Goal: Task Accomplishment & Management: Use online tool/utility

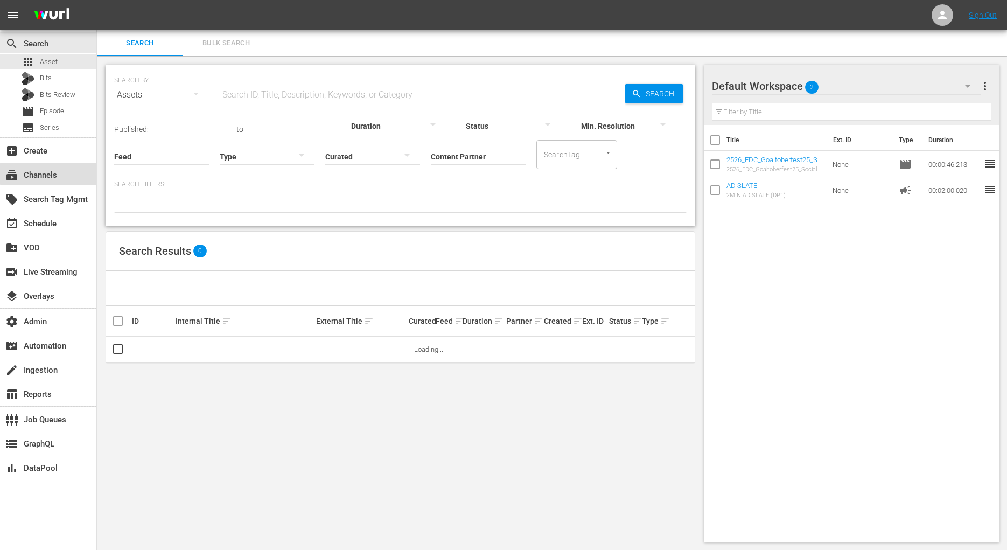
click at [80, 173] on div "subscriptions Channels" at bounding box center [48, 174] width 96 height 22
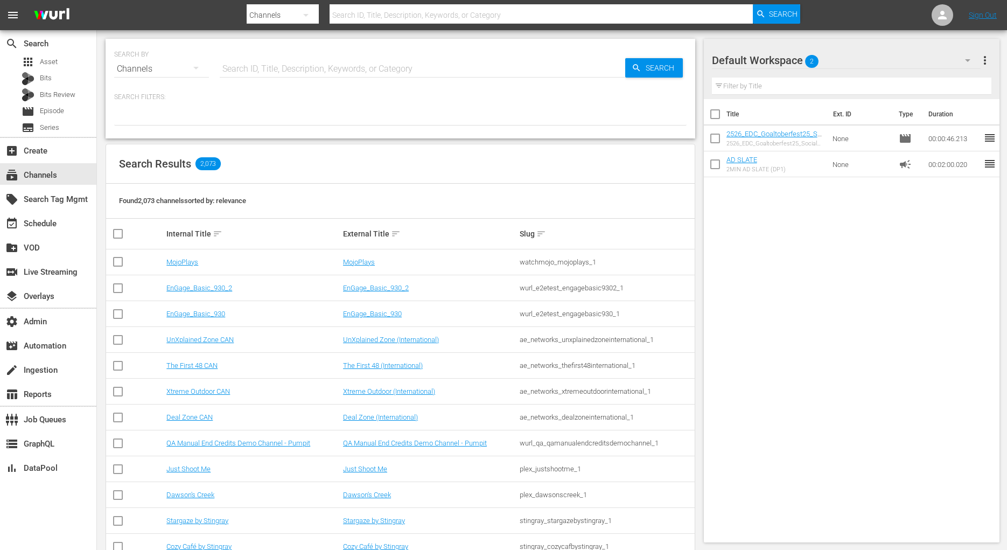
click at [285, 69] on input "text" at bounding box center [423, 69] width 406 height 26
type input "bunde"
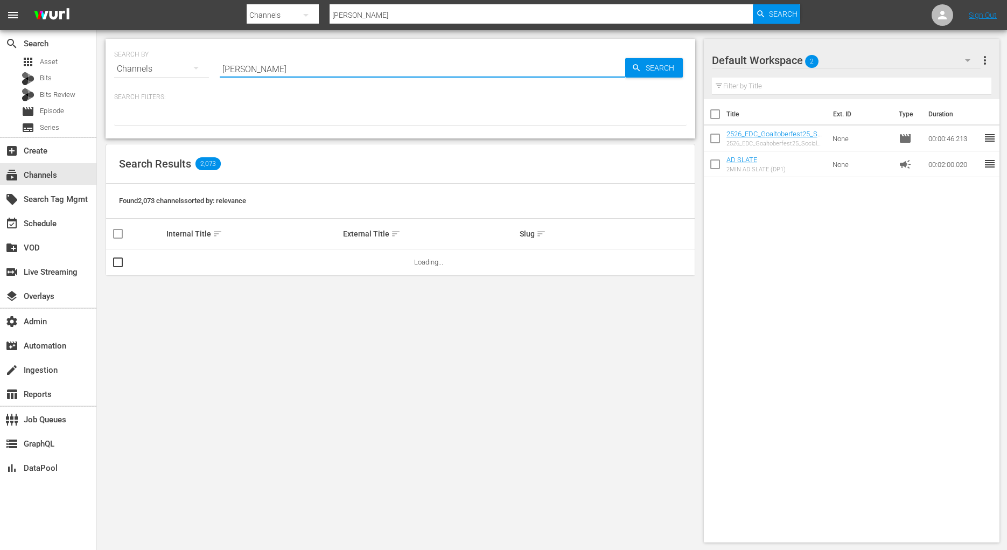
type input "bundes"
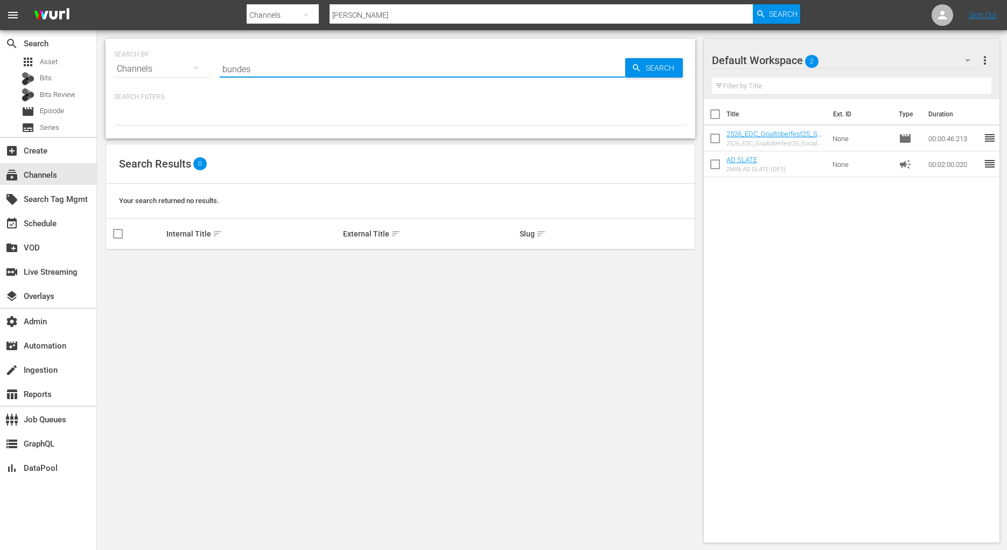
type input "bundes"
type input "b"
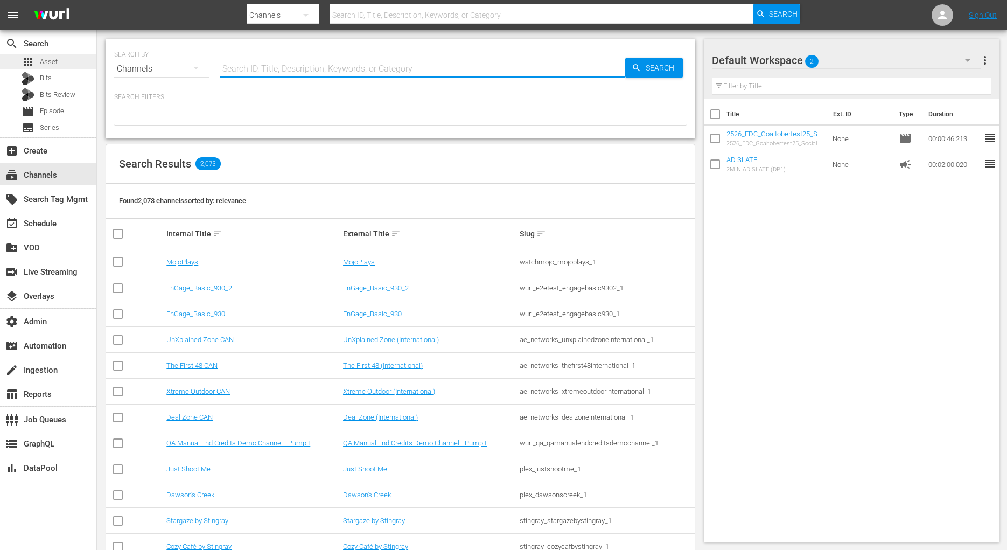
click at [73, 59] on div "apps Asset" at bounding box center [48, 61] width 96 height 15
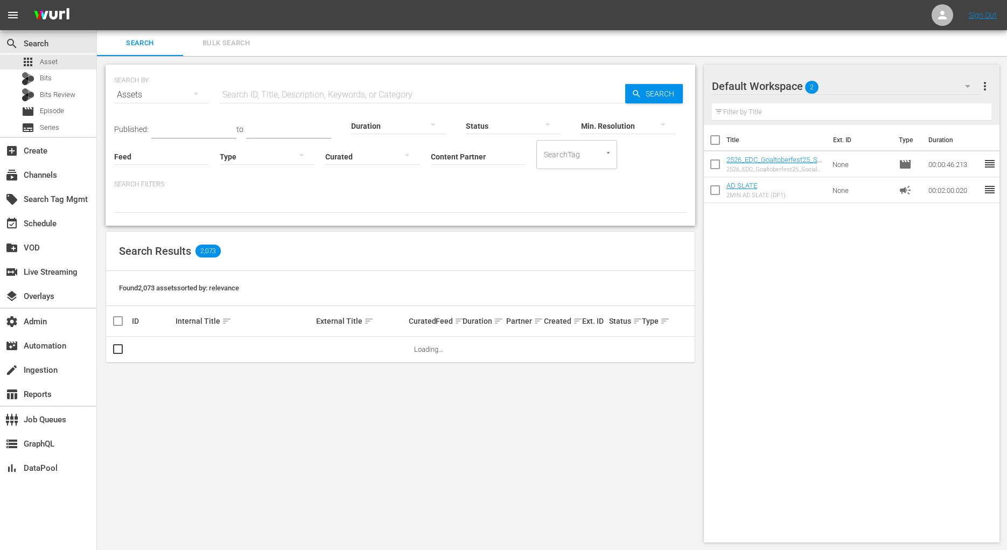
click at [471, 153] on input "Content Partner" at bounding box center [478, 157] width 95 height 39
click at [479, 193] on div "Bundesliga (480)" at bounding box center [518, 186] width 158 height 26
type input "Bundesliga (480)"
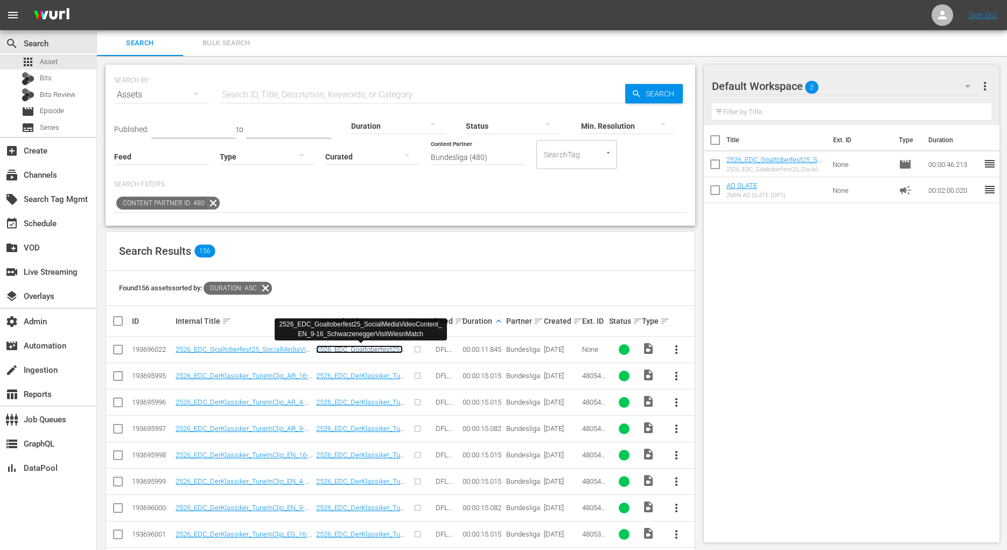
click at [378, 345] on link "2526_EDC_Goaltoberfest25_SocialMediaVideoContent_EN_9-16_SchwarzeneggerVisitWie…" at bounding box center [359, 365] width 87 height 40
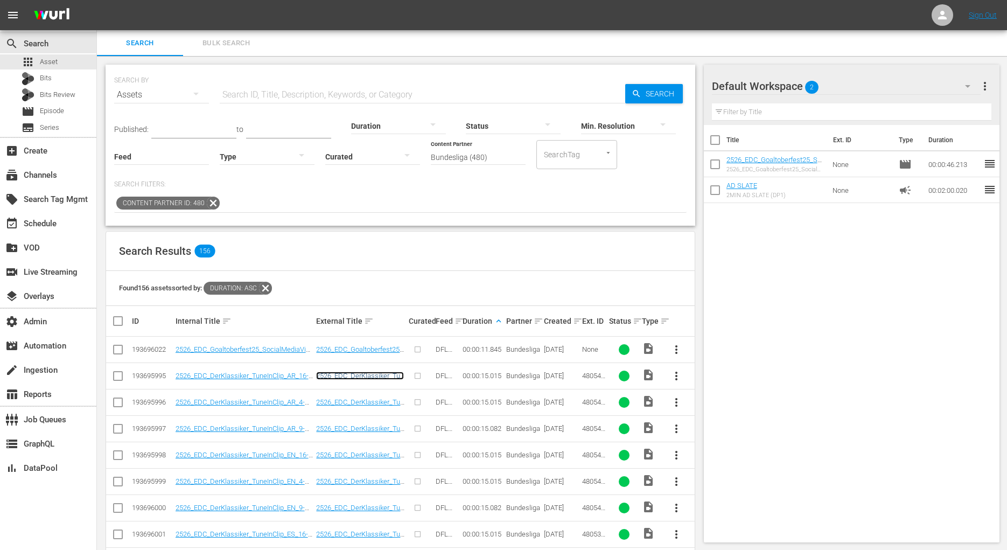
click at [366, 375] on link "2526_EDC_DerKlassiker_TuneInClip_AR_16-9_15s_2.0_H264_15Mbit" at bounding box center [360, 384] width 88 height 24
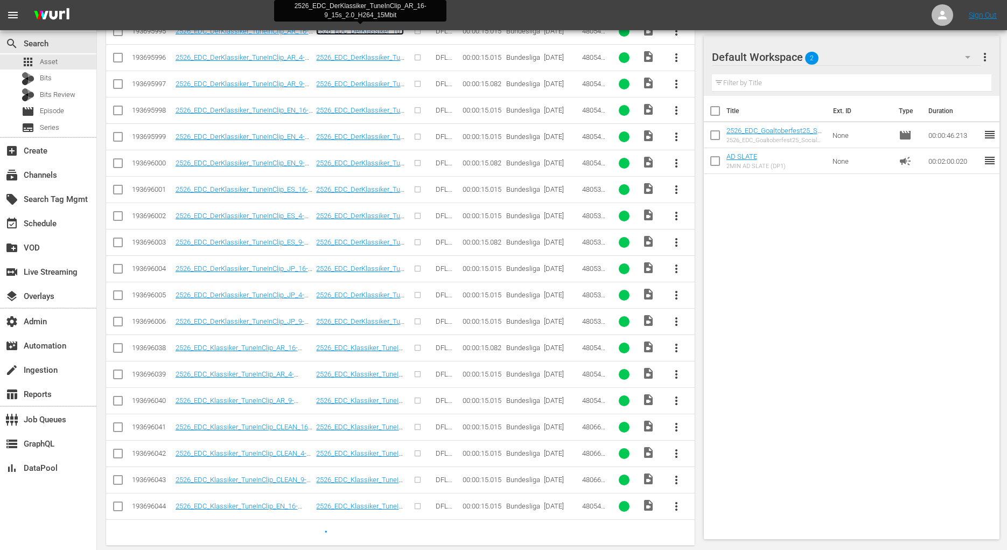
scroll to position [349, 0]
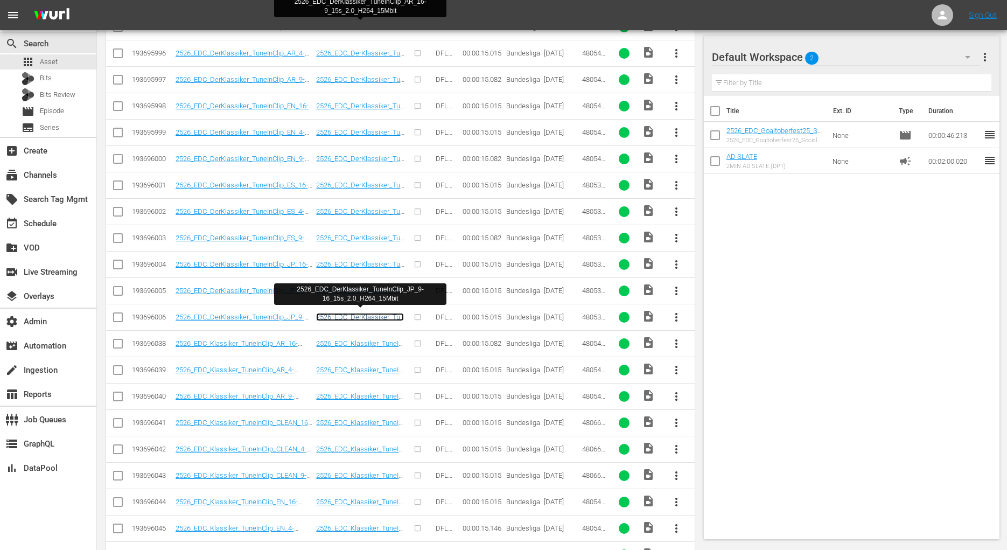
click at [367, 313] on link "2526_EDC_DerKlassiker_TuneInClip_JP_9-16_15s_2.0_H264_15Mbit" at bounding box center [360, 325] width 88 height 24
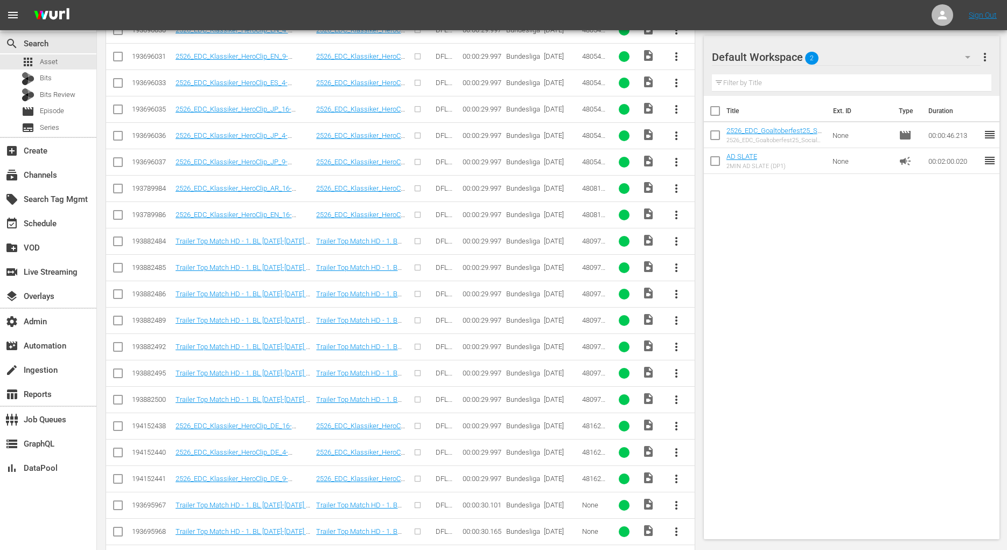
scroll to position [1973, 0]
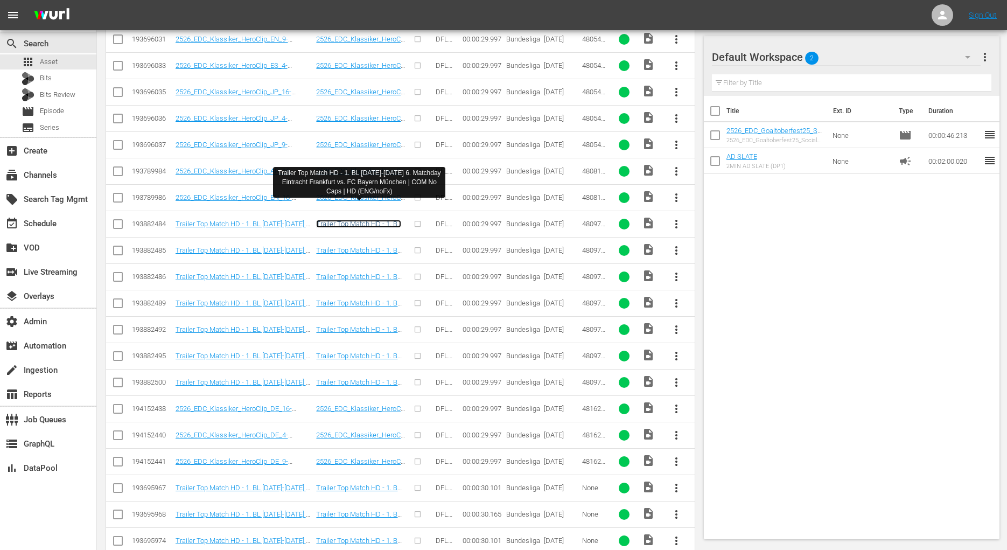
click at [375, 220] on link "Trailer Top Match HD - 1. BL 2024-2025 6. Matchday Eintracht Frankfurt vs. FC B…" at bounding box center [358, 240] width 85 height 40
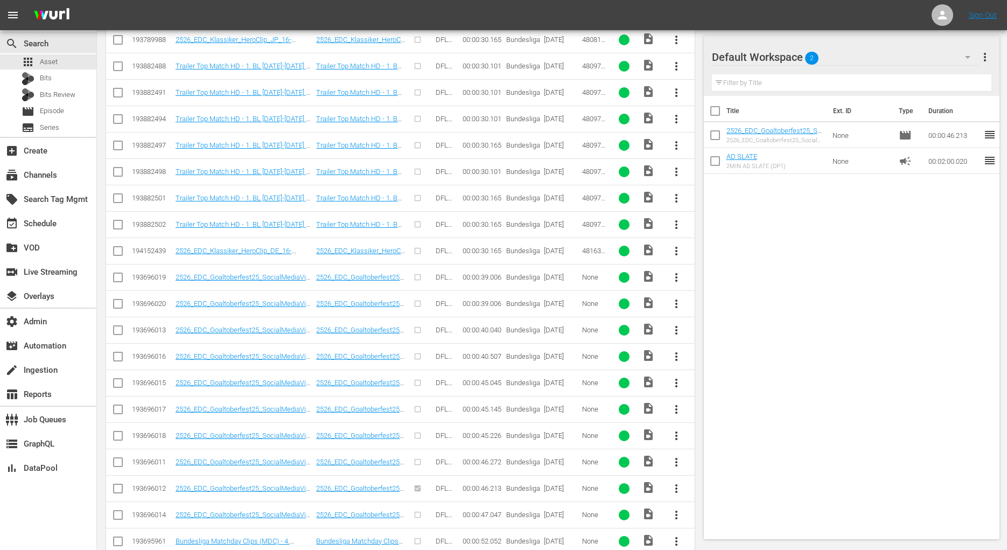
scroll to position [2839, 0]
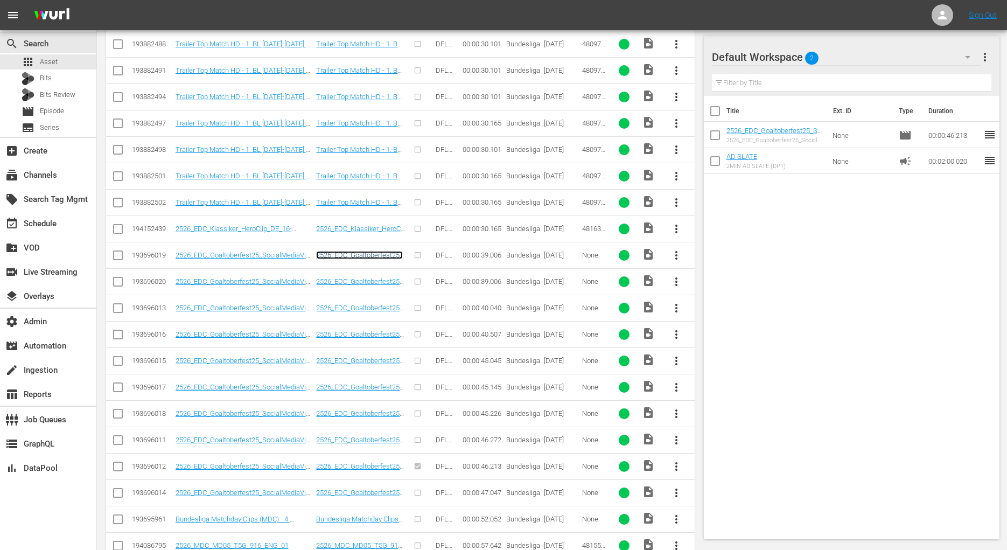
click at [360, 251] on link "2526_EDC_Goaltoberfest25_SocialMediaVideoContent_EN_9-16_PlayerXFansInteraction…" at bounding box center [359, 271] width 87 height 40
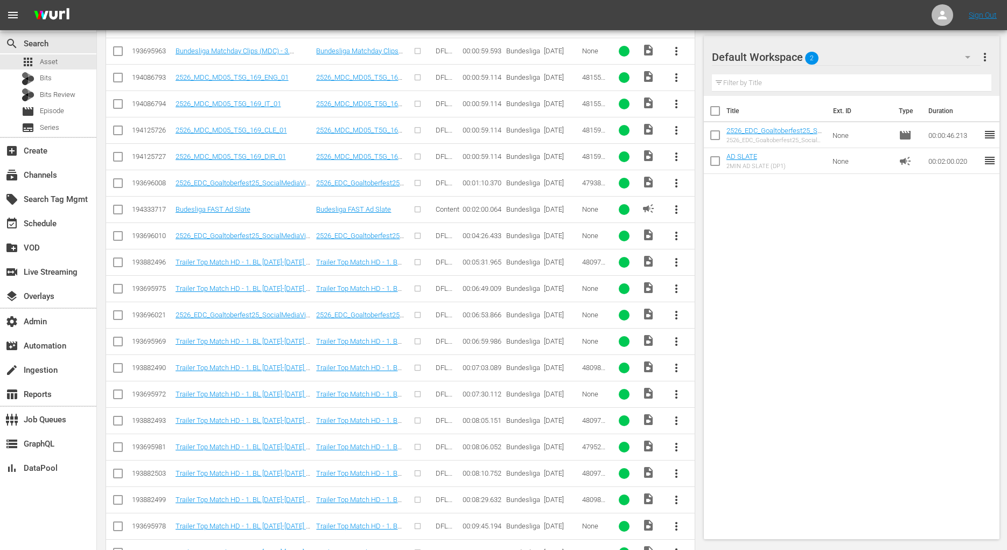
scroll to position [3309, 0]
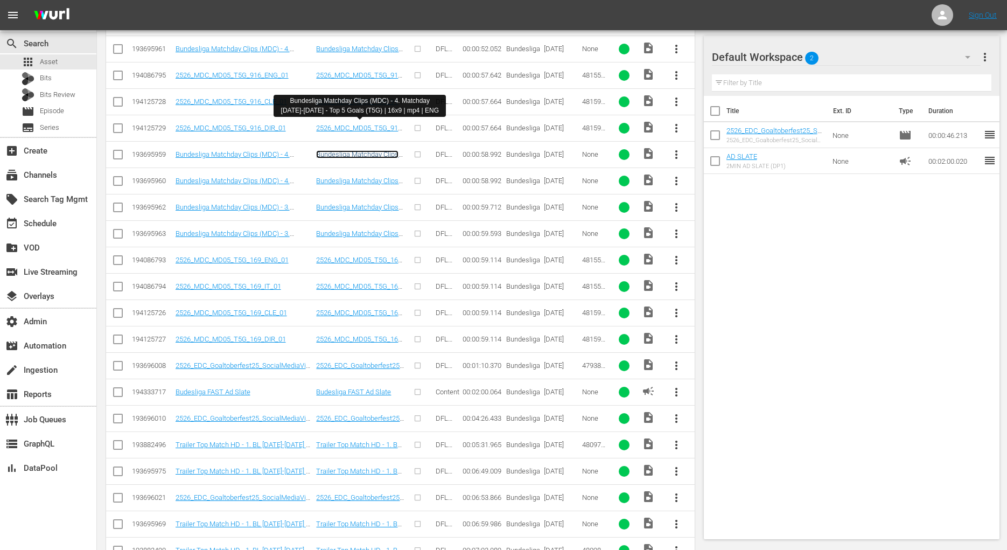
click at [361, 150] on link "Bundesliga Matchday Clips (MDC) - 4. Matchday 2025-2026 - Top 5 Goals (T5G) | 1…" at bounding box center [359, 166] width 86 height 32
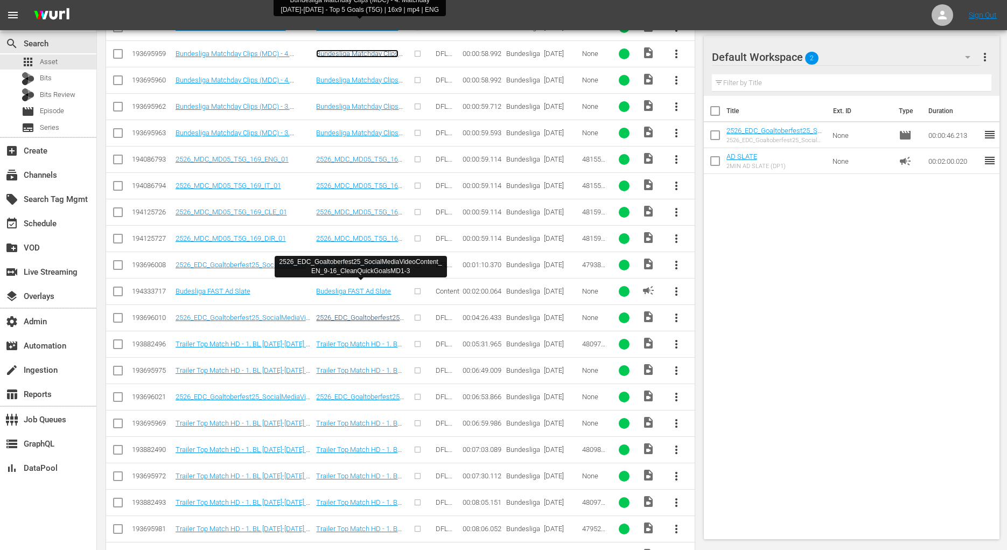
scroll to position [3456, 0]
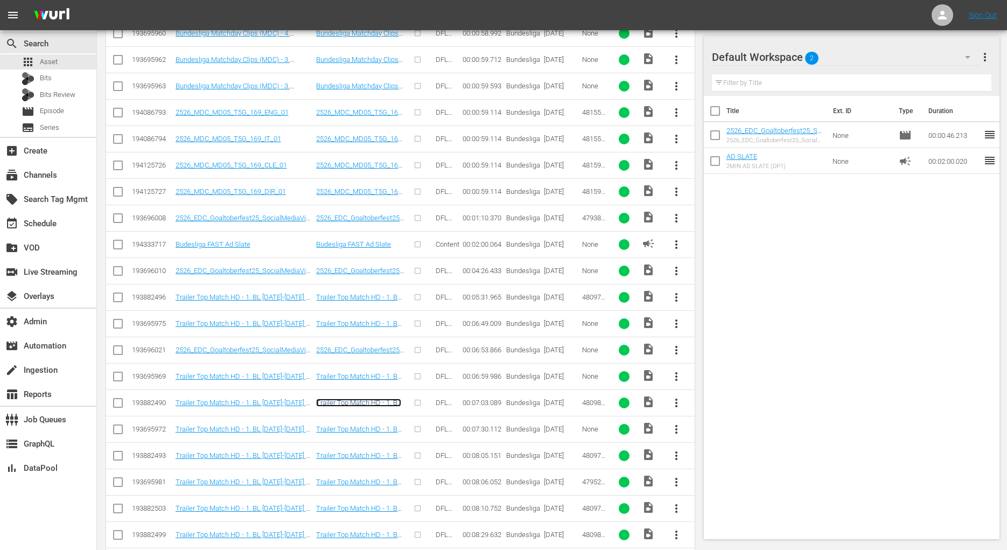
click at [372, 399] on link "Trailer Top Match HD - 1. BL 2025-2026 6. Matchday Borussia Mönchengladbach vs.…" at bounding box center [359, 419] width 87 height 40
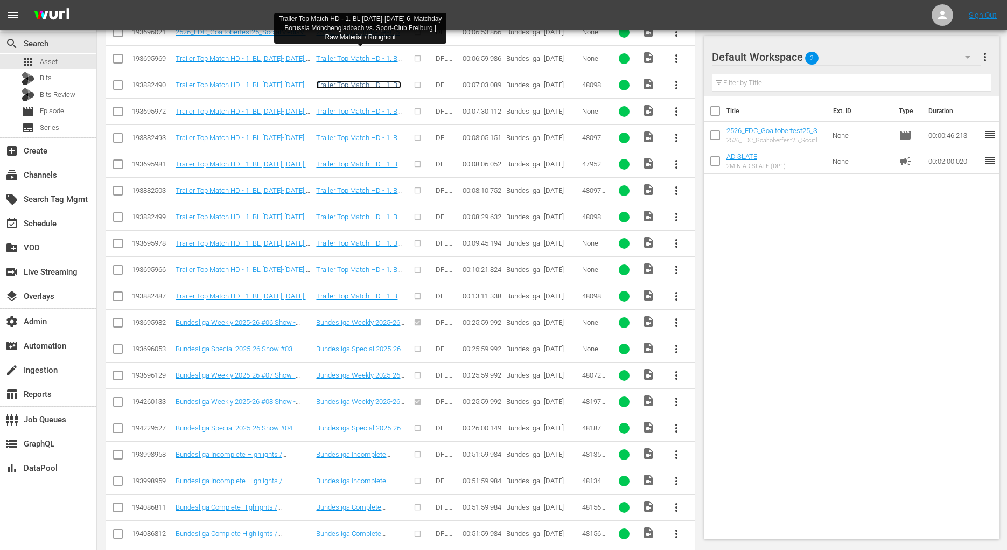
scroll to position [3791, 0]
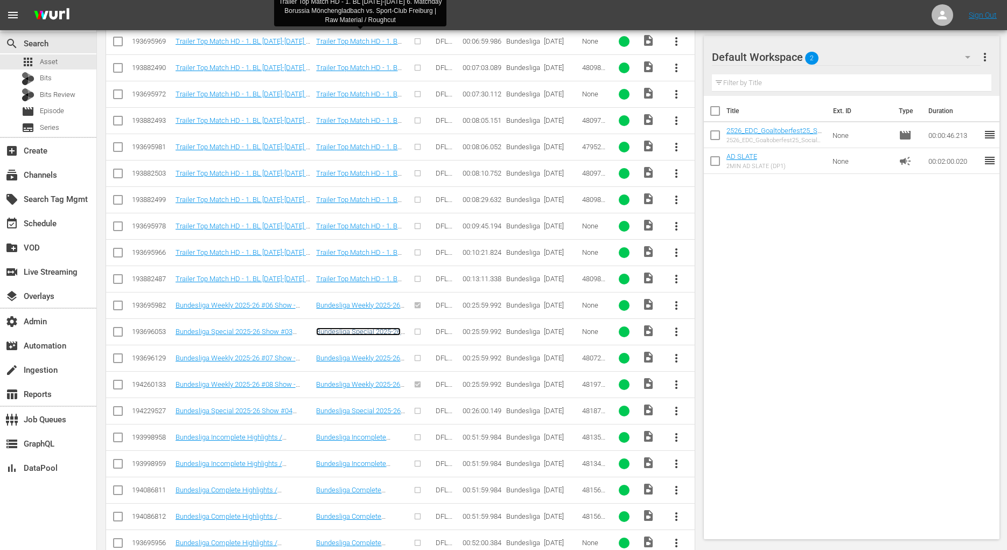
click at [373, 327] on link "Bundesliga Special 2025-26 Show #03 Monthly - Hamburg - Two Clubs, One Rivalry …" at bounding box center [358, 351] width 85 height 48
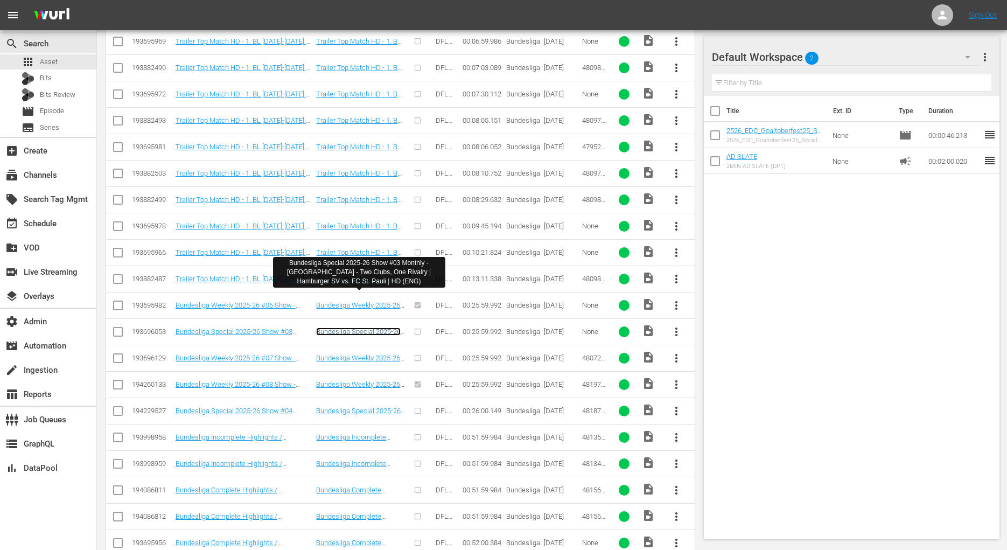
scroll to position [3884, 0]
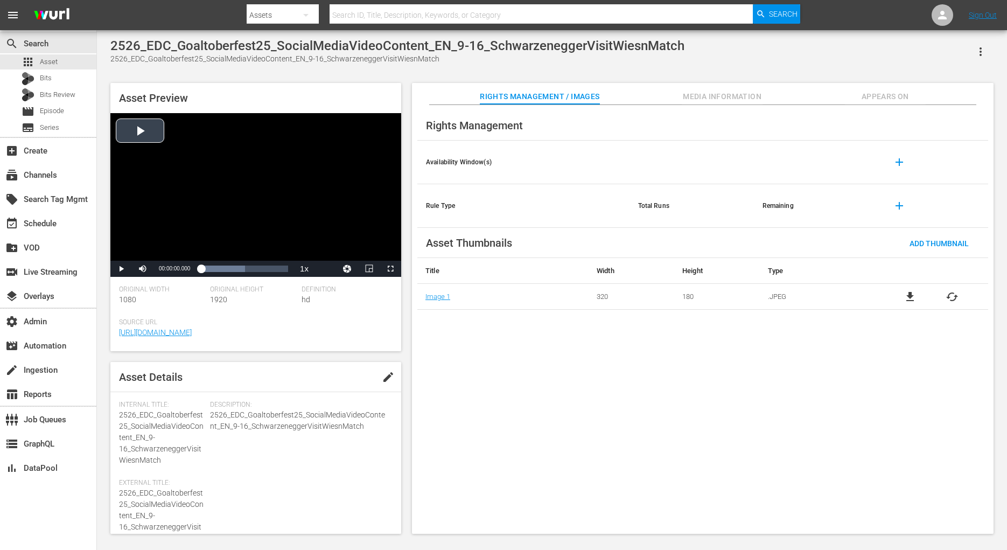
click at [135, 134] on div "Video Player" at bounding box center [255, 187] width 291 height 148
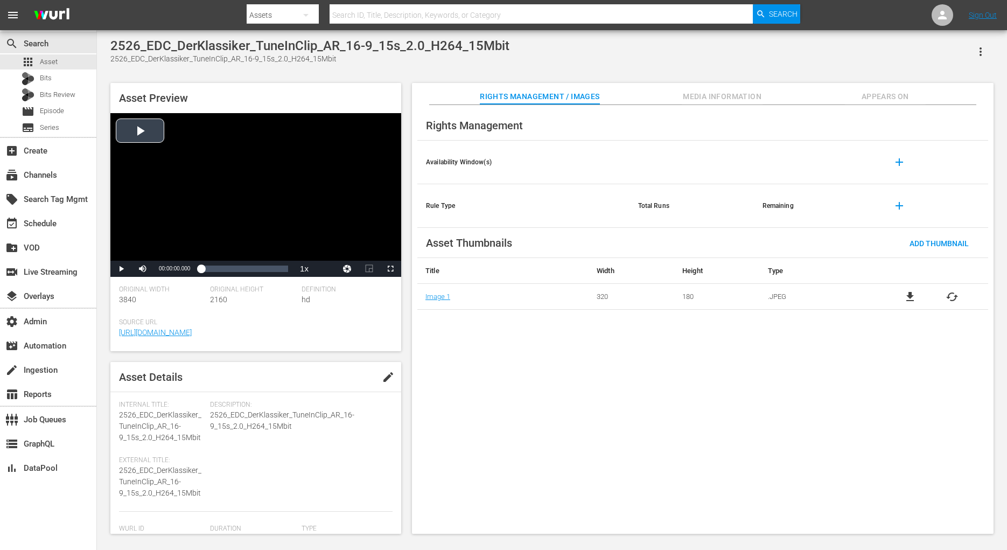
click at [150, 145] on div "Video Player" at bounding box center [255, 187] width 291 height 148
click at [121, 269] on span "Video Player" at bounding box center [121, 269] width 0 height 0
click at [146, 122] on div "Video Player" at bounding box center [255, 187] width 291 height 148
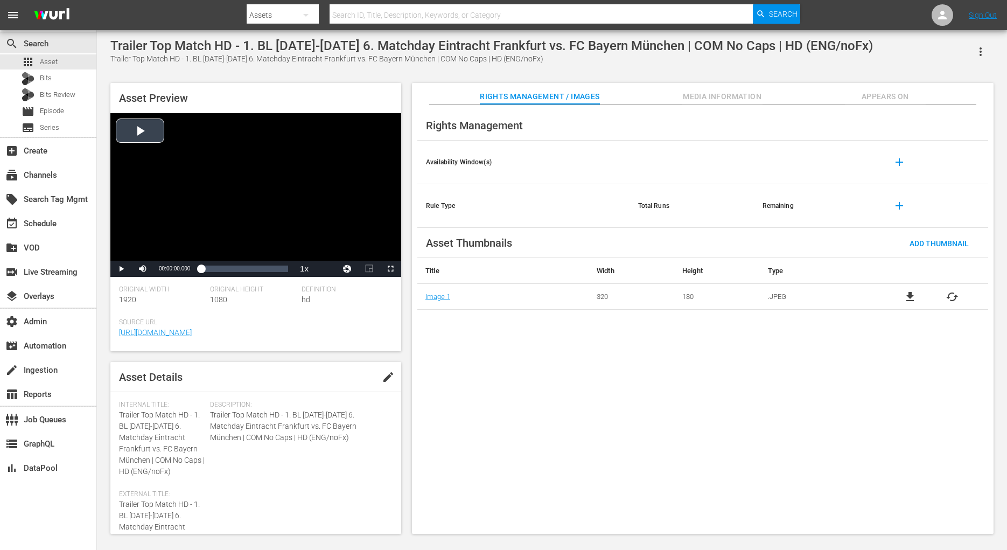
click at [150, 139] on div "Video Player" at bounding box center [255, 187] width 291 height 148
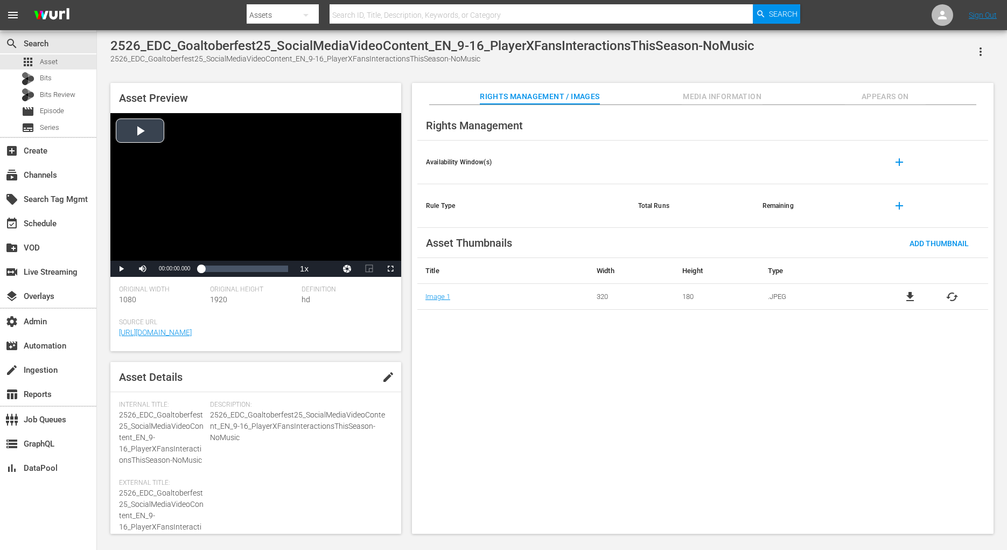
click at [153, 128] on div "Video Player" at bounding box center [255, 187] width 291 height 148
click at [150, 136] on div "Video Player" at bounding box center [255, 187] width 291 height 148
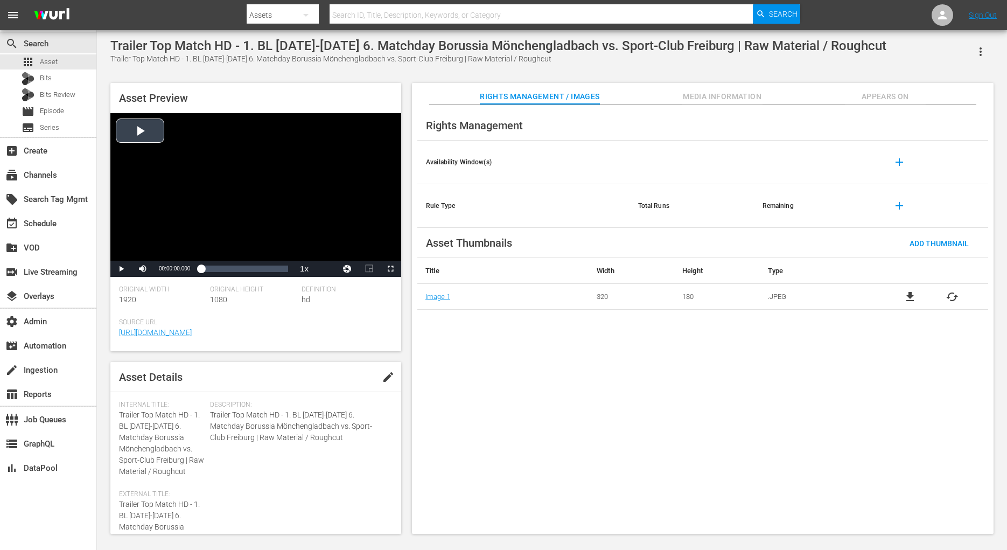
click at [149, 141] on div "Video Player" at bounding box center [255, 187] width 291 height 148
click at [155, 136] on div "Video Player" at bounding box center [255, 187] width 291 height 148
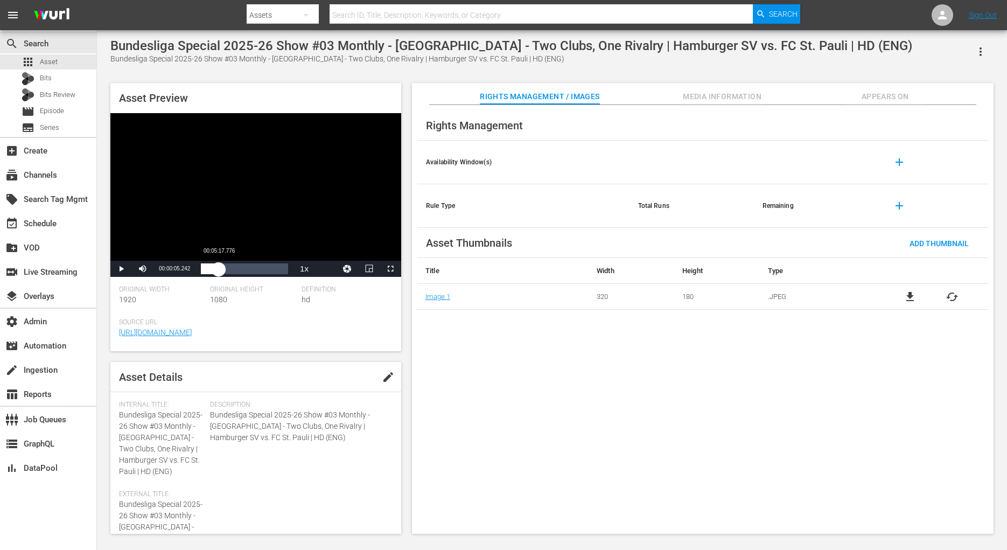
click at [219, 269] on div "Loaded : 2.69% 00:05:17.776 00:00:05.419" at bounding box center [244, 268] width 87 height 11
click at [235, 267] on div "Loaded : 23.48% 00:10:16.293 00:05:21.216" at bounding box center [244, 268] width 87 height 11
click at [211, 266] on div "00:03:02.962" at bounding box center [211, 268] width 1 height 11
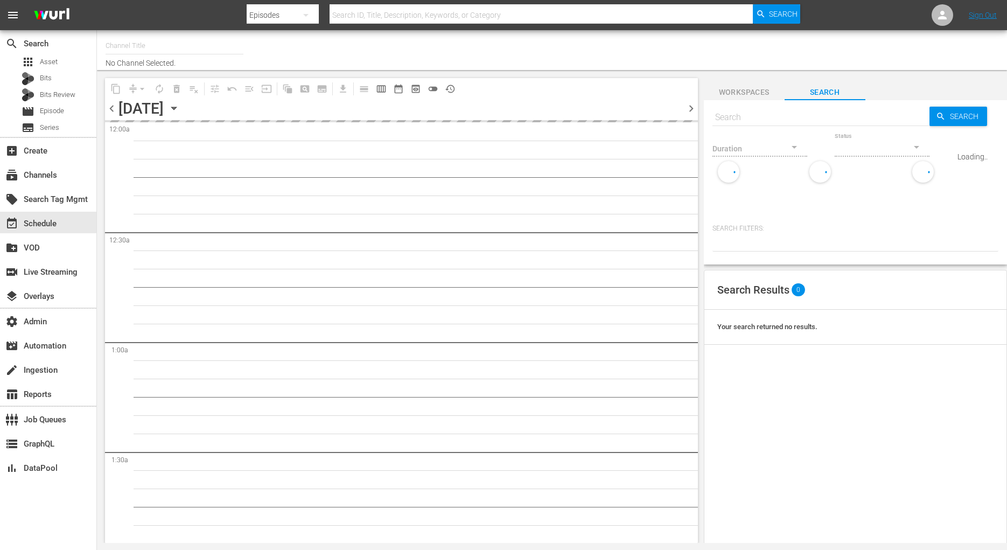
type input "Acorn 8 min ad load (2033)"
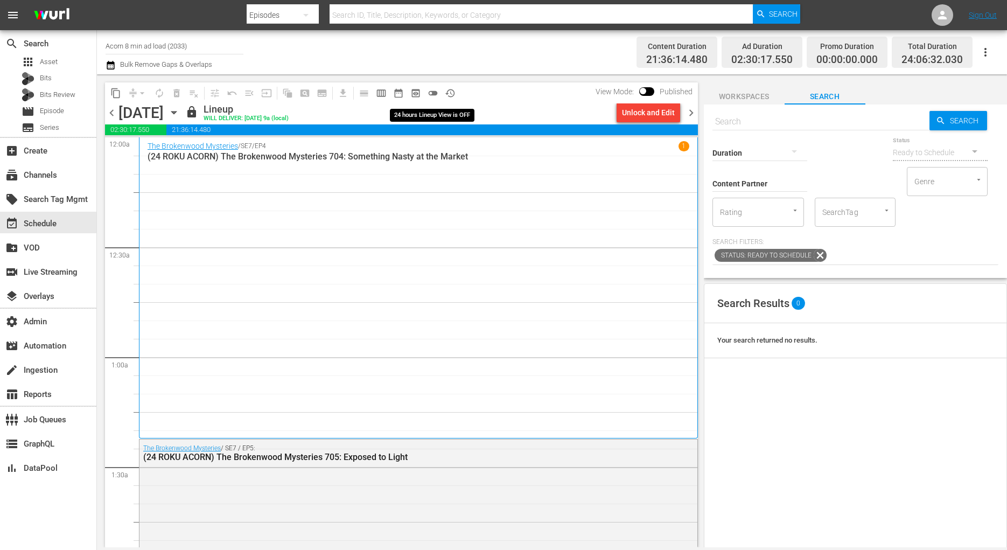
click at [430, 93] on span "toggle_off" at bounding box center [433, 93] width 11 height 11
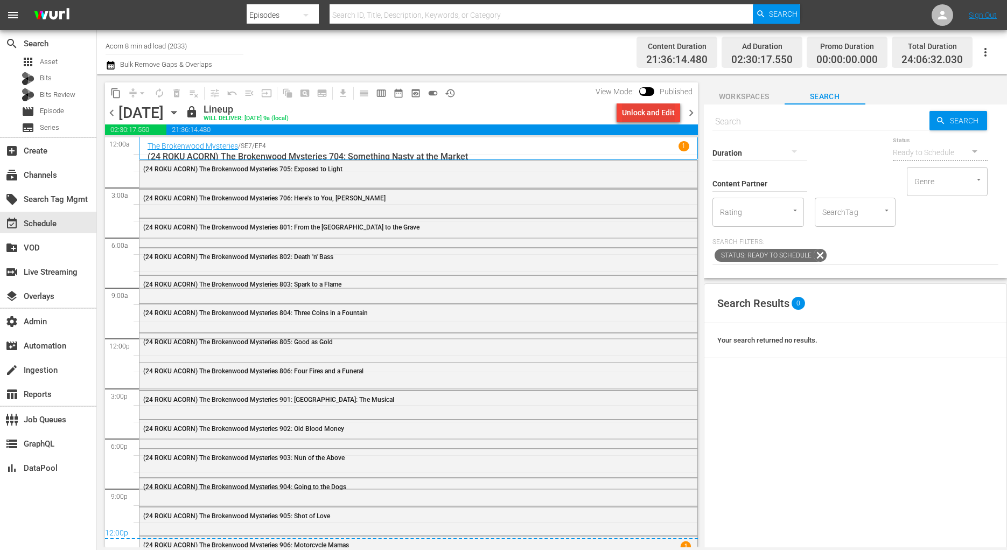
click at [653, 115] on div "Unlock and Edit" at bounding box center [648, 112] width 53 height 19
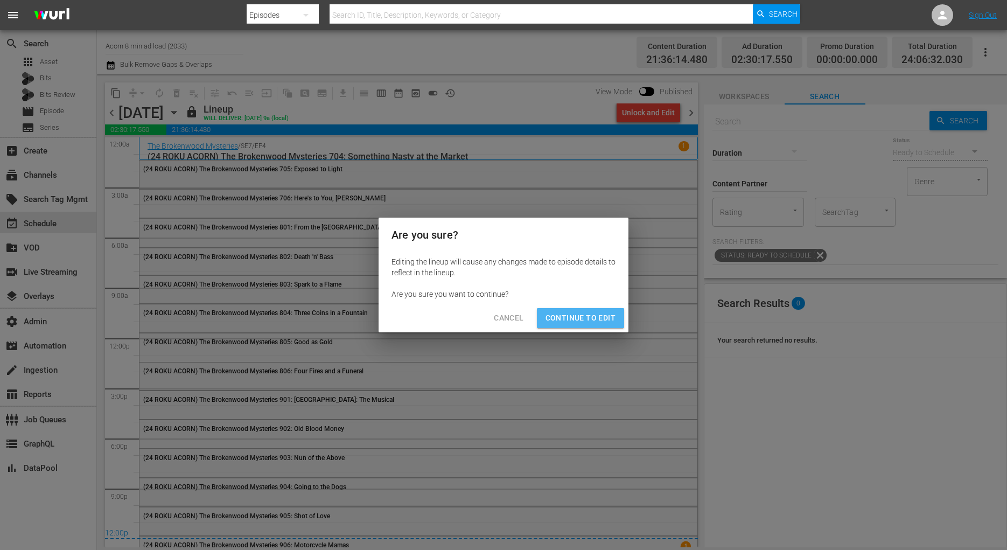
click at [591, 318] on span "Continue to Edit" at bounding box center [581, 317] width 70 height 13
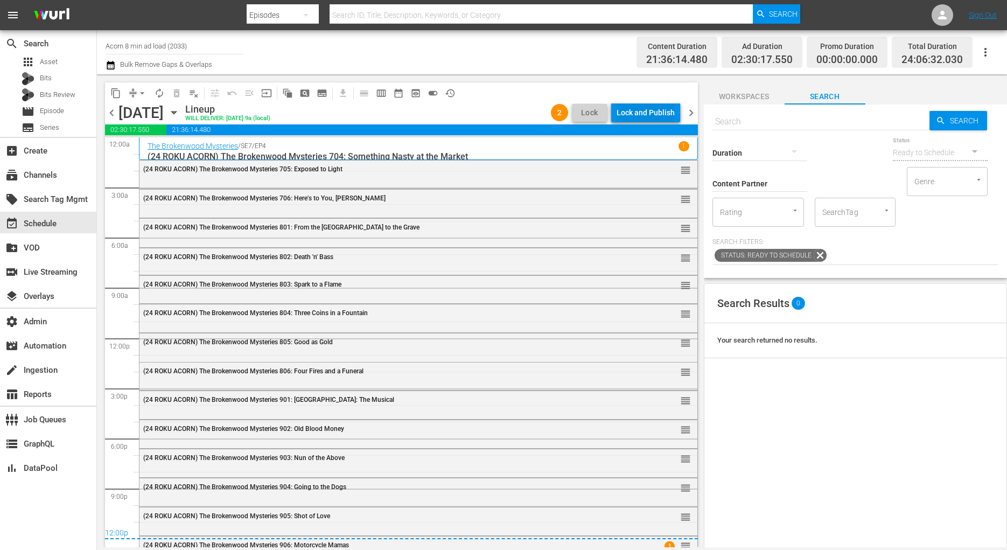
click at [650, 113] on div "Lock and Publish" at bounding box center [646, 112] width 58 height 19
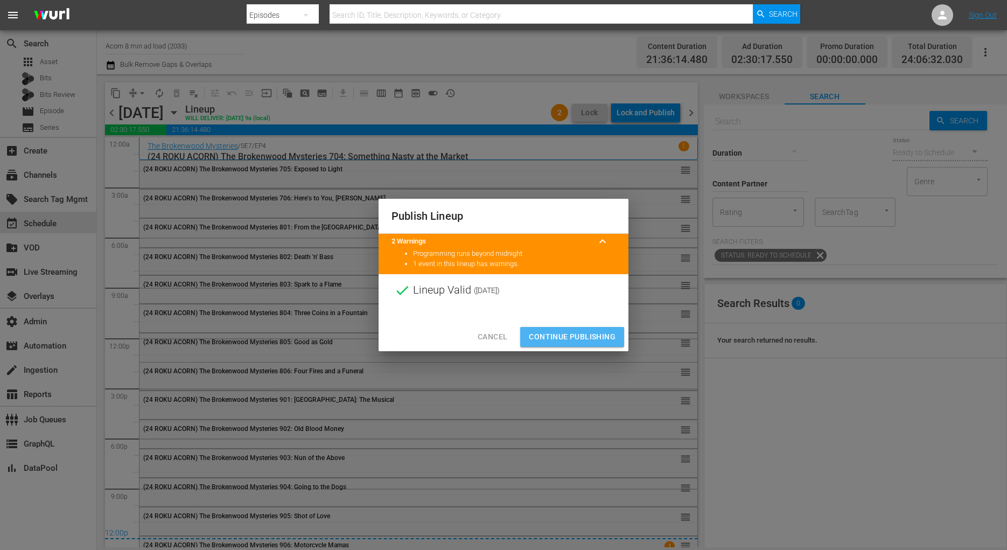
click at [575, 344] on button "Continue Publishing" at bounding box center [572, 337] width 104 height 20
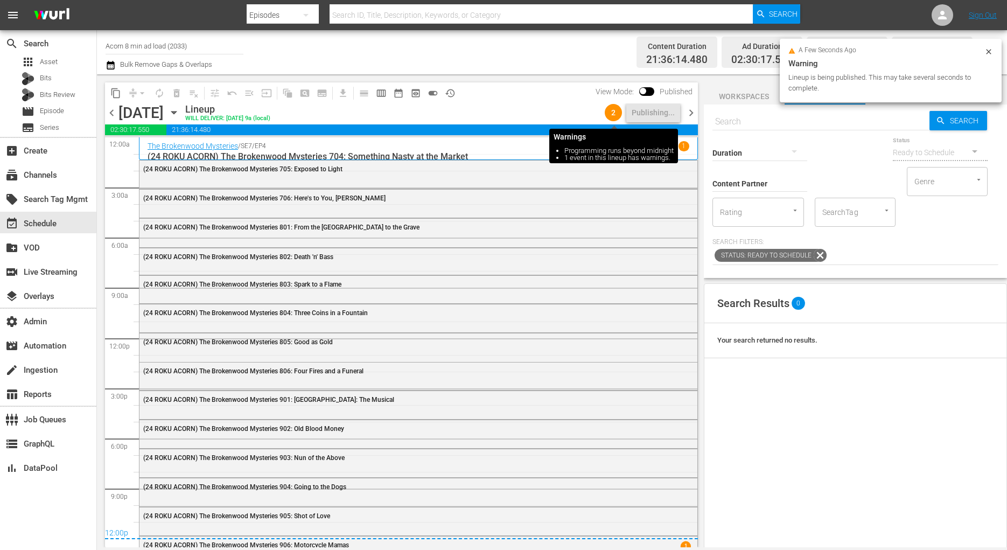
click at [615, 112] on span "2" at bounding box center [613, 112] width 17 height 9
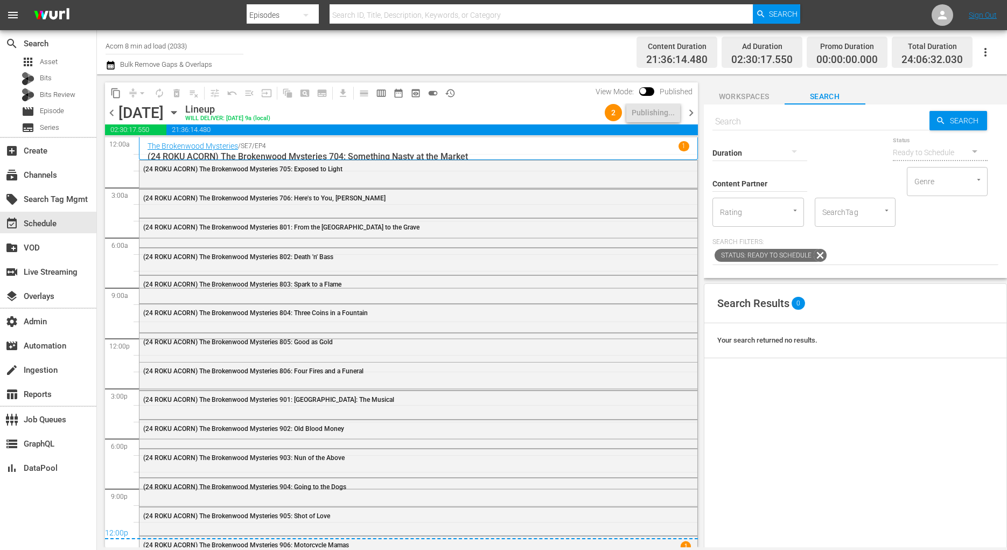
click at [644, 152] on p "(24 ROKU ACORN) The Brokenwood Mysteries 704: Something Nasty at the Market" at bounding box center [419, 156] width 542 height 10
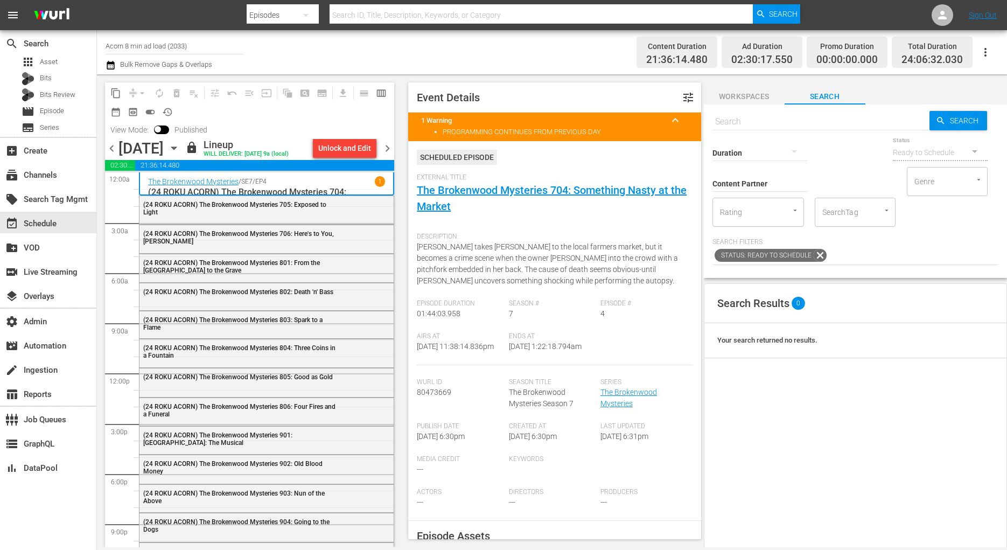
click at [388, 148] on span "chevron_right" at bounding box center [387, 148] width 13 height 13
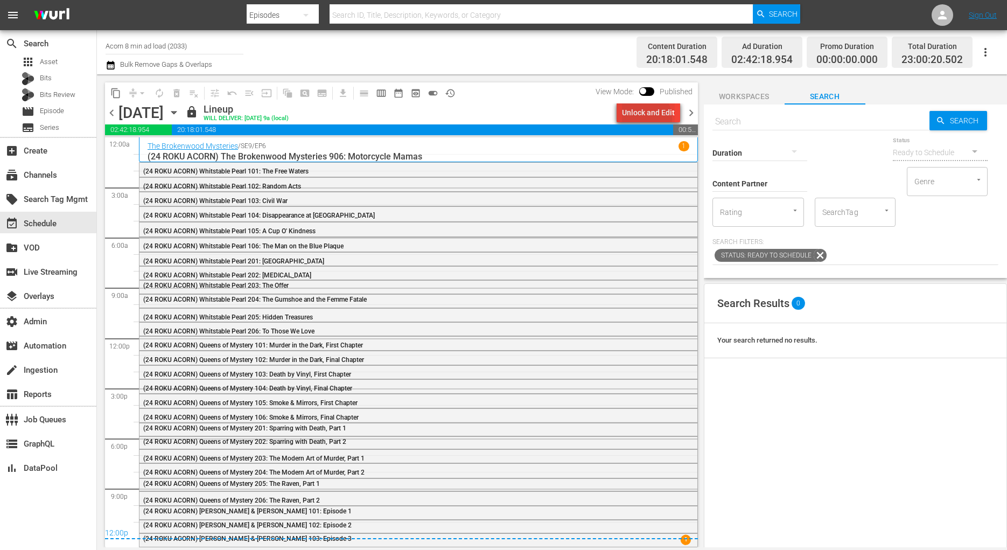
click at [643, 118] on div "Unlock and Edit" at bounding box center [648, 112] width 53 height 19
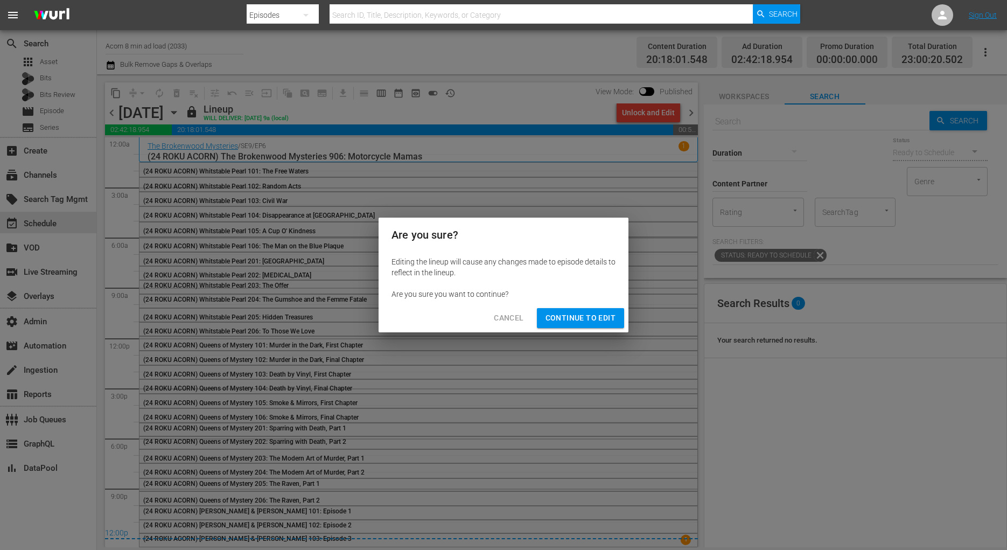
click at [582, 319] on span "Continue to Edit" at bounding box center [581, 317] width 70 height 13
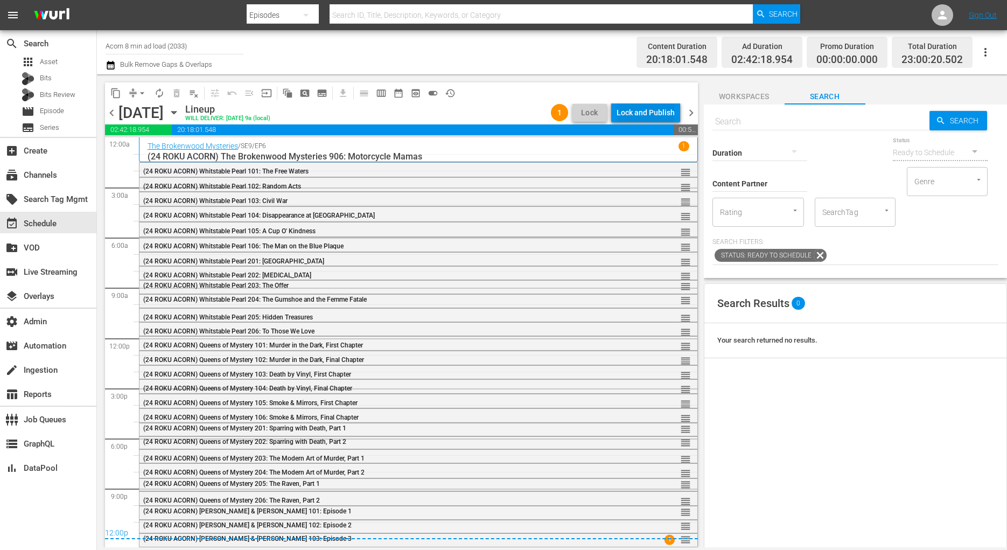
click at [654, 106] on div "Lock and Publish" at bounding box center [646, 112] width 58 height 19
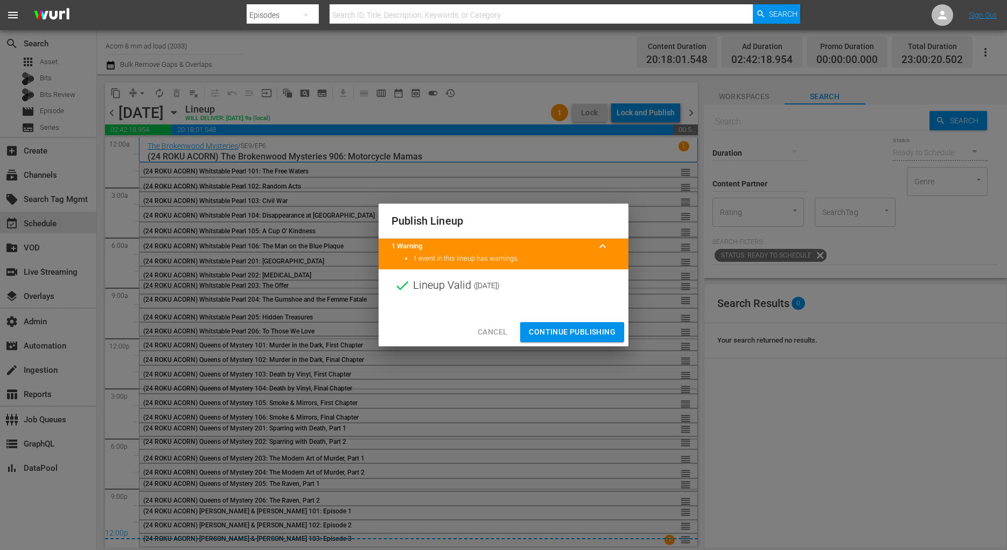
click at [597, 333] on span "Continue Publishing" at bounding box center [572, 331] width 87 height 13
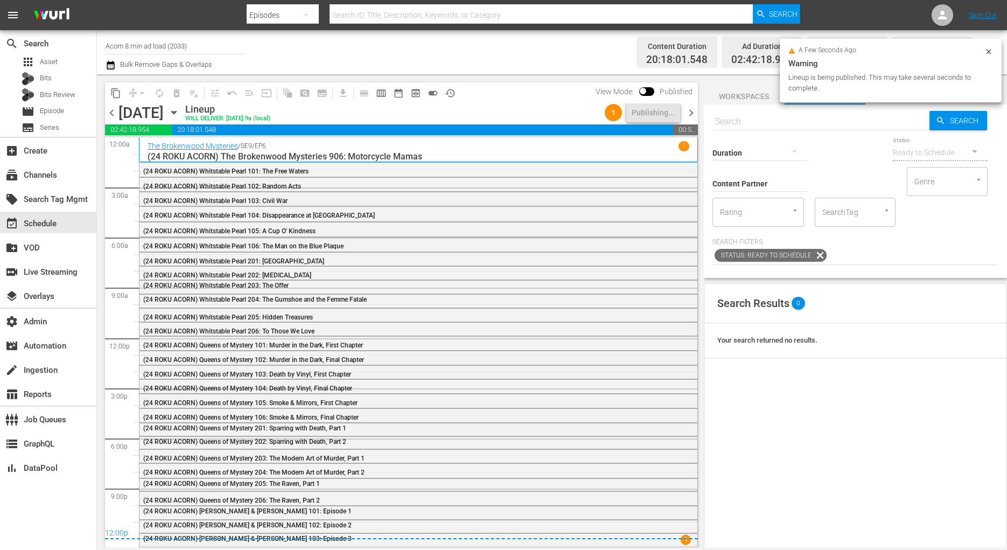
click at [690, 113] on span "chevron_right" at bounding box center [690, 112] width 13 height 13
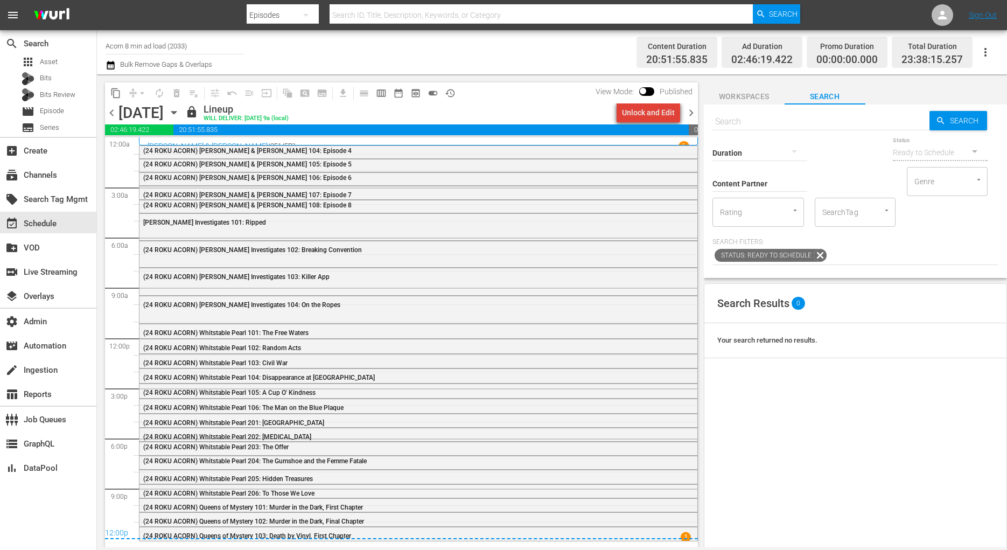
click at [653, 114] on div "Unlock and Edit" at bounding box center [648, 112] width 53 height 19
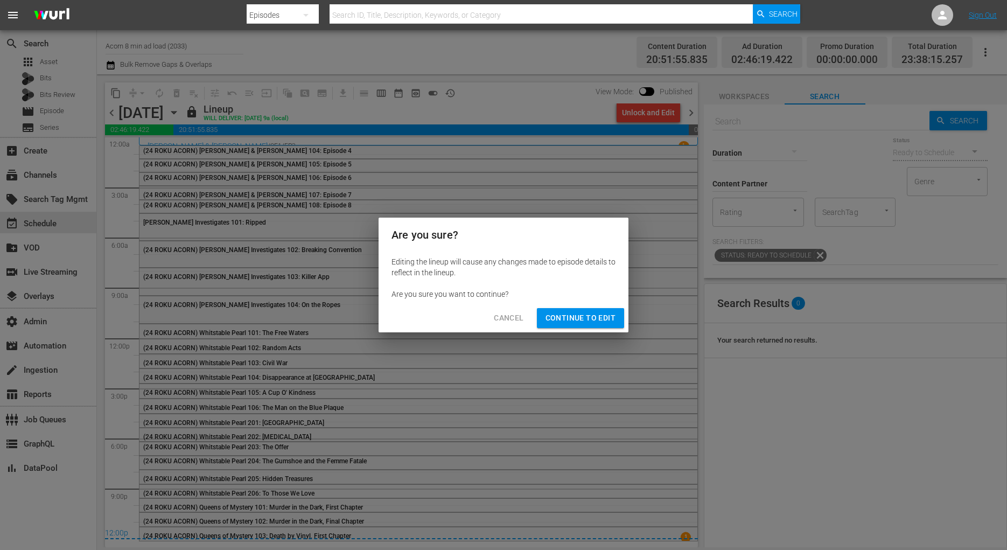
click at [576, 316] on span "Continue to Edit" at bounding box center [581, 317] width 70 height 13
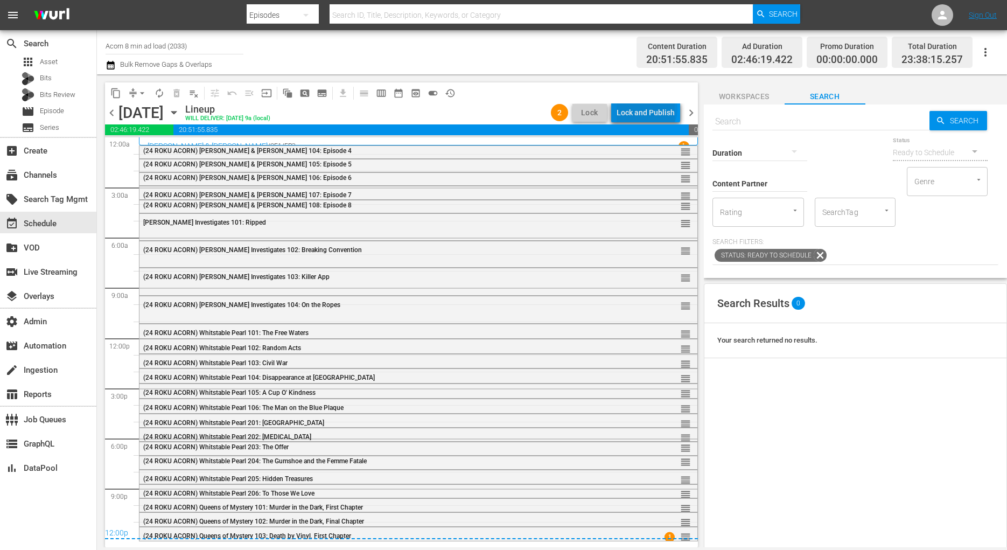
click at [649, 109] on div "Lock and Publish" at bounding box center [646, 112] width 58 height 19
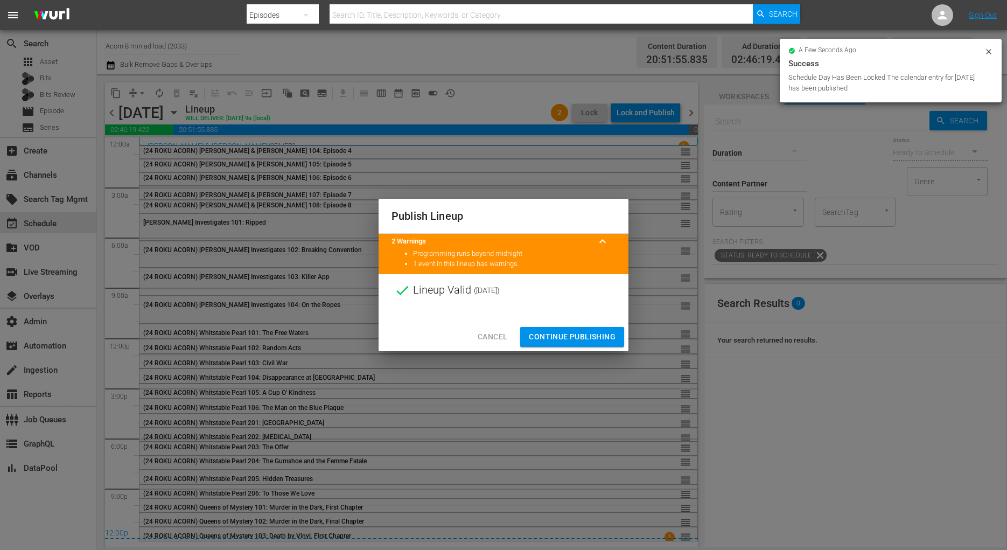
click at [598, 336] on span "Continue Publishing" at bounding box center [572, 336] width 87 height 13
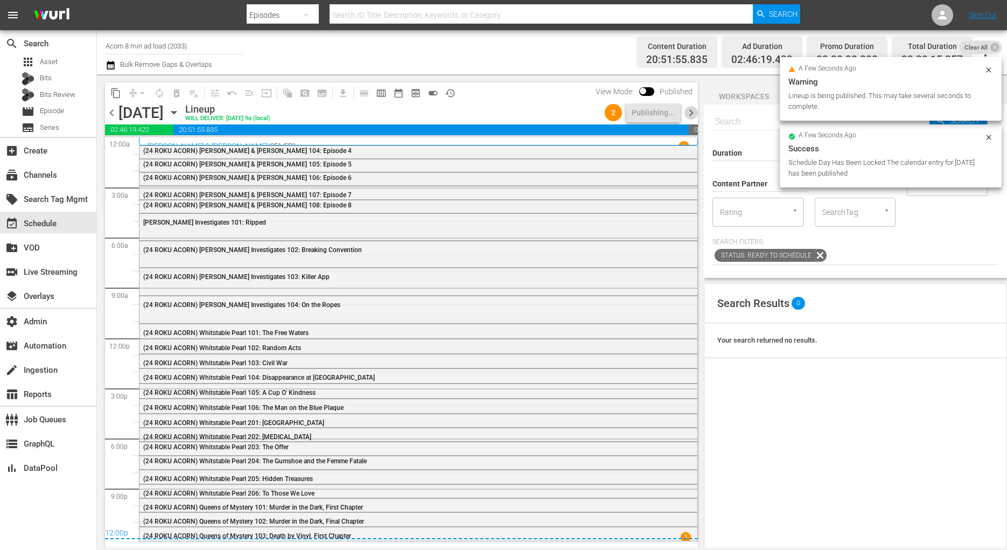
click at [691, 108] on span "chevron_right" at bounding box center [690, 112] width 13 height 13
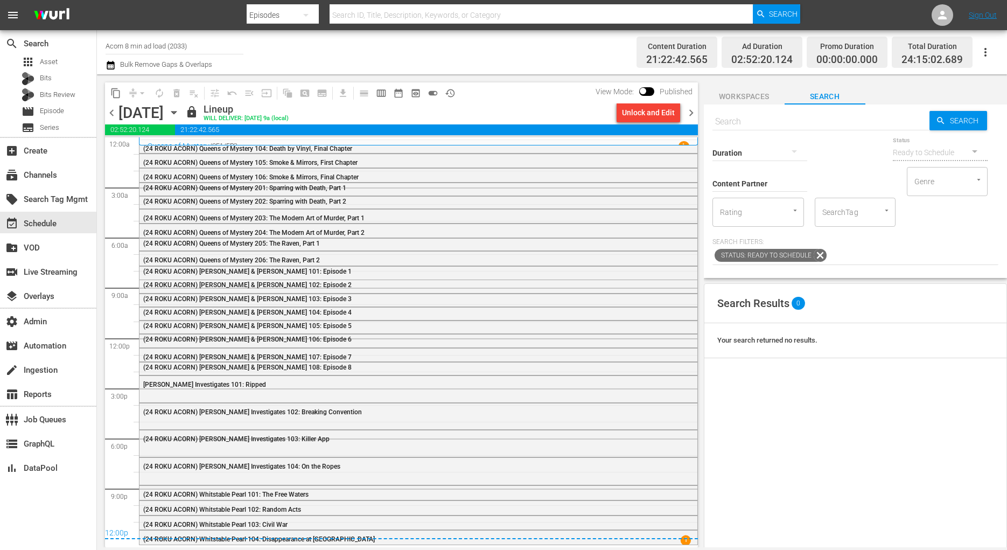
click at [661, 112] on div "Unlock and Edit" at bounding box center [648, 112] width 53 height 19
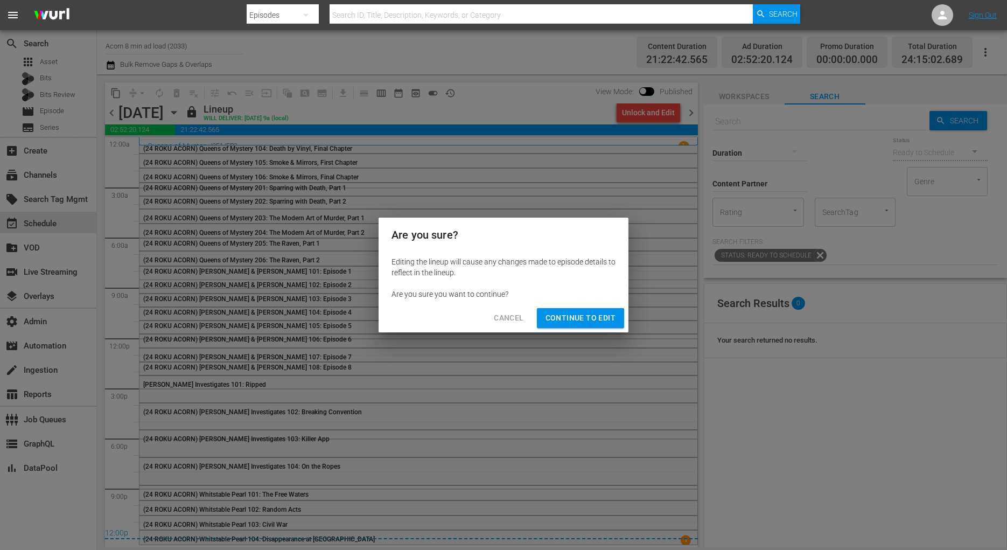
click at [585, 315] on span "Continue to Edit" at bounding box center [581, 317] width 70 height 13
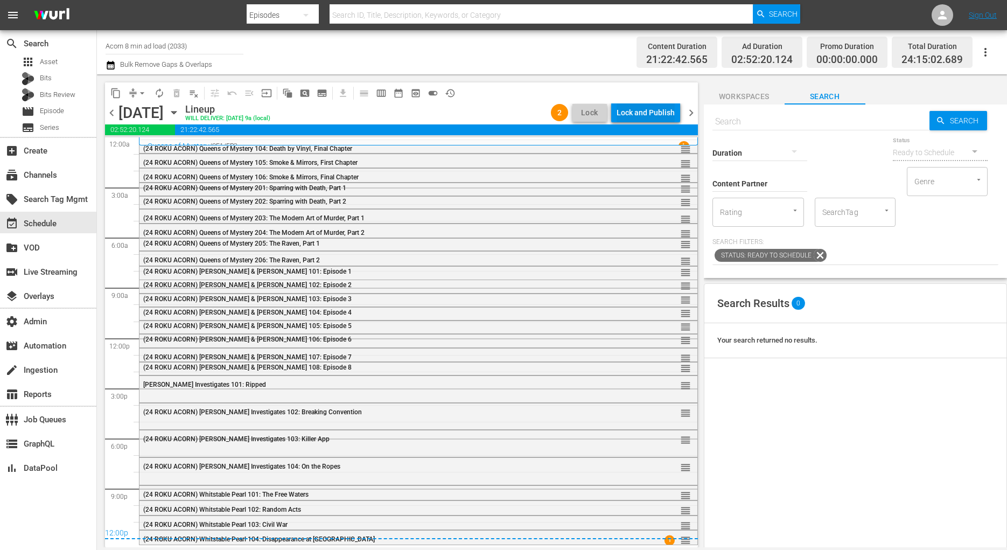
click at [653, 110] on div "Lock and Publish" at bounding box center [646, 112] width 58 height 19
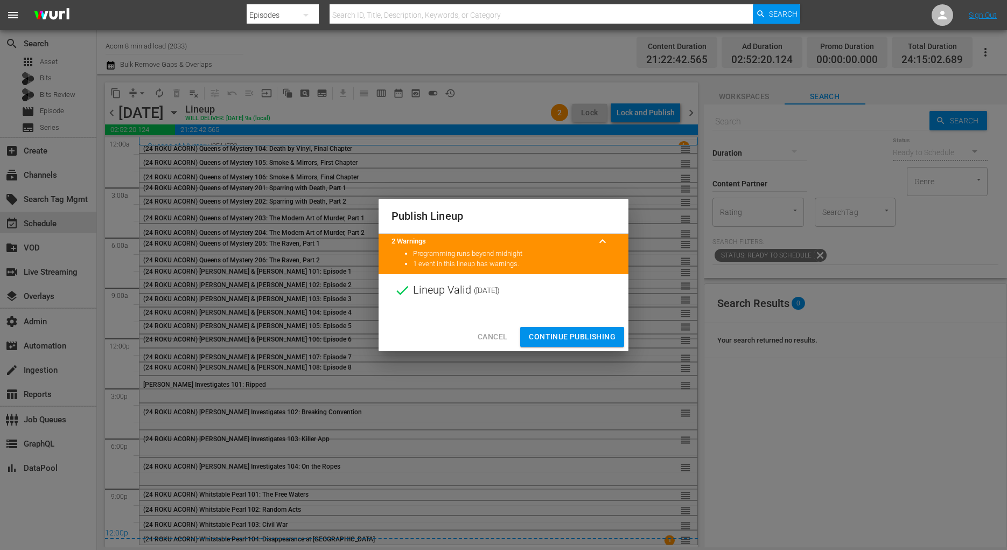
click at [543, 324] on div "Cancel Continue Publishing" at bounding box center [504, 337] width 250 height 29
click at [543, 333] on span "Continue Publishing" at bounding box center [572, 336] width 87 height 13
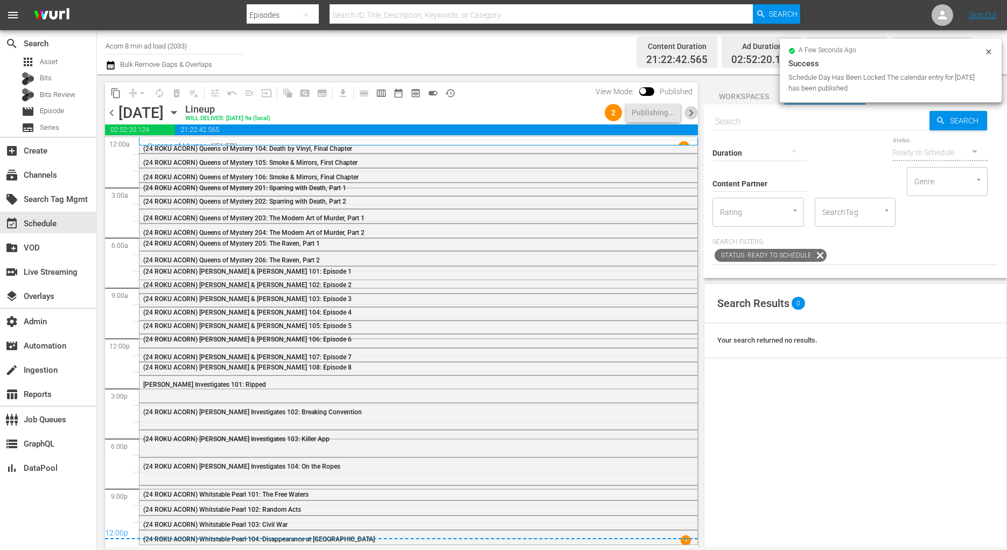
click at [690, 116] on span "chevron_right" at bounding box center [690, 112] width 13 height 13
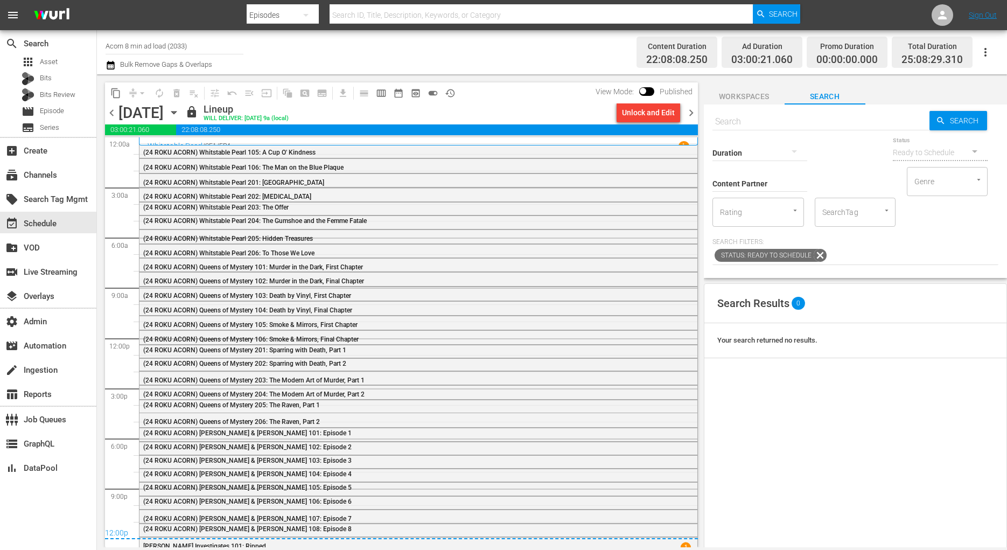
click at [656, 115] on div "Unlock and Edit" at bounding box center [648, 112] width 53 height 19
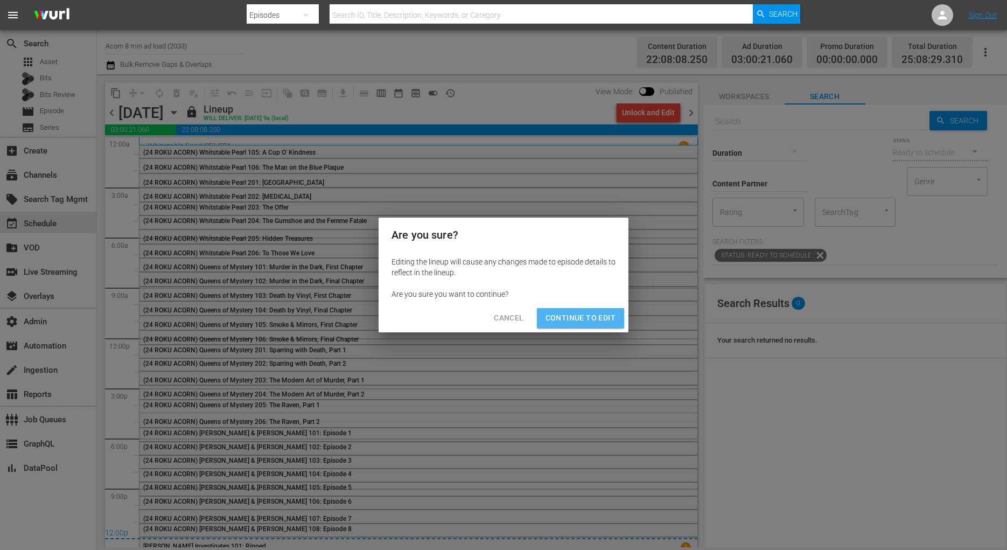
click at [586, 315] on span "Continue to Edit" at bounding box center [581, 317] width 70 height 13
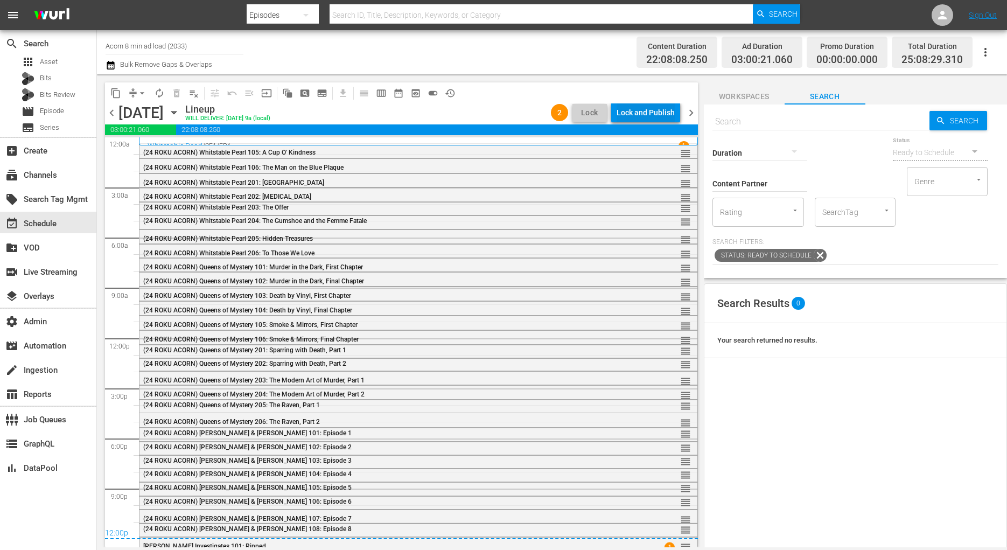
click at [665, 110] on div "Lock and Publish" at bounding box center [646, 112] width 58 height 19
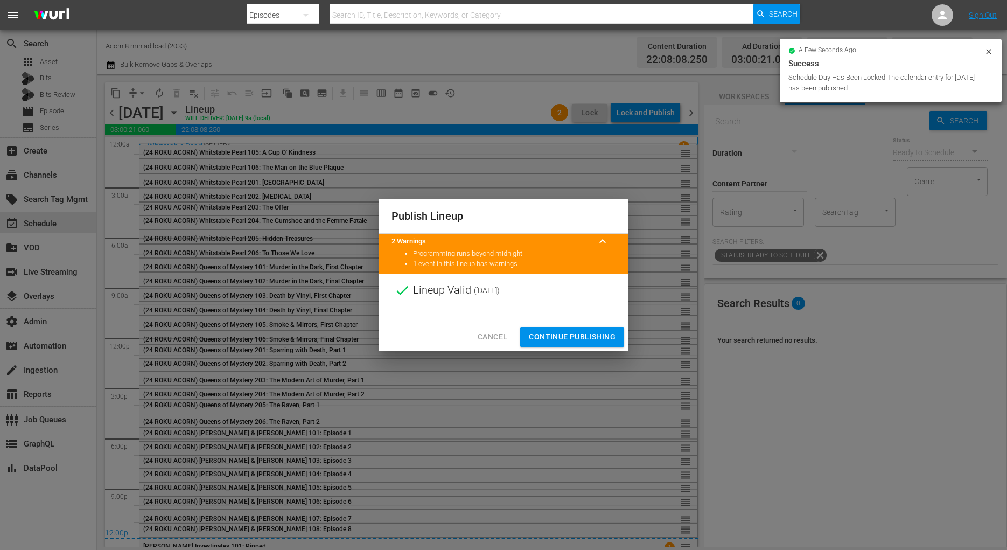
click at [598, 341] on span "Continue Publishing" at bounding box center [572, 336] width 87 height 13
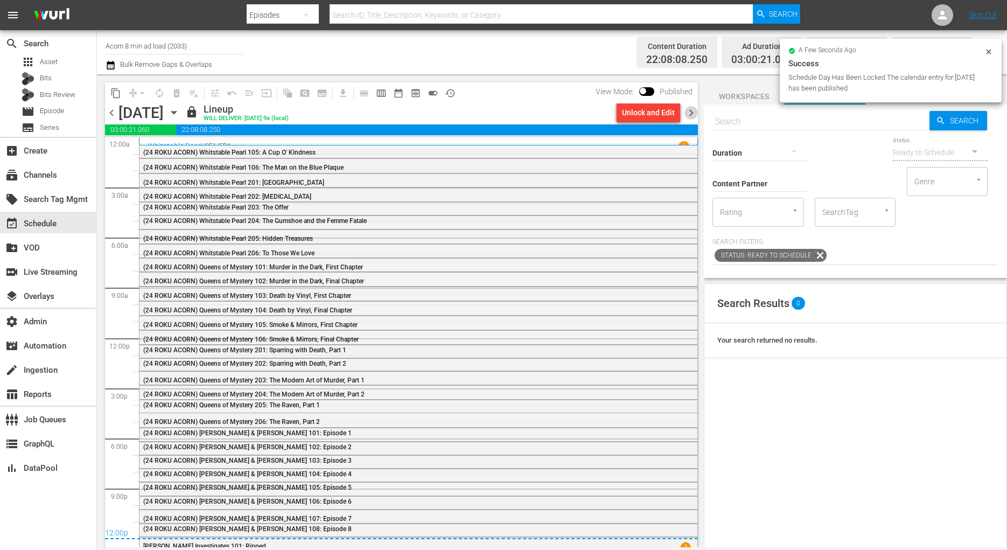
click at [691, 113] on span "chevron_right" at bounding box center [690, 112] width 13 height 13
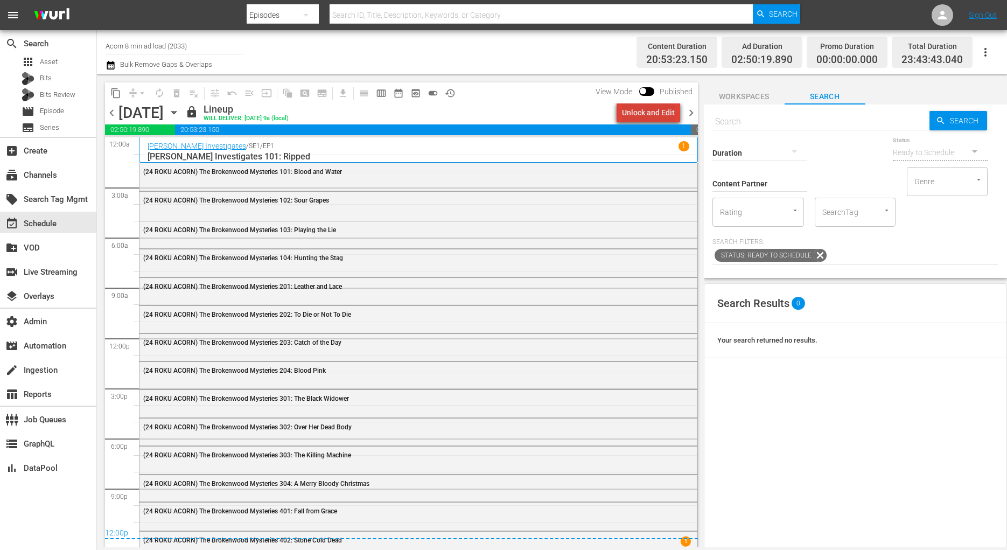
click at [654, 117] on div "Unlock and Edit" at bounding box center [648, 112] width 53 height 19
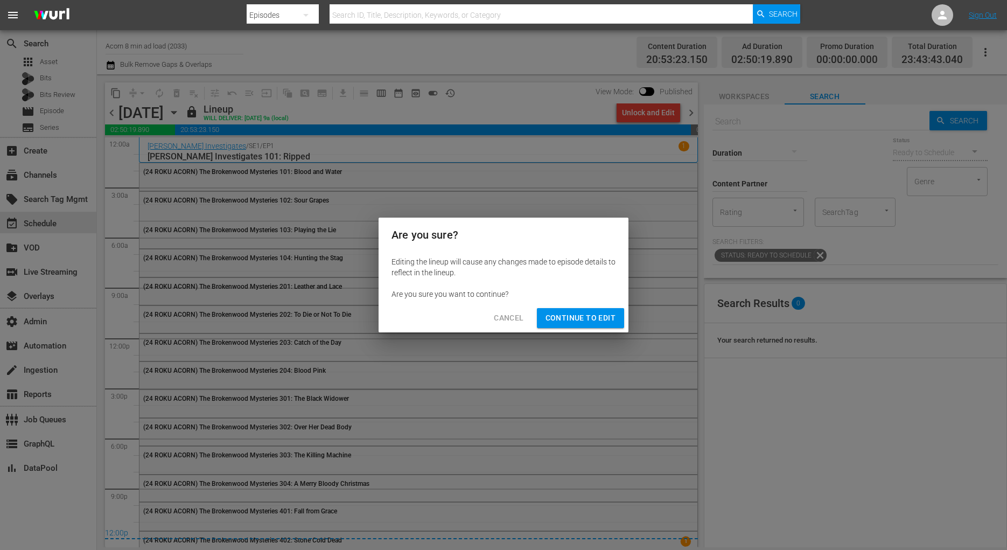
click at [577, 311] on span "Continue to Edit" at bounding box center [581, 317] width 70 height 13
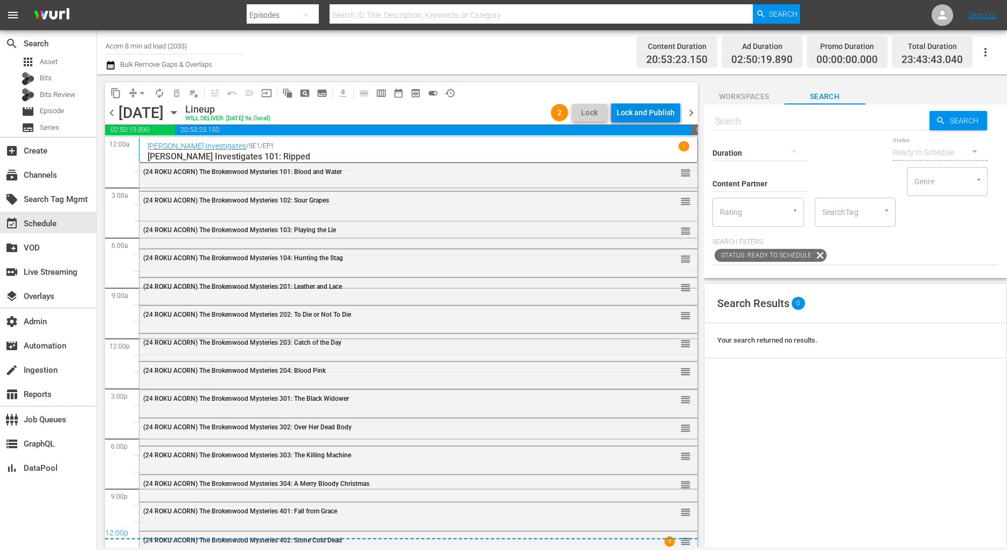
click at [644, 107] on div "Lock and Publish" at bounding box center [646, 112] width 58 height 19
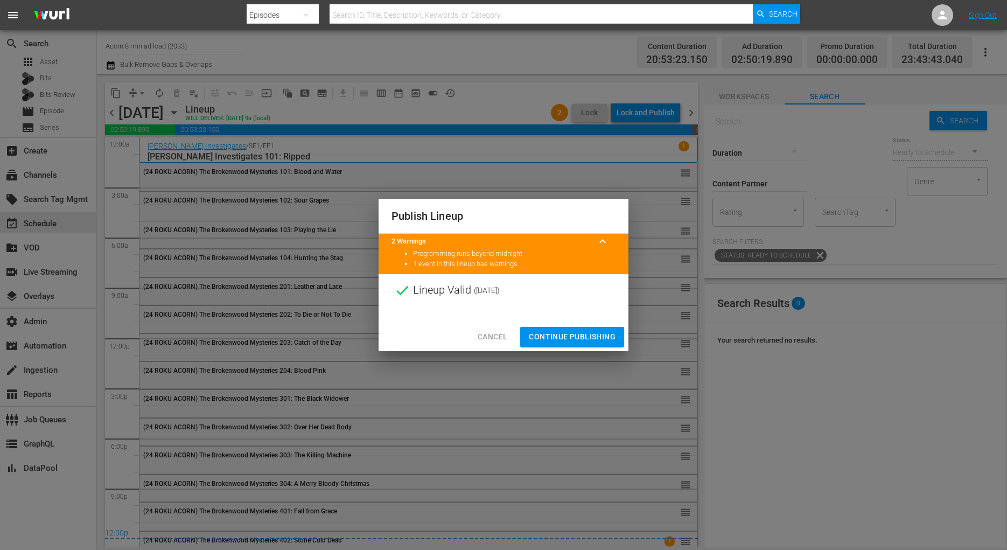
click at [548, 333] on span "Continue Publishing" at bounding box center [572, 336] width 87 height 13
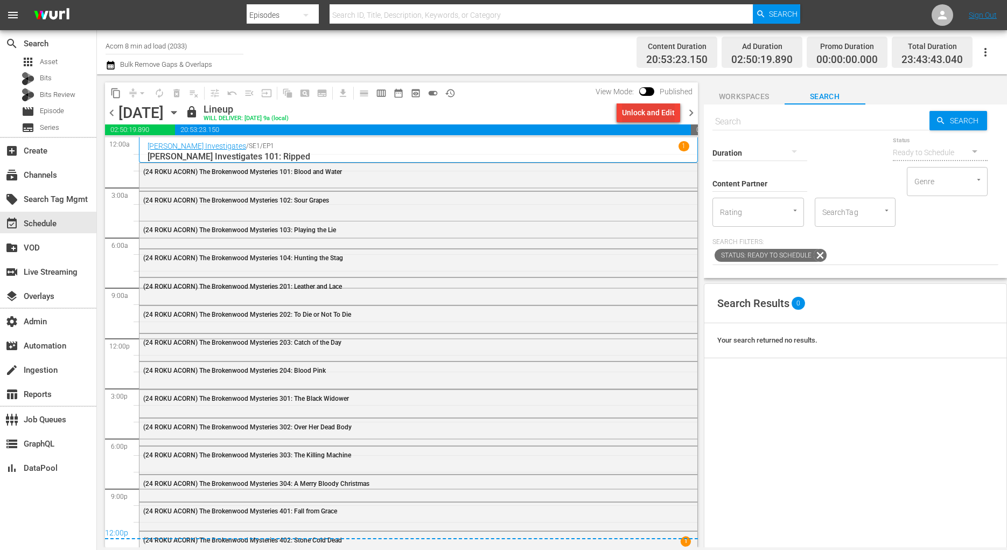
click at [644, 106] on div "Unlock and Edit" at bounding box center [648, 112] width 53 height 19
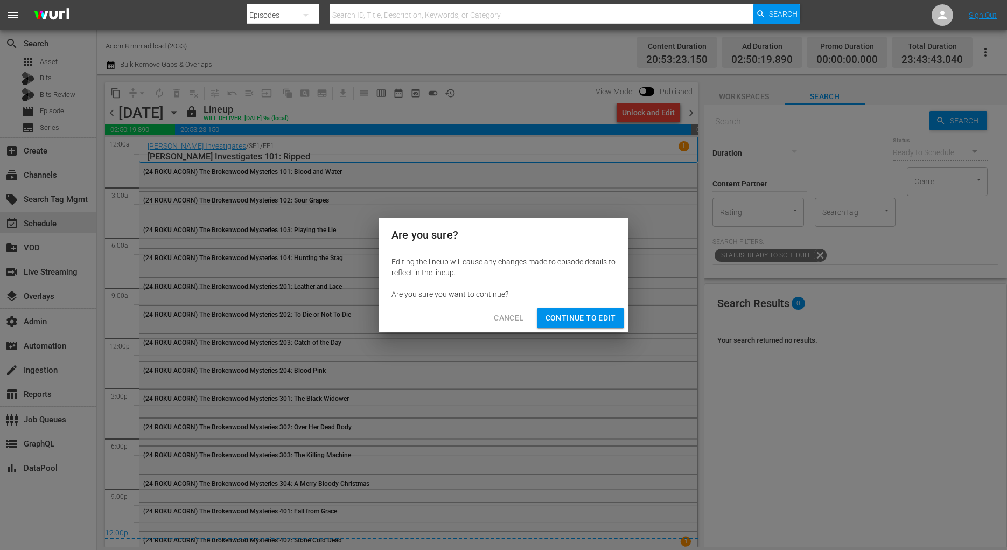
click at [584, 309] on button "Continue to Edit" at bounding box center [580, 318] width 87 height 20
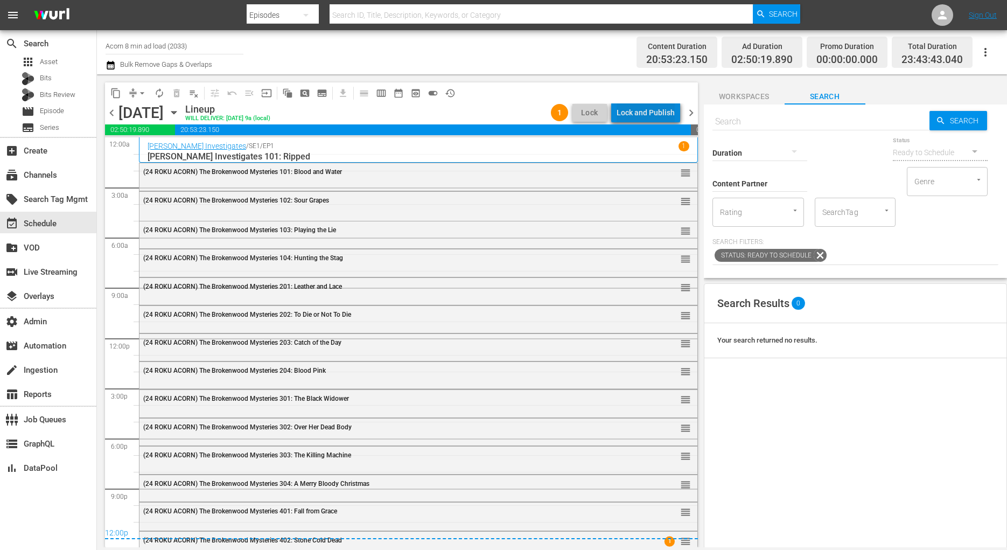
click at [656, 115] on div "Lock and Publish" at bounding box center [646, 112] width 58 height 19
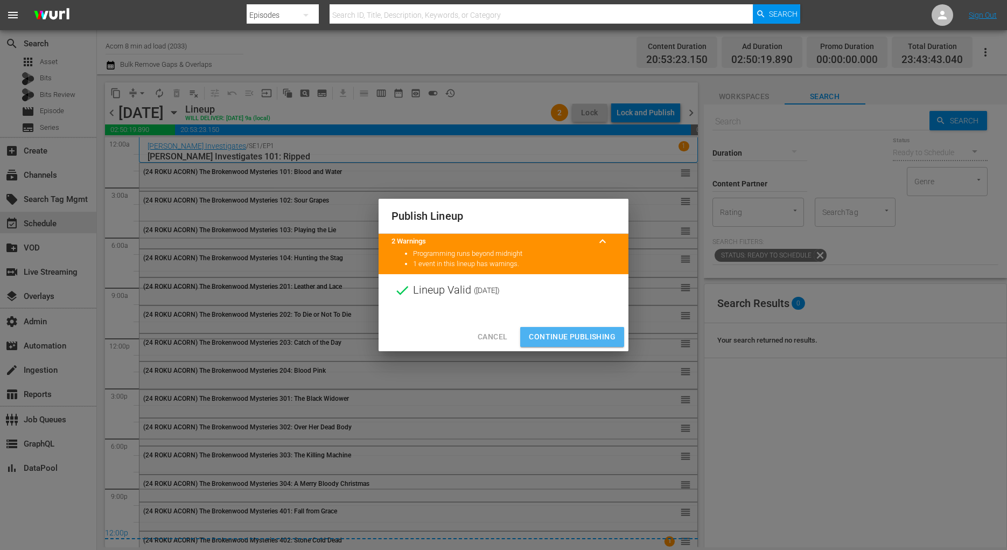
click at [597, 339] on span "Continue Publishing" at bounding box center [572, 336] width 87 height 13
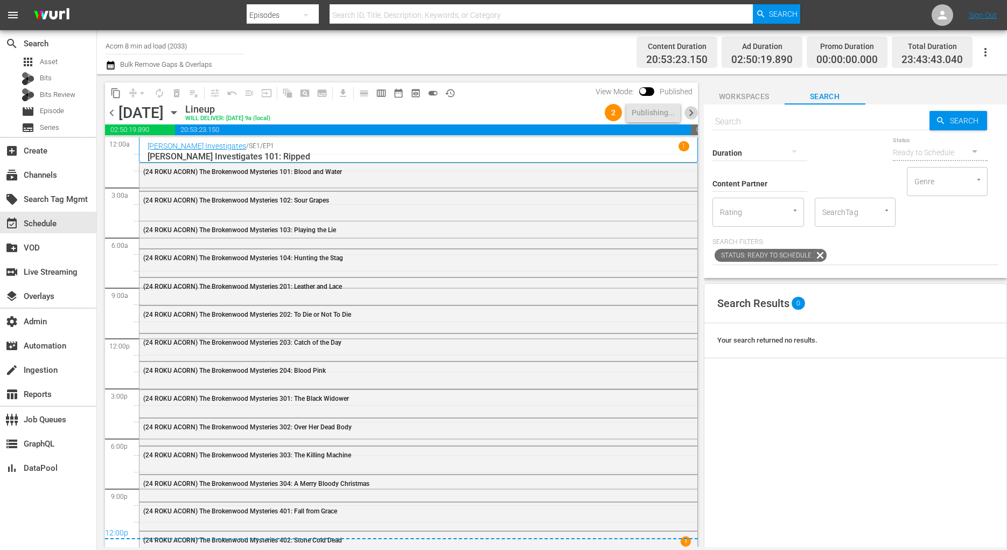
click at [687, 116] on span "chevron_right" at bounding box center [690, 112] width 13 height 13
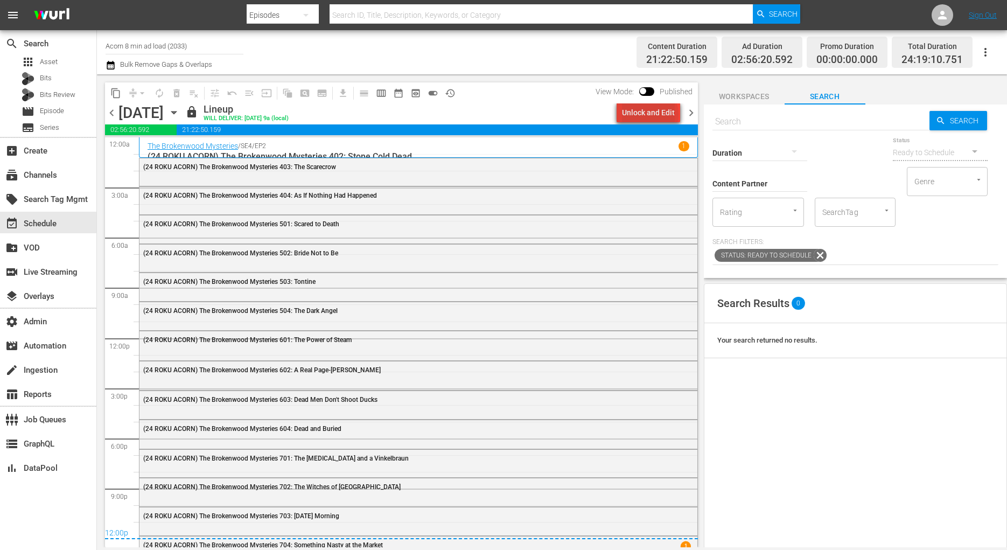
click at [652, 114] on div "Unlock and Edit" at bounding box center [648, 112] width 53 height 19
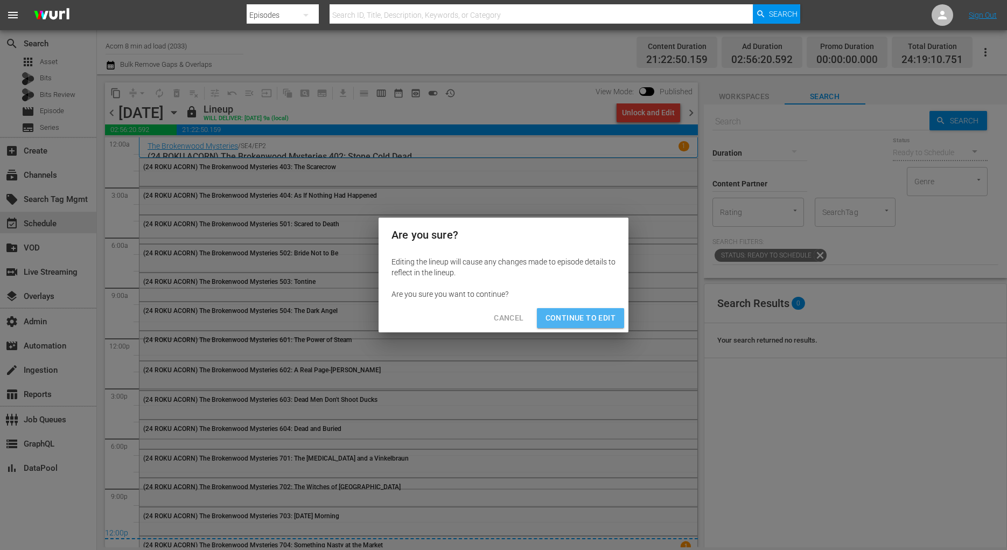
click at [590, 313] on span "Continue to Edit" at bounding box center [581, 317] width 70 height 13
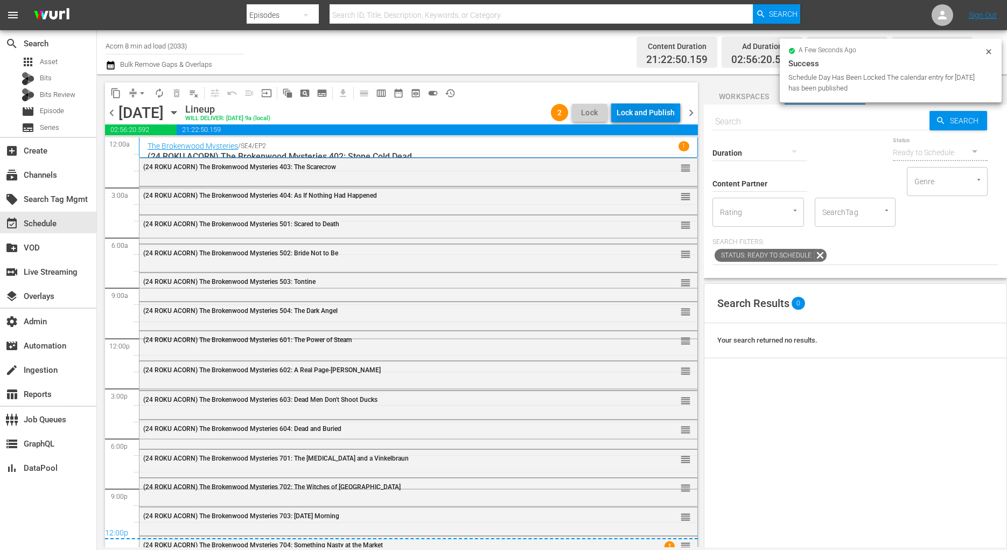
click at [652, 115] on div "Lock and Publish" at bounding box center [646, 112] width 58 height 19
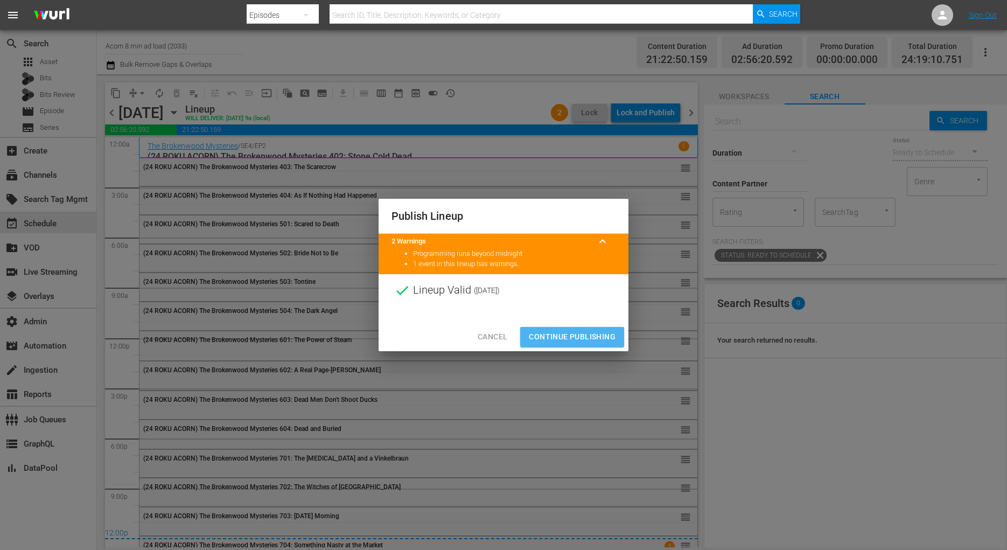
click at [600, 335] on span "Continue Publishing" at bounding box center [572, 336] width 87 height 13
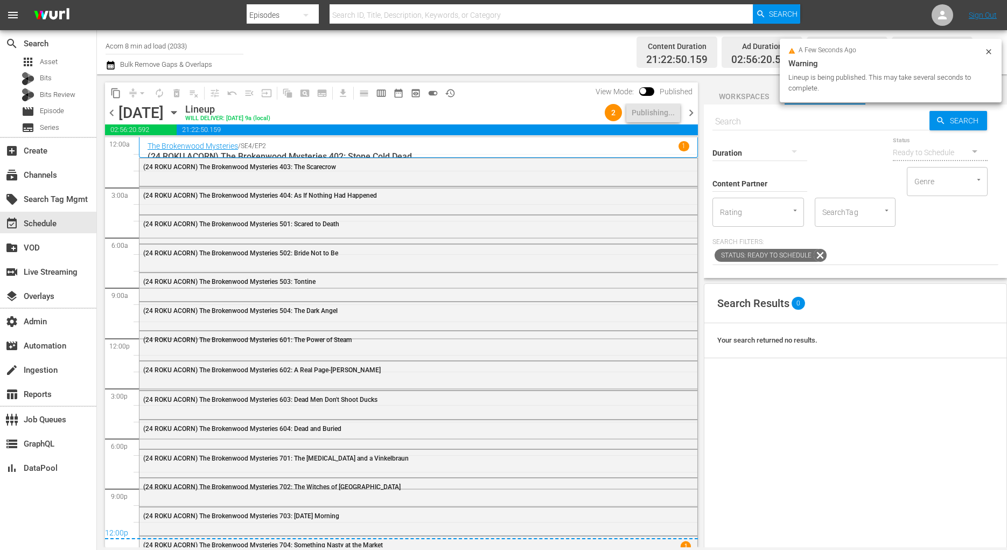
click at [690, 114] on span "chevron_right" at bounding box center [690, 112] width 13 height 13
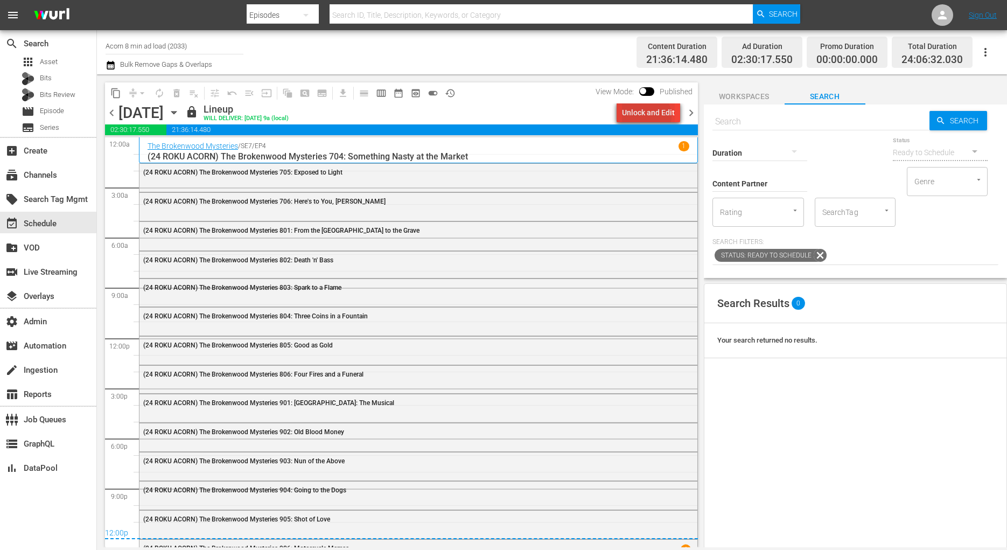
click at [648, 116] on div "Unlock and Edit" at bounding box center [648, 112] width 53 height 19
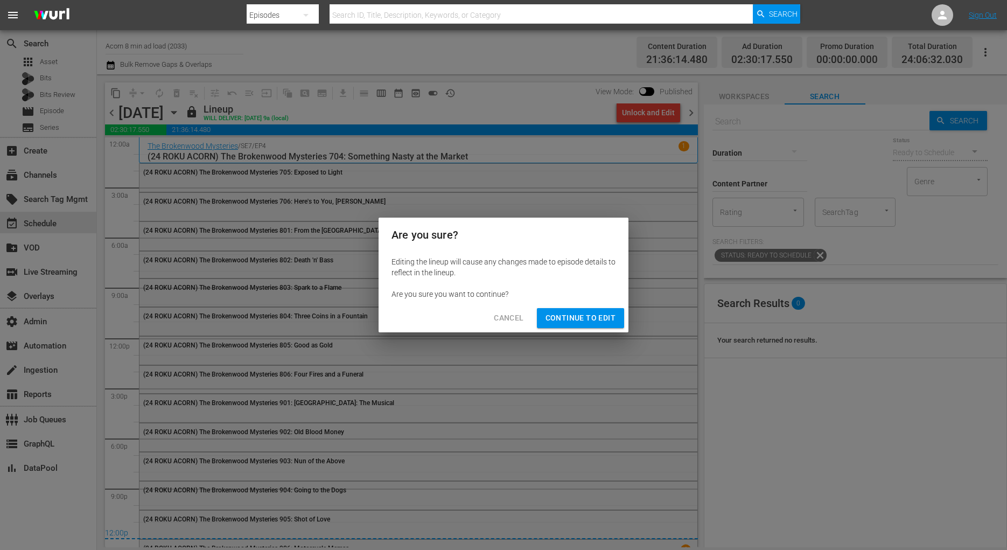
click at [555, 313] on span "Continue to Edit" at bounding box center [581, 317] width 70 height 13
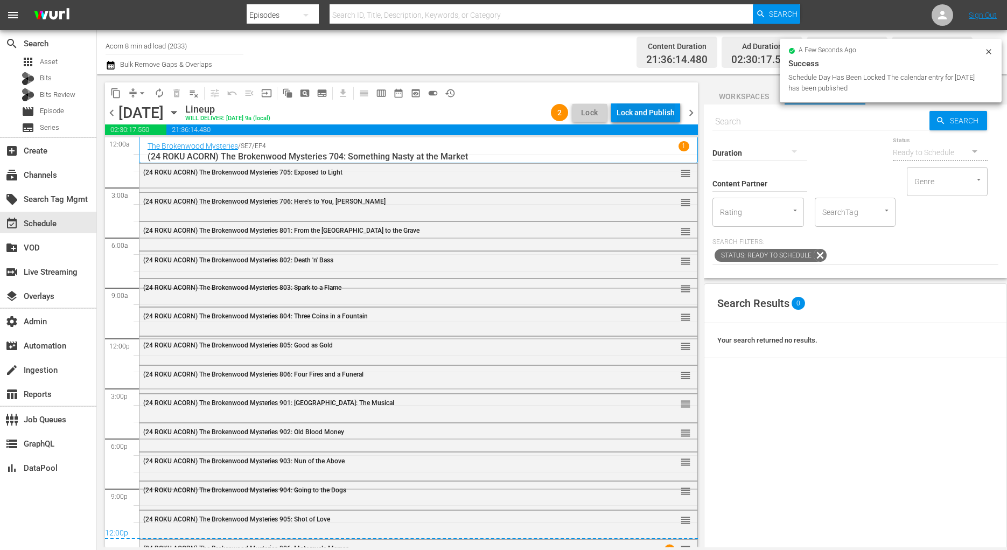
click at [667, 117] on div "Lock and Publish" at bounding box center [646, 112] width 58 height 19
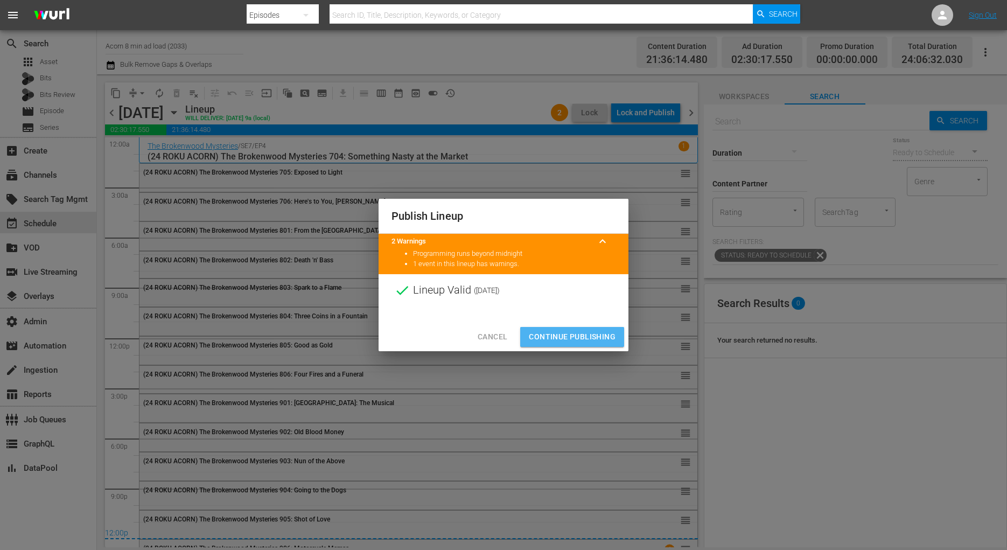
click at [593, 339] on span "Continue Publishing" at bounding box center [572, 336] width 87 height 13
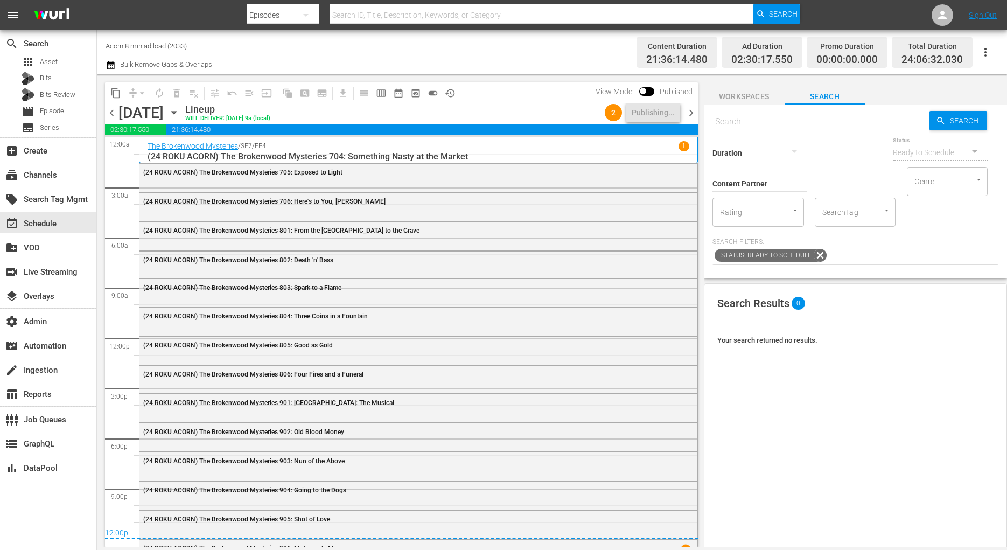
click at [694, 116] on span "chevron_right" at bounding box center [690, 112] width 13 height 13
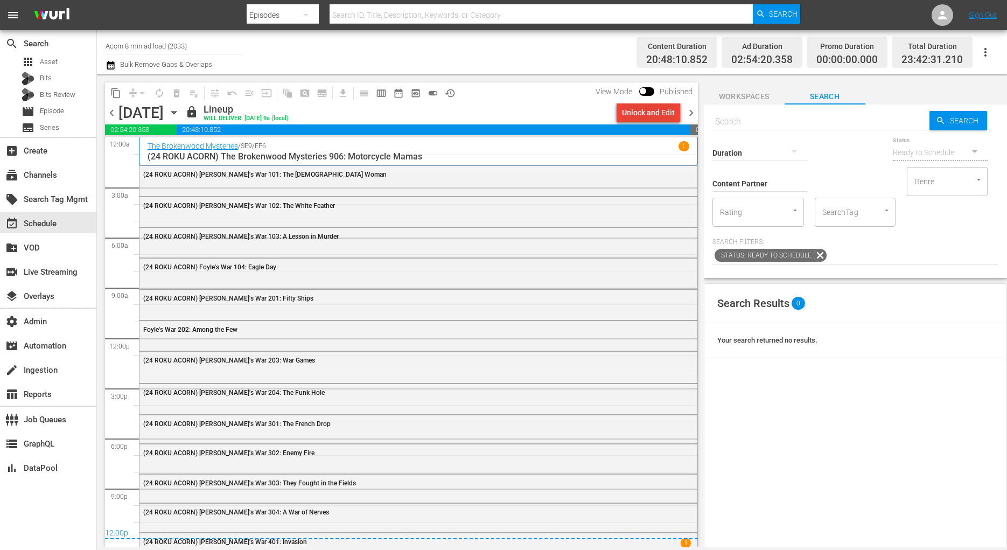
click at [663, 115] on div "Unlock and Edit" at bounding box center [648, 112] width 53 height 19
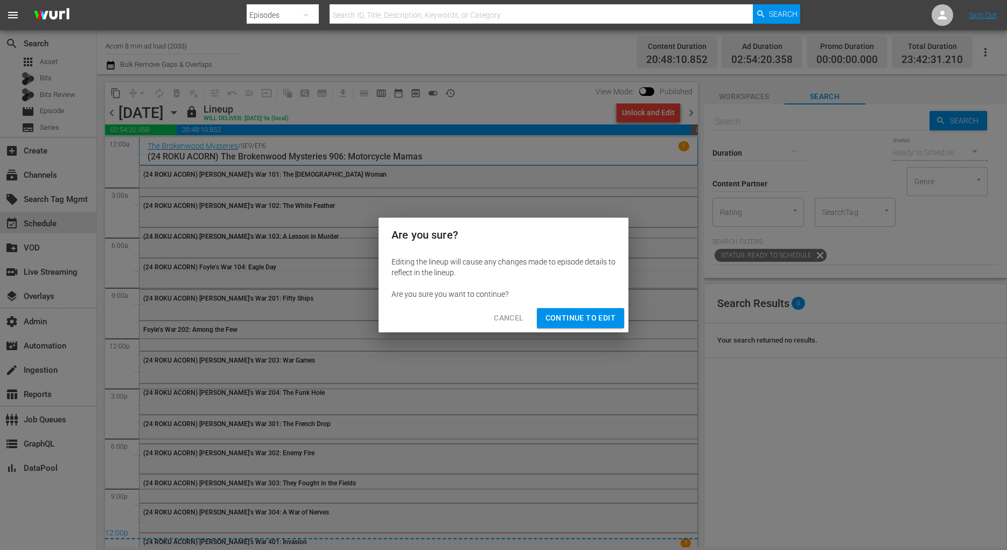
click at [576, 328] on div "Cancel Continue to Edit" at bounding box center [504, 318] width 250 height 29
click at [576, 321] on span "Continue to Edit" at bounding box center [581, 317] width 70 height 13
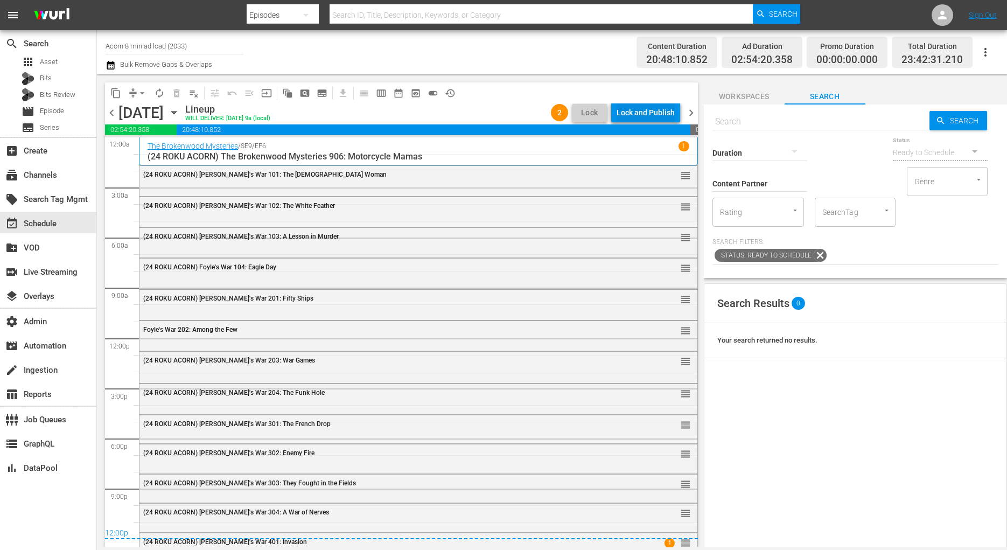
click at [660, 113] on div "Lock and Publish" at bounding box center [646, 112] width 58 height 19
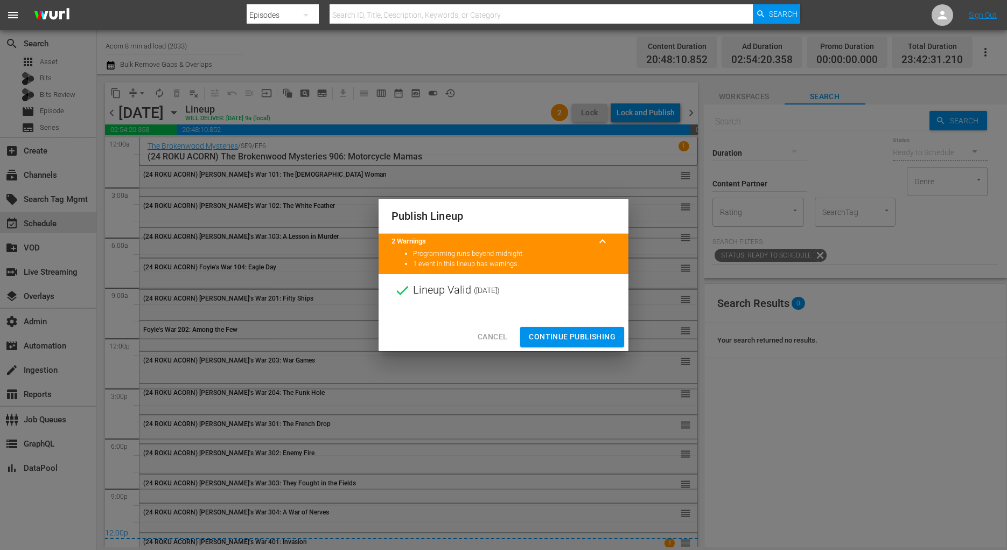
click at [561, 330] on button "Continue Publishing" at bounding box center [572, 337] width 104 height 20
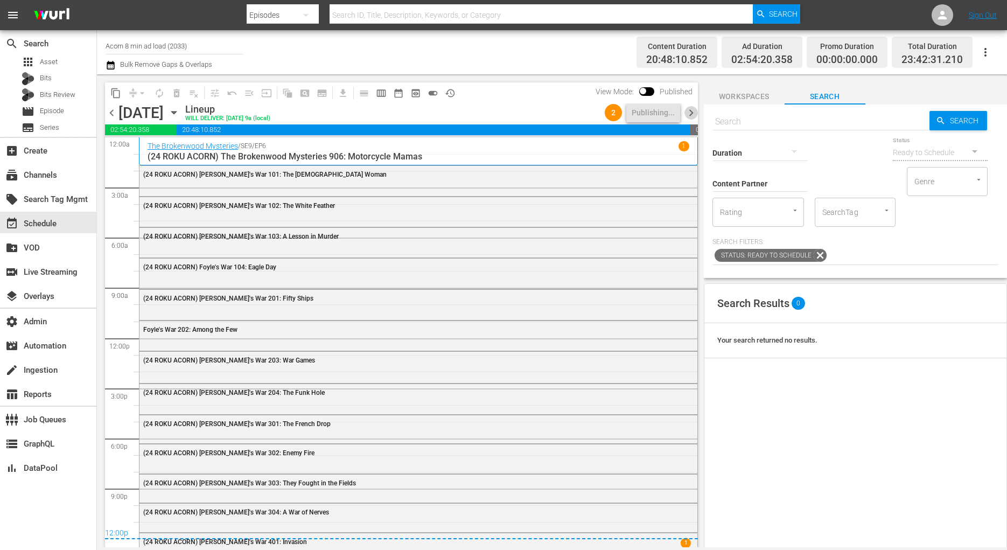
click at [692, 114] on span "chevron_right" at bounding box center [690, 112] width 13 height 13
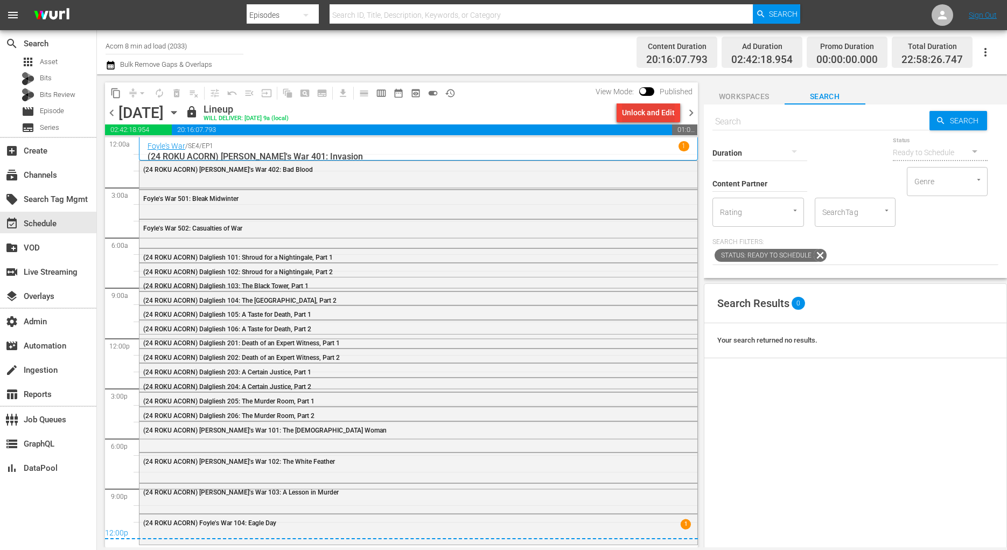
click at [631, 111] on div "Unlock and Edit" at bounding box center [648, 112] width 53 height 19
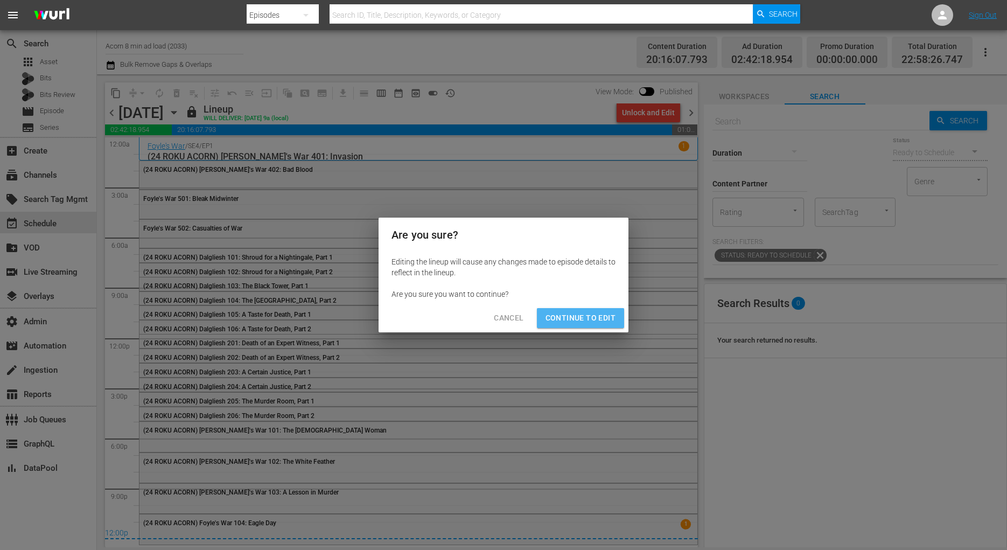
click at [586, 320] on span "Continue to Edit" at bounding box center [581, 317] width 70 height 13
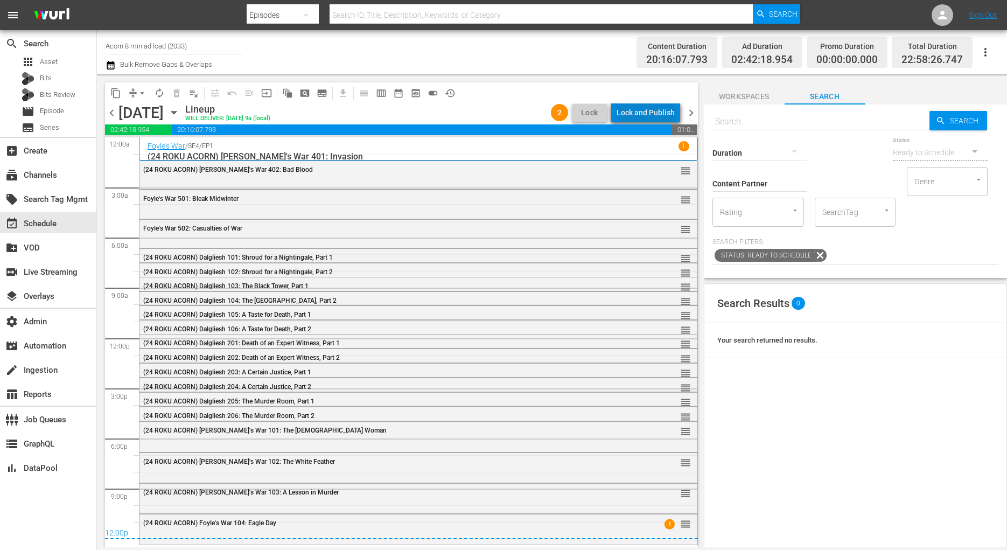
click at [656, 111] on div "Lock and Publish" at bounding box center [646, 112] width 58 height 19
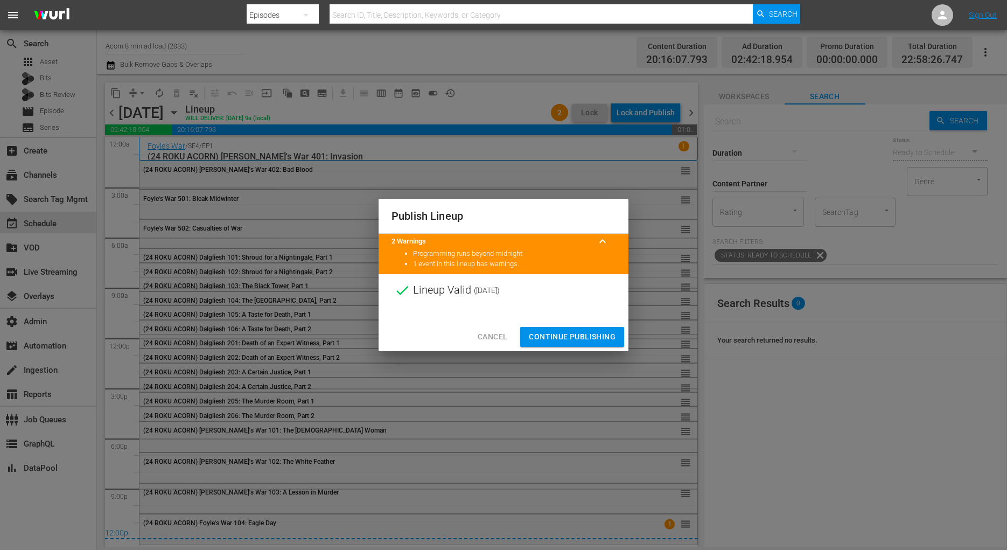
click at [611, 333] on span "Continue Publishing" at bounding box center [572, 336] width 87 height 13
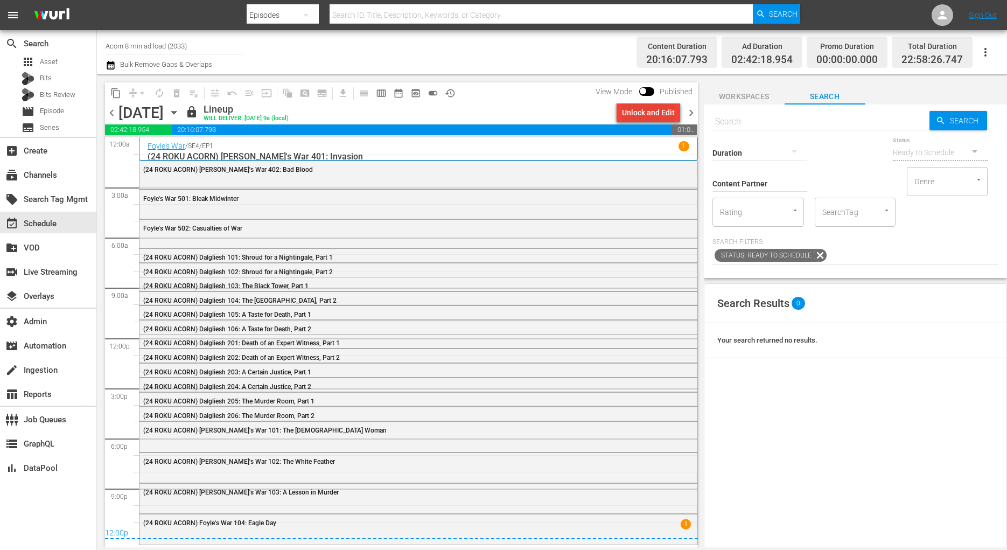
click at [656, 111] on div "Unlock and Edit" at bounding box center [648, 112] width 53 height 19
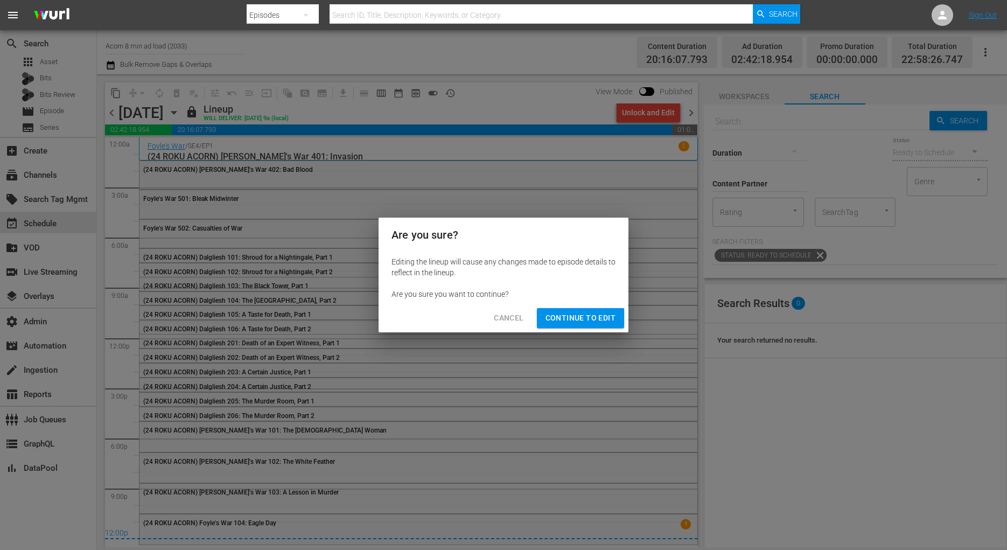
click at [607, 328] on div "Cancel Continue to Edit" at bounding box center [504, 318] width 250 height 29
click at [607, 321] on span "Continue to Edit" at bounding box center [581, 317] width 70 height 13
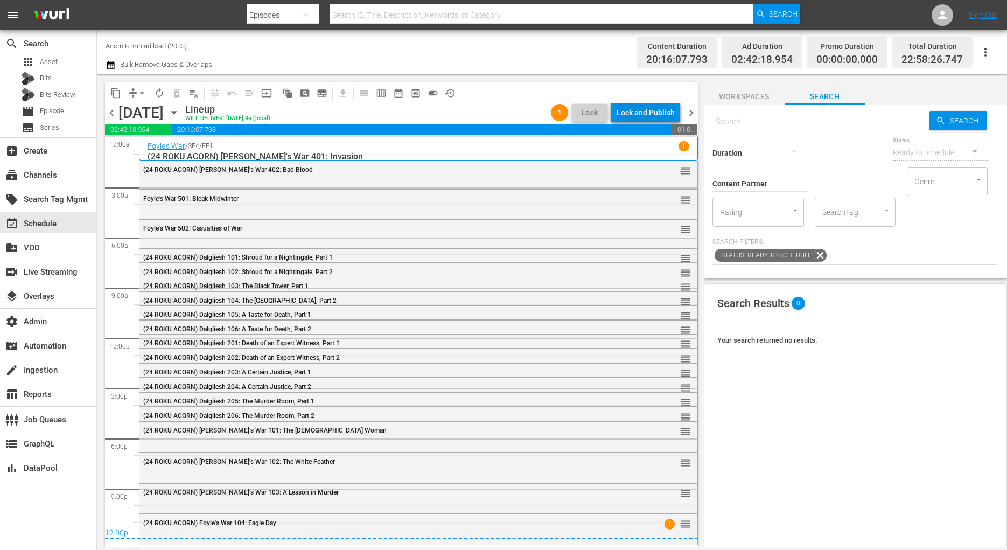
click at [660, 111] on div "Lock and Publish" at bounding box center [646, 112] width 58 height 19
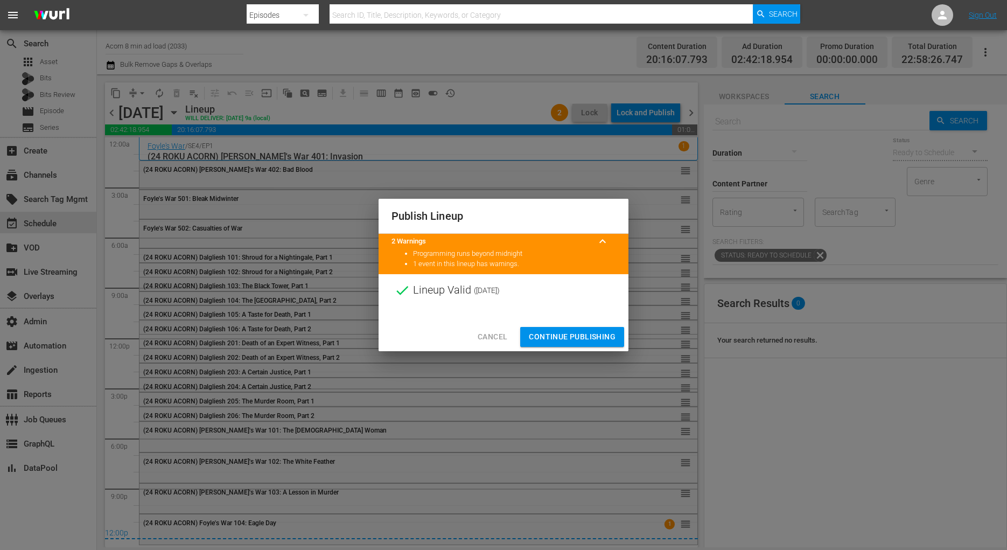
click at [596, 342] on span "Continue Publishing" at bounding box center [572, 336] width 87 height 13
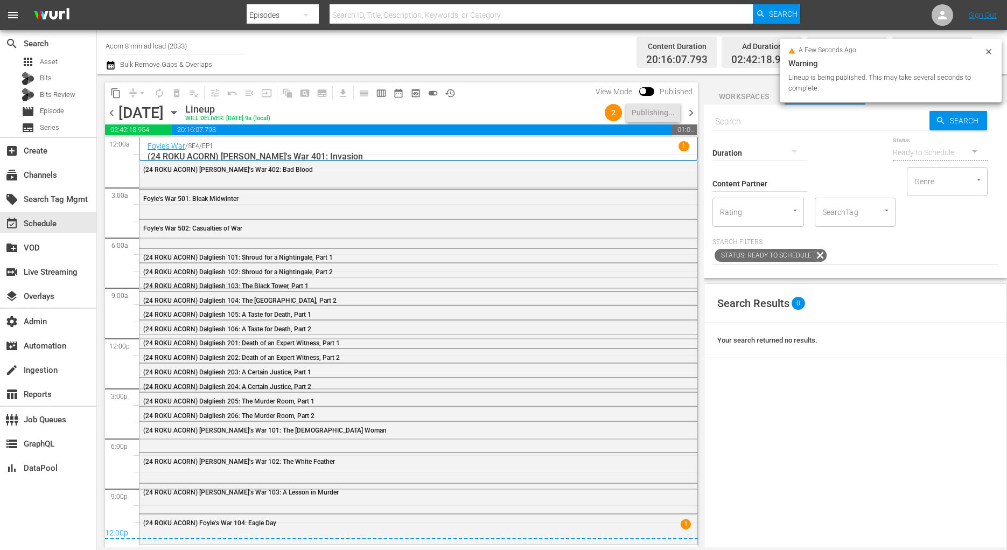
click at [690, 116] on span "chevron_right" at bounding box center [690, 112] width 13 height 13
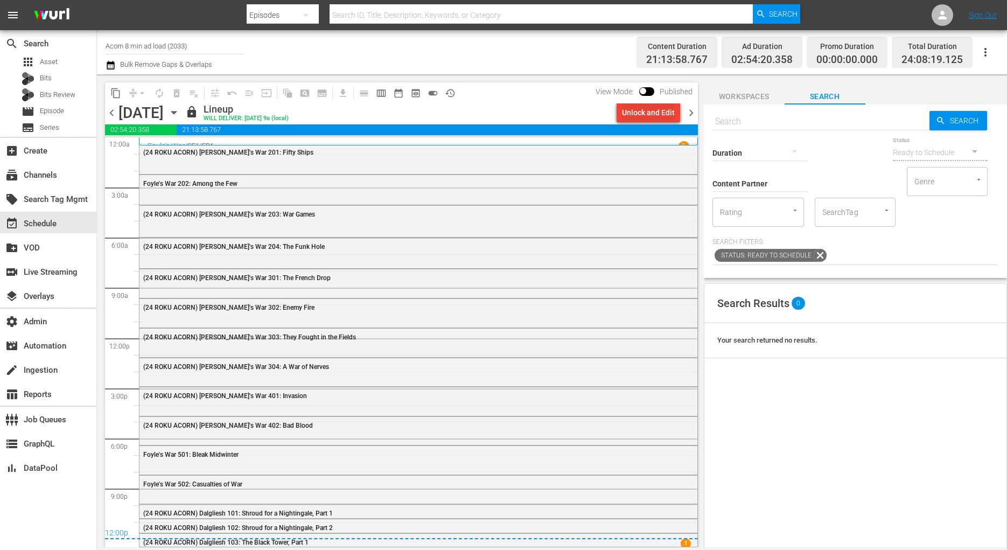
click at [661, 113] on div "Unlock and Edit" at bounding box center [648, 112] width 53 height 19
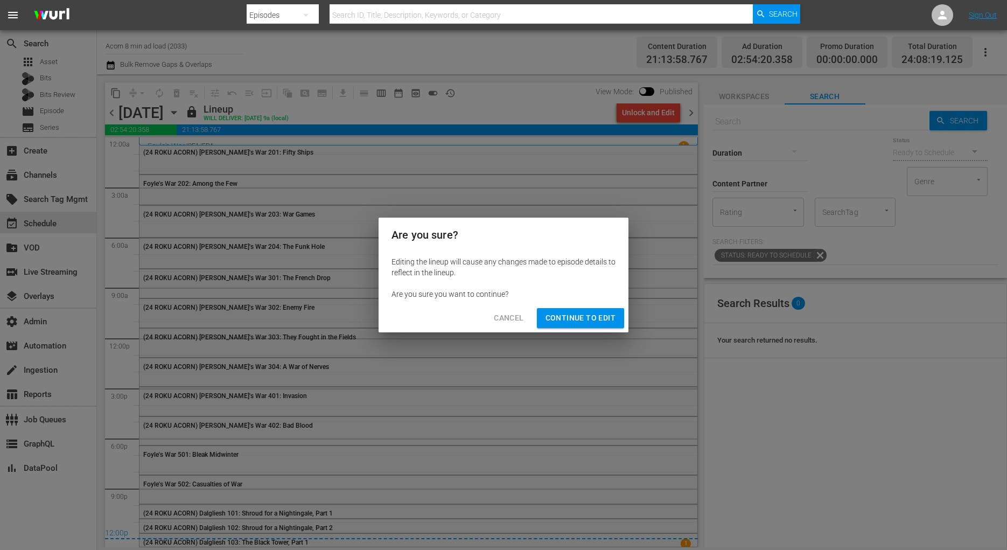
click at [592, 321] on span "Continue to Edit" at bounding box center [581, 317] width 70 height 13
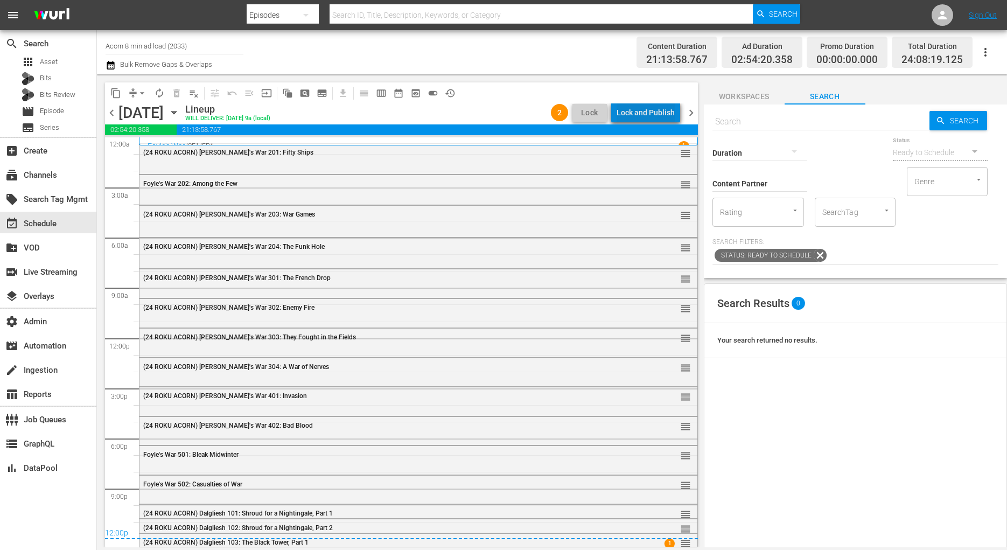
click at [662, 112] on div "Lock and Publish" at bounding box center [646, 112] width 58 height 19
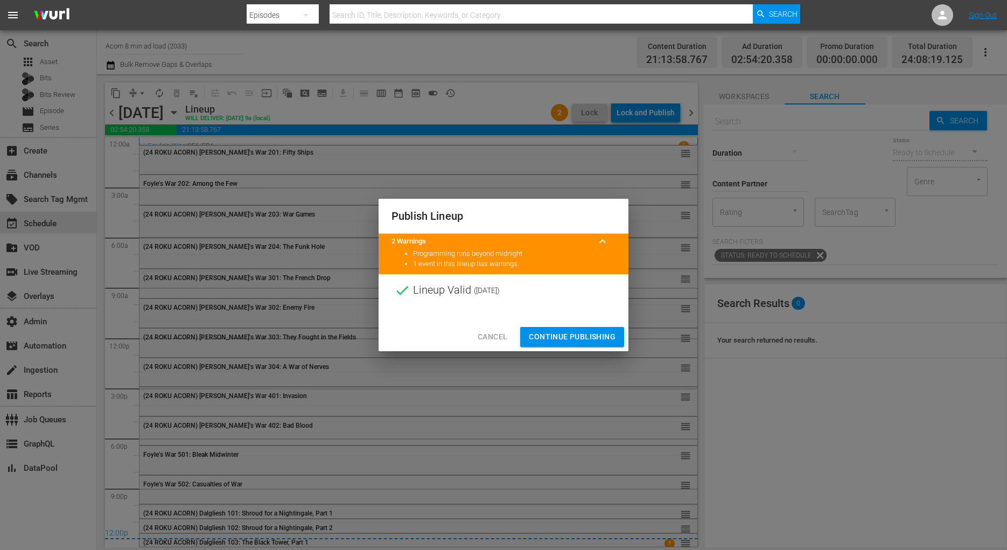
click at [596, 339] on span "Continue Publishing" at bounding box center [572, 336] width 87 height 13
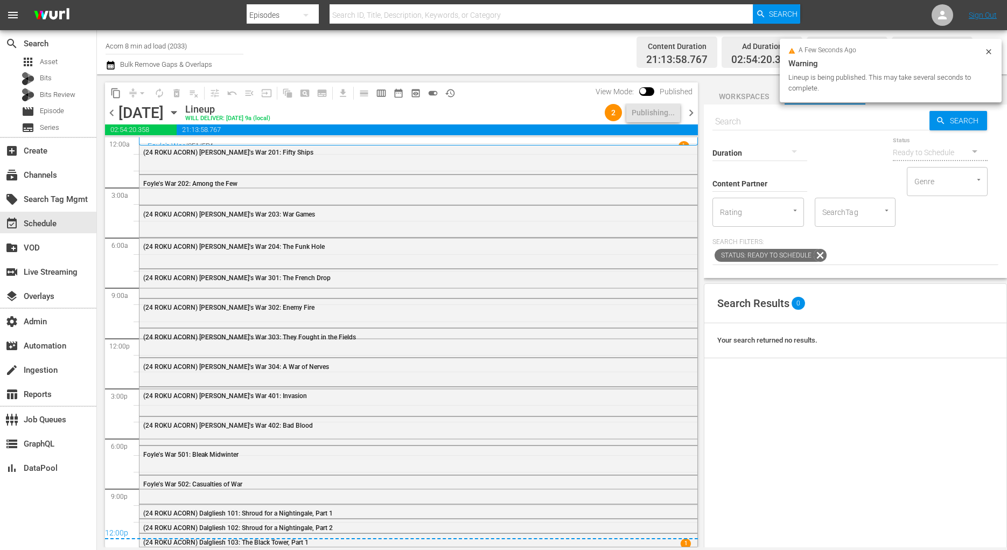
click at [691, 113] on span "chevron_right" at bounding box center [690, 112] width 13 height 13
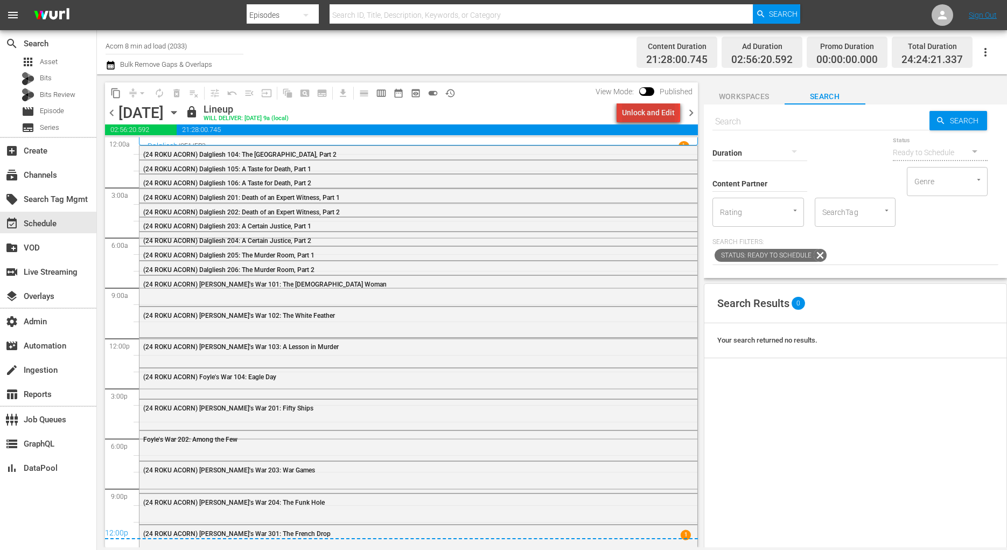
click at [653, 111] on div "Unlock and Edit" at bounding box center [648, 112] width 53 height 19
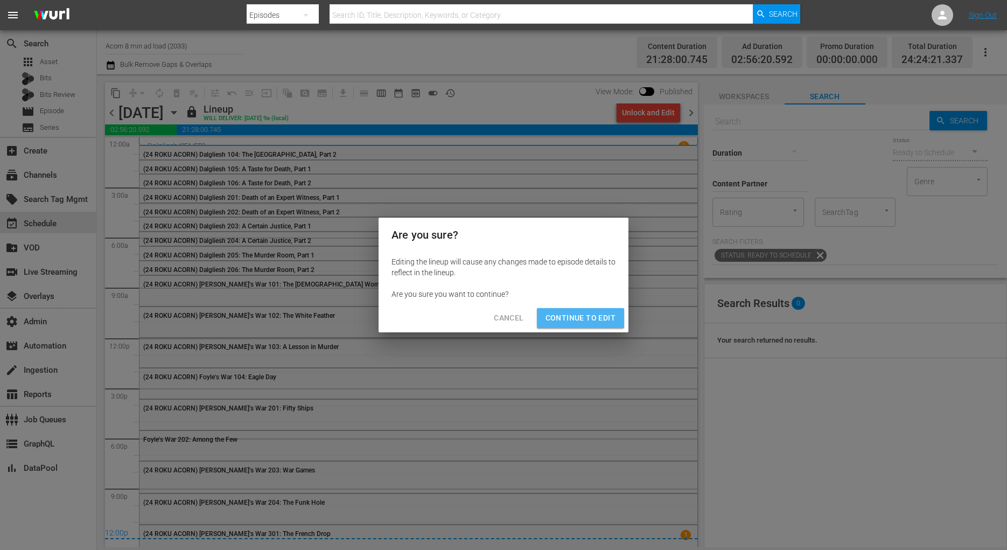
click at [588, 313] on span "Continue to Edit" at bounding box center [581, 317] width 70 height 13
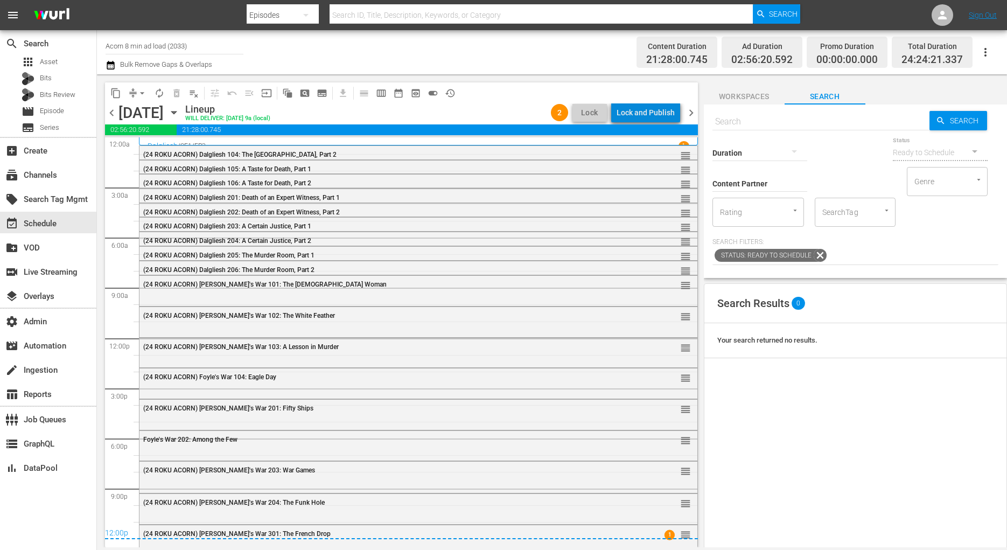
click at [658, 114] on div "Lock and Publish" at bounding box center [646, 112] width 58 height 19
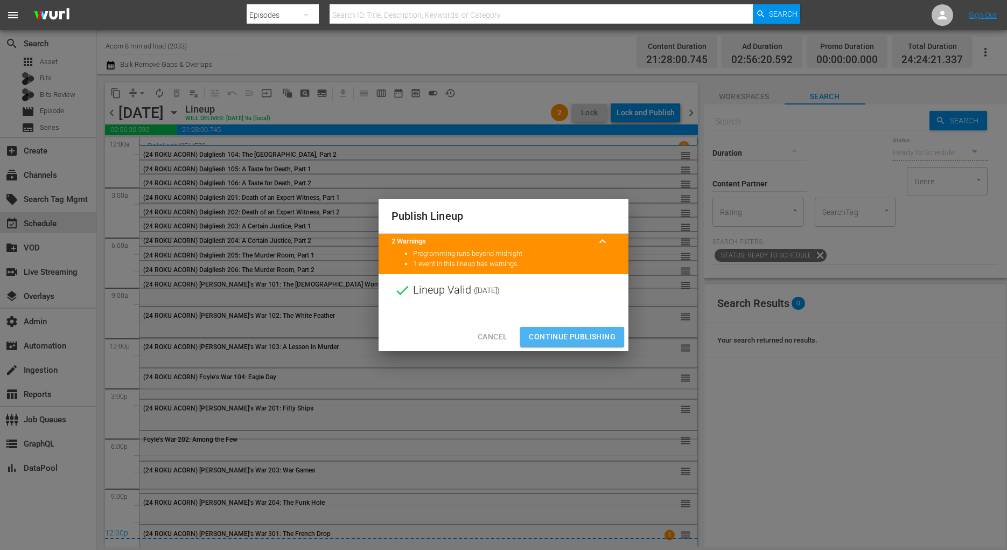
click at [562, 329] on button "Continue Publishing" at bounding box center [572, 337] width 104 height 20
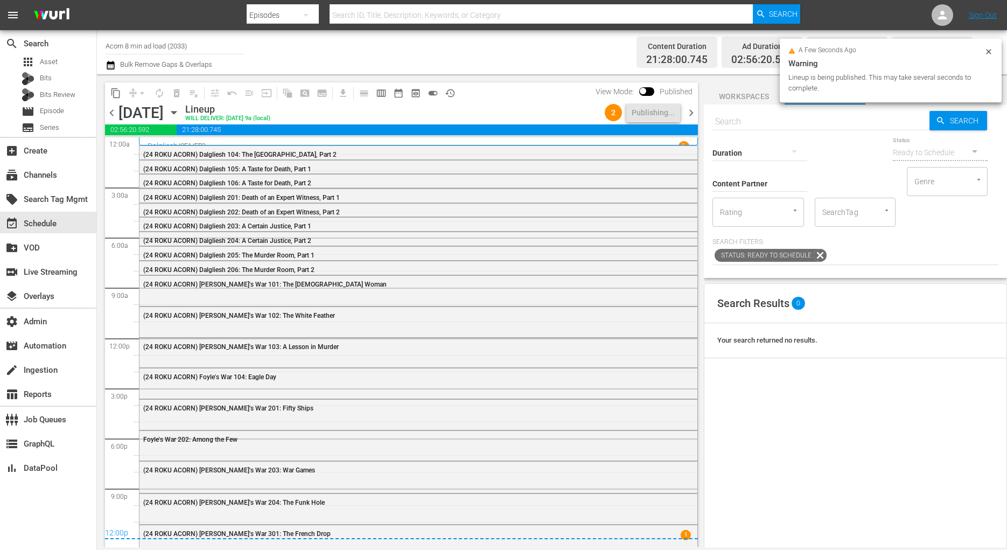
click at [695, 108] on span "chevron_right" at bounding box center [690, 112] width 13 height 13
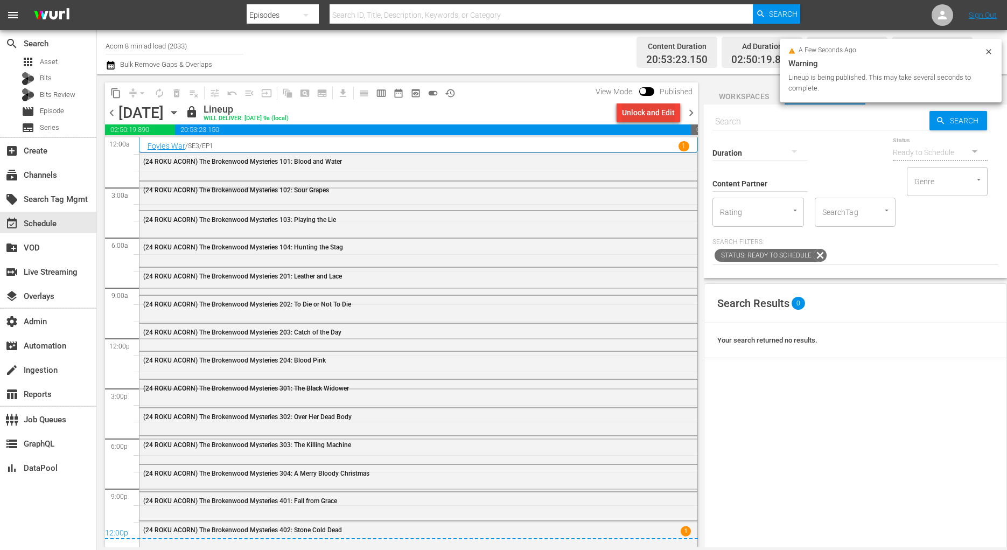
click at [639, 118] on div "Unlock and Edit" at bounding box center [648, 112] width 53 height 19
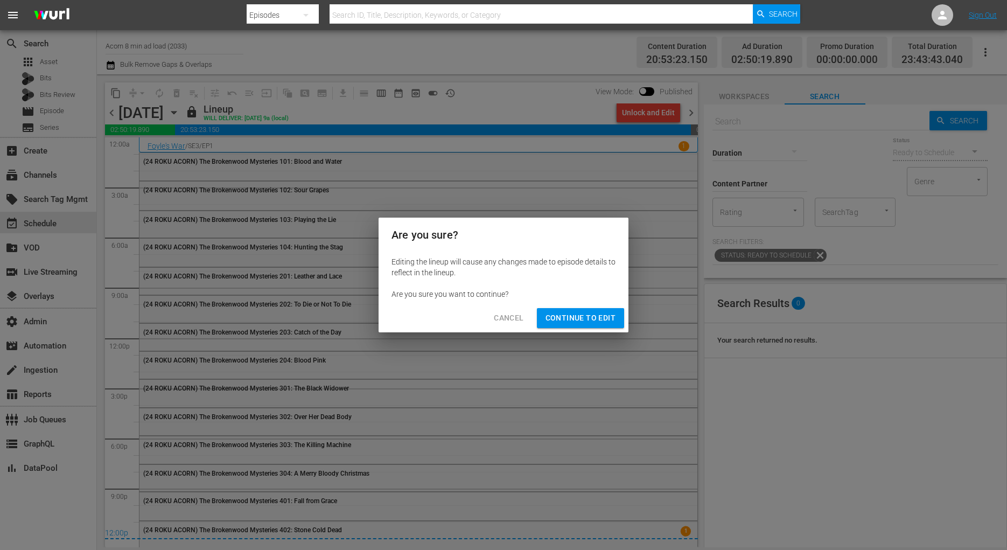
click at [557, 309] on button "Continue to Edit" at bounding box center [580, 318] width 87 height 20
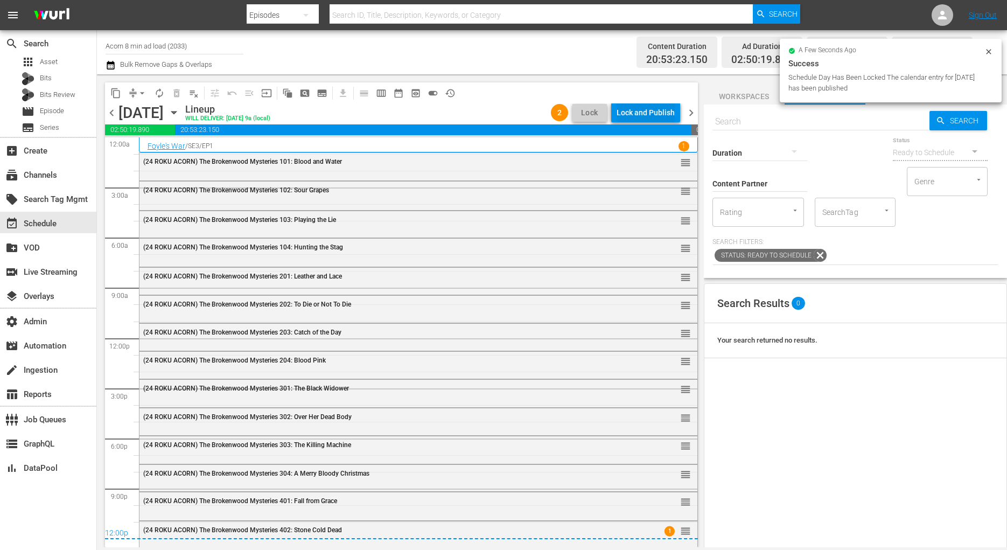
click at [648, 111] on div "Lock and Publish" at bounding box center [646, 112] width 58 height 19
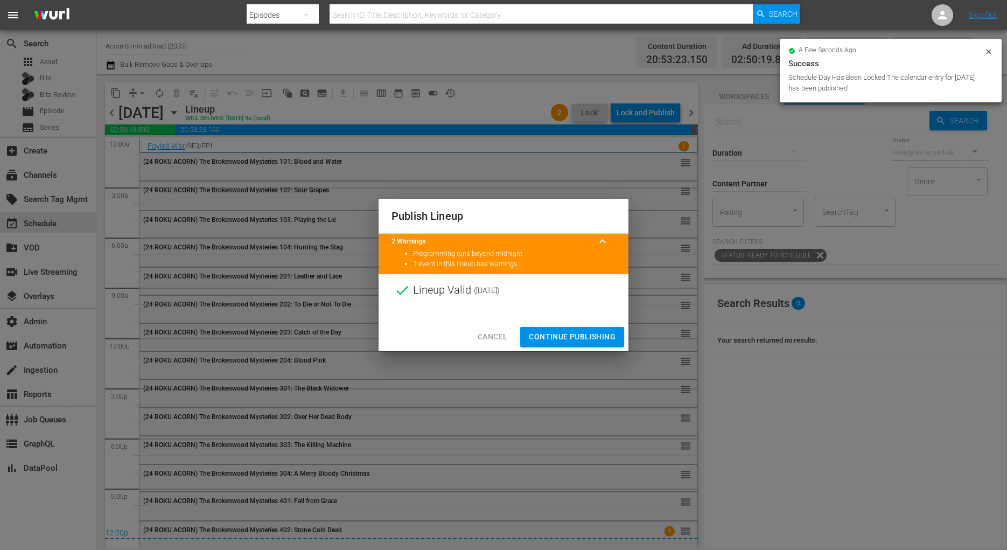
click at [557, 336] on span "Continue Publishing" at bounding box center [572, 336] width 87 height 13
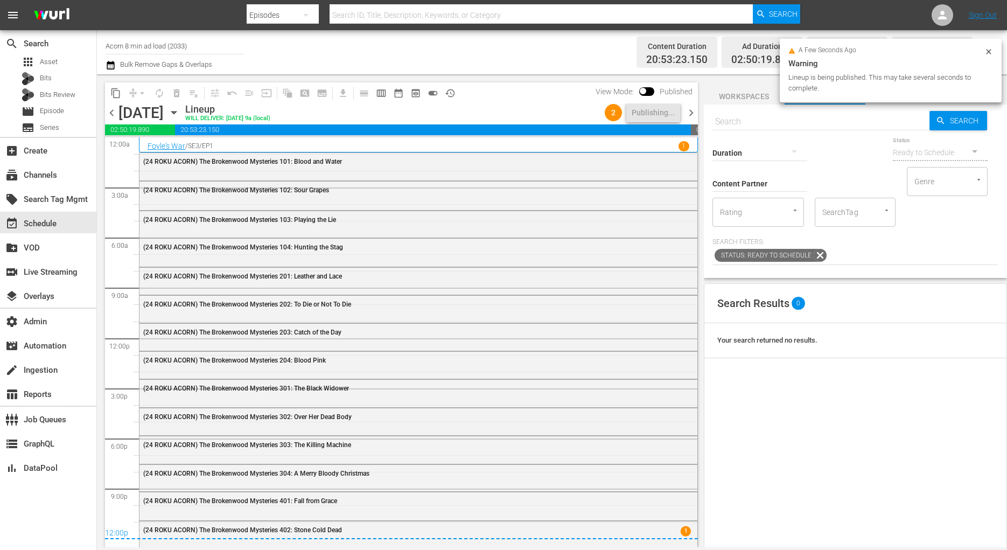
click at [694, 112] on span "chevron_right" at bounding box center [690, 112] width 13 height 13
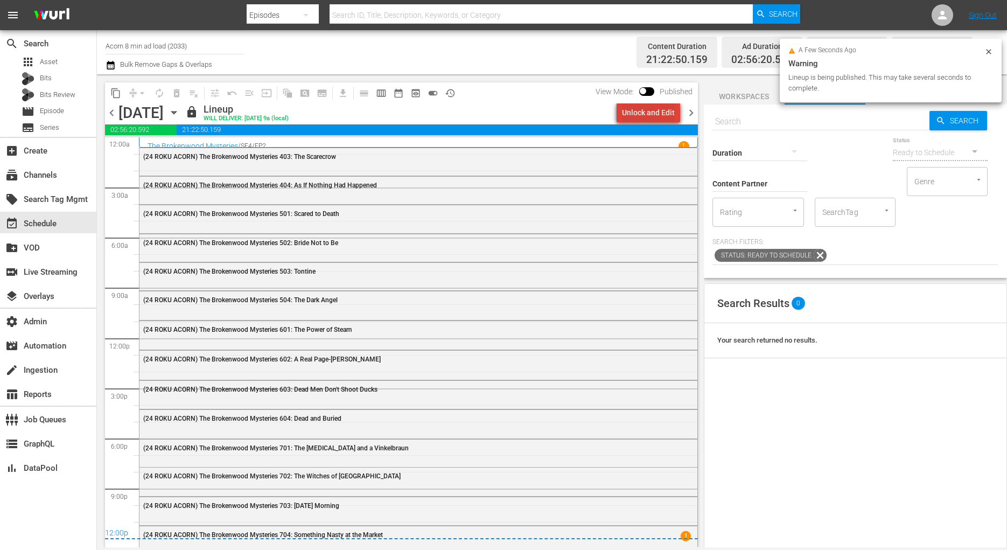
click at [653, 120] on div "Unlock and Edit" at bounding box center [648, 112] width 53 height 19
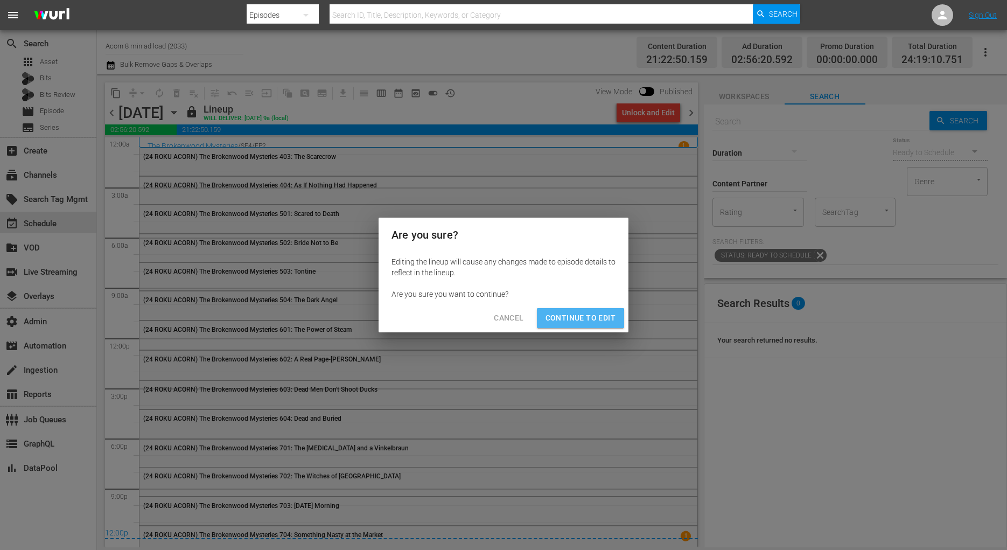
click at [543, 321] on button "Continue to Edit" at bounding box center [580, 318] width 87 height 20
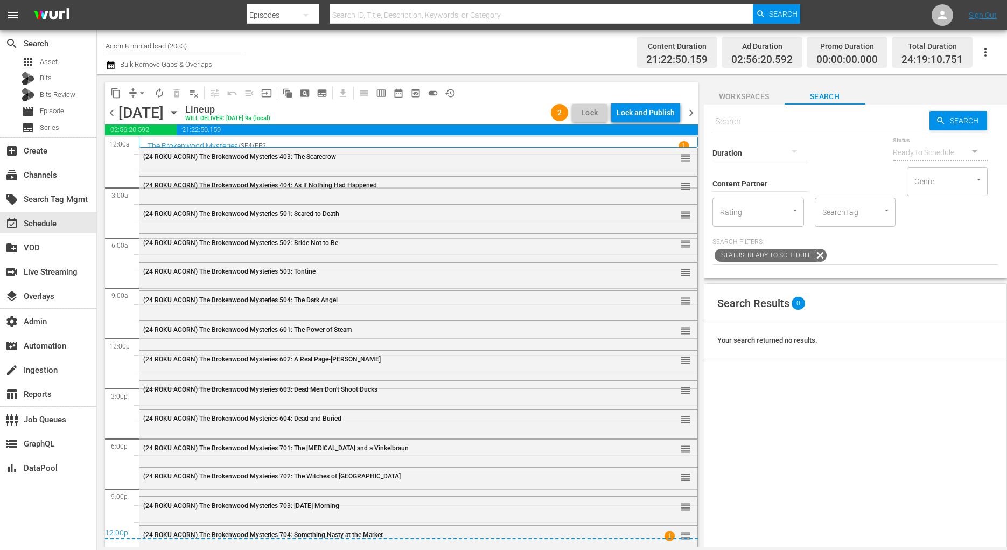
click at [669, 100] on div "content_copy compress arrow_drop_down autorenew_outlined delete_forever_outline…" at bounding box center [401, 92] width 593 height 21
click at [667, 110] on div "Lock and Publish" at bounding box center [646, 112] width 58 height 19
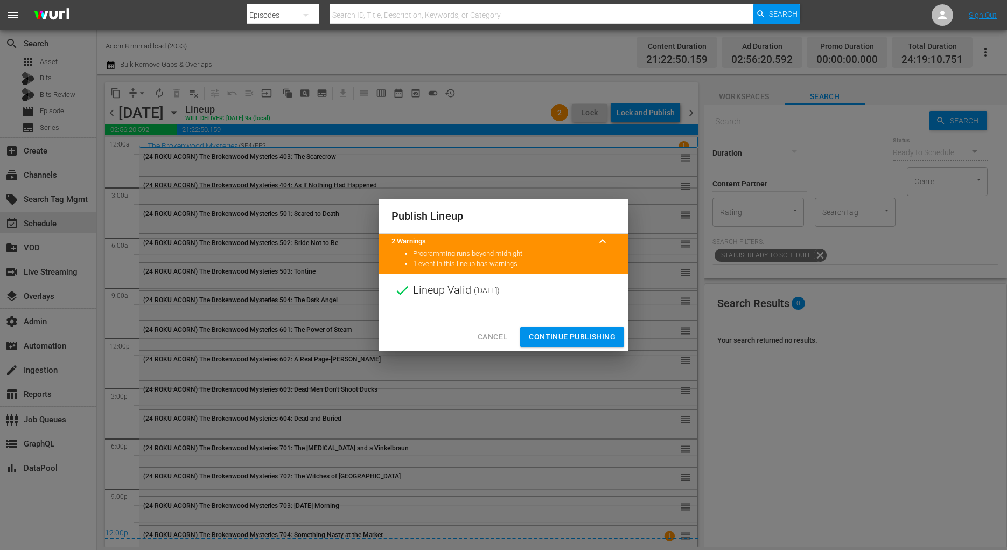
click at [554, 330] on button "Continue Publishing" at bounding box center [572, 337] width 104 height 20
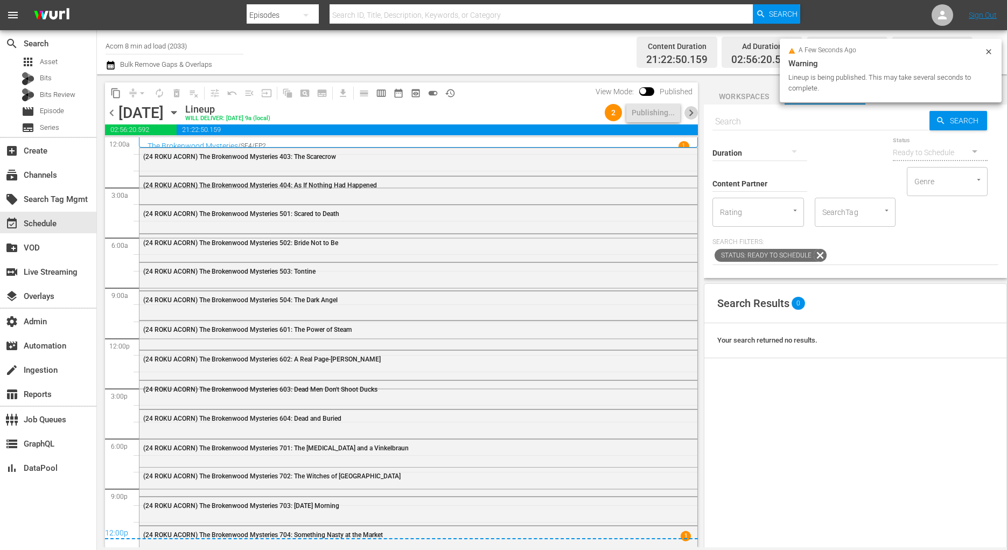
click at [690, 110] on span "chevron_right" at bounding box center [690, 112] width 13 height 13
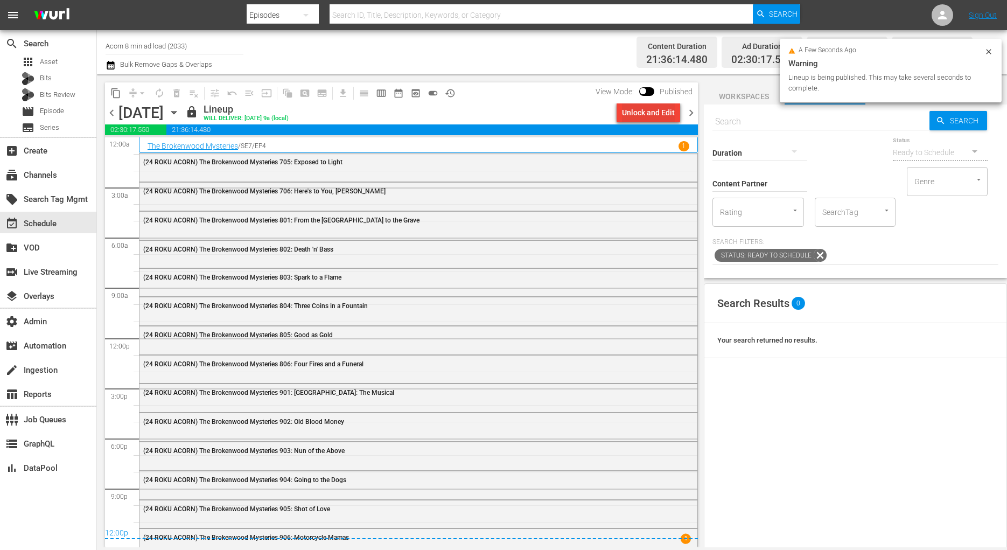
click at [654, 116] on div "Unlock and Edit" at bounding box center [648, 112] width 53 height 19
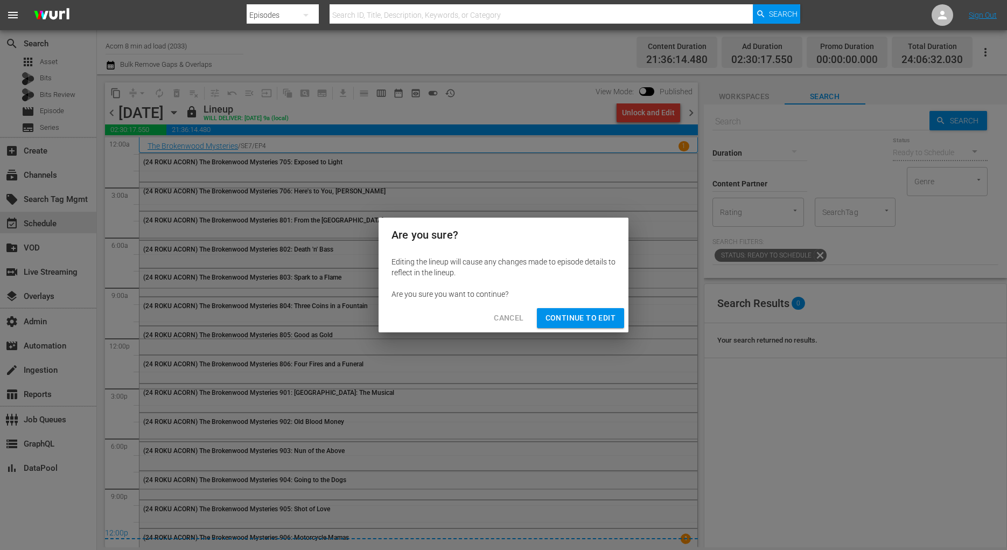
click at [579, 319] on span "Continue to Edit" at bounding box center [581, 317] width 70 height 13
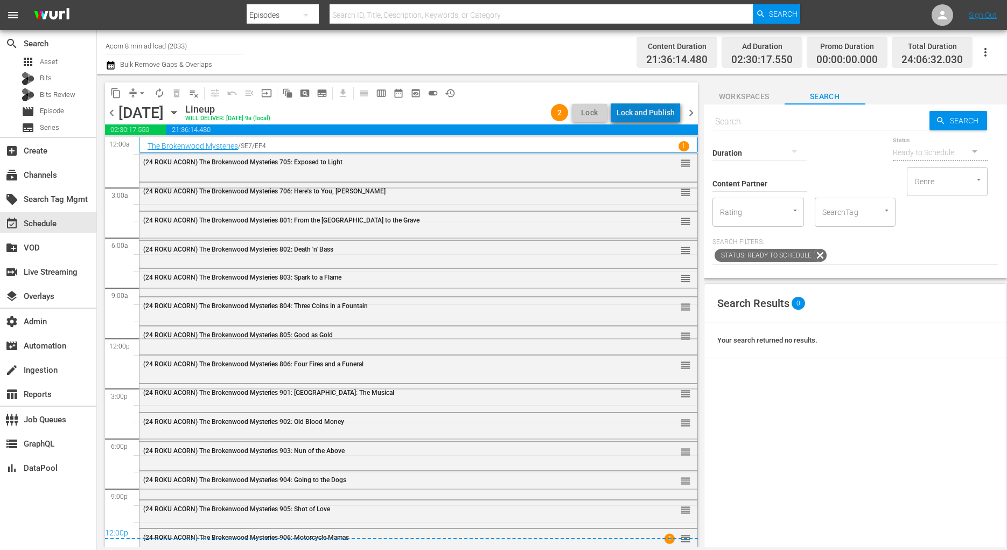
click at [669, 111] on div "Lock and Publish" at bounding box center [646, 112] width 58 height 19
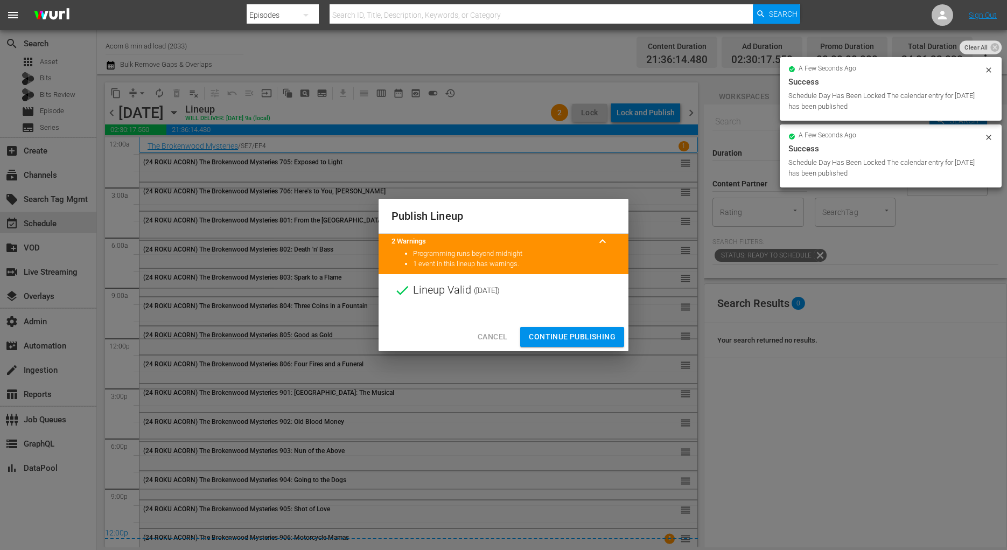
click at [589, 342] on span "Continue Publishing" at bounding box center [572, 336] width 87 height 13
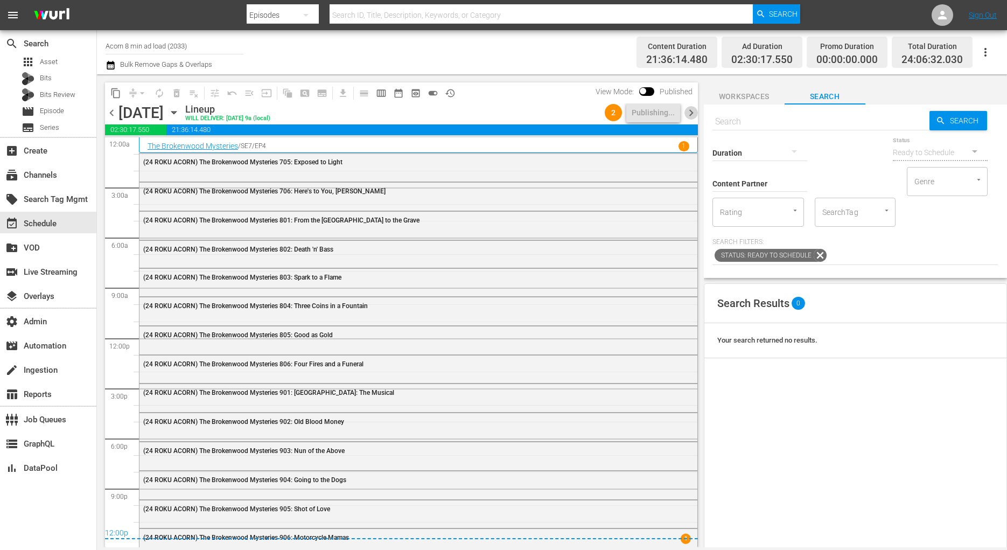
click at [694, 114] on span "chevron_right" at bounding box center [690, 112] width 13 height 13
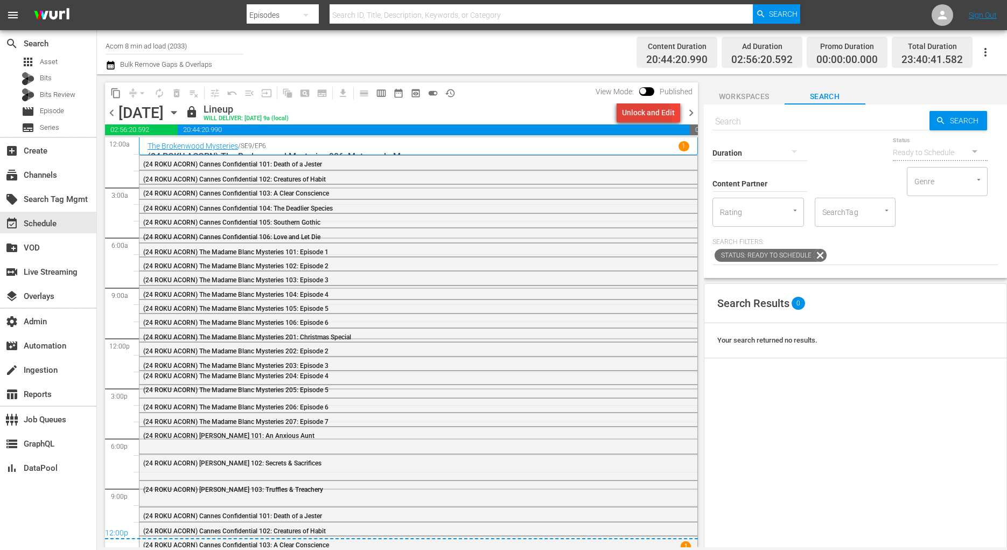
click at [647, 117] on div "Unlock and Edit" at bounding box center [648, 112] width 53 height 19
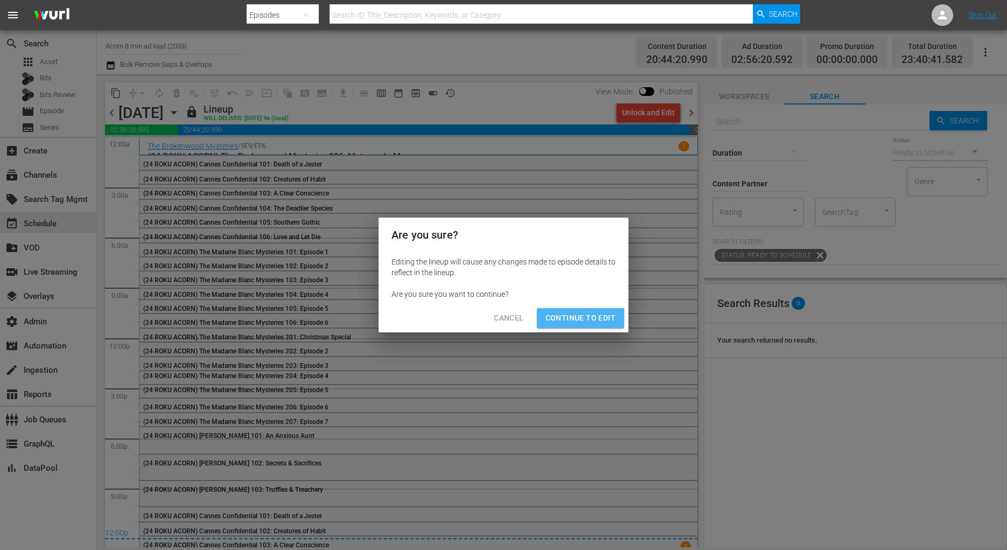
click at [569, 326] on button "Continue to Edit" at bounding box center [580, 318] width 87 height 20
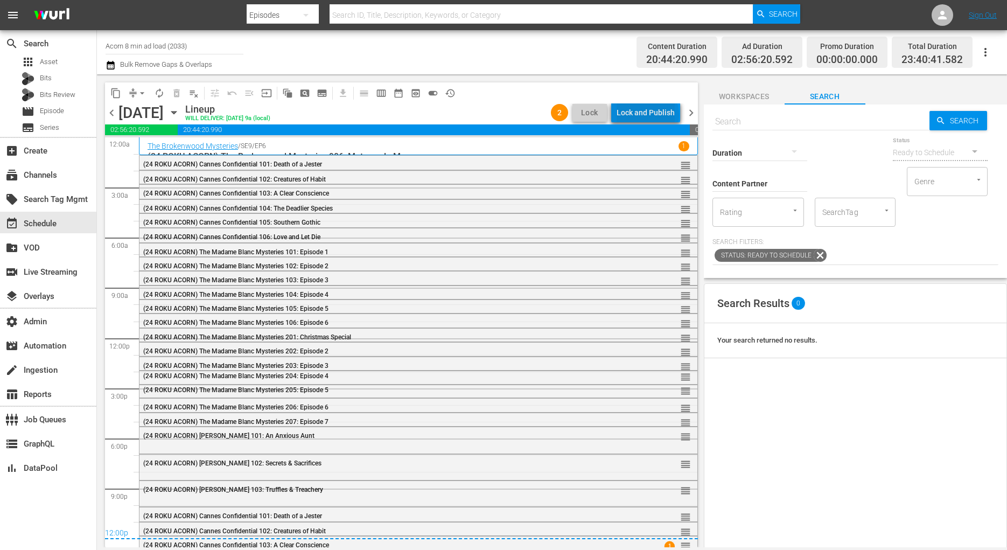
click at [650, 115] on div "Lock and Publish" at bounding box center [646, 112] width 58 height 19
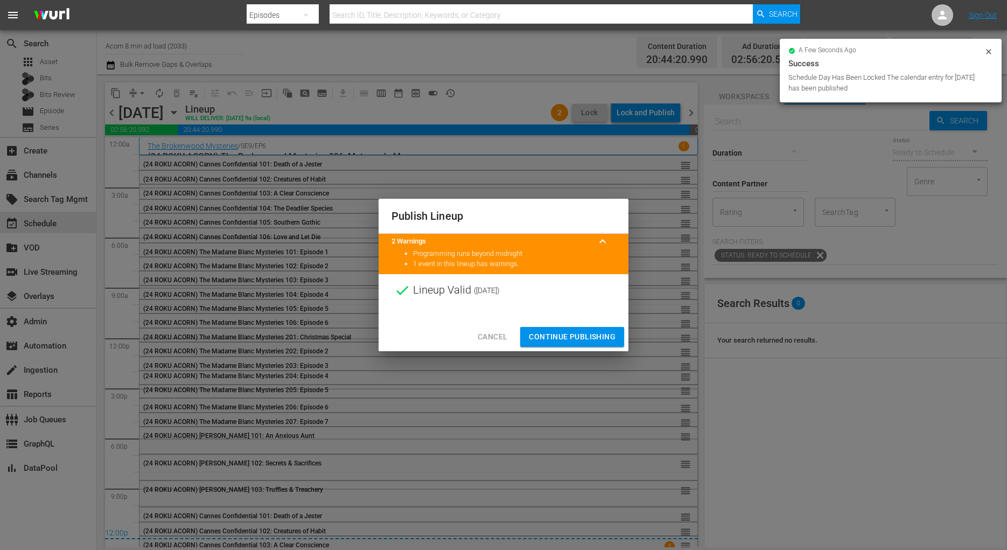
click at [575, 340] on span "Continue Publishing" at bounding box center [572, 336] width 87 height 13
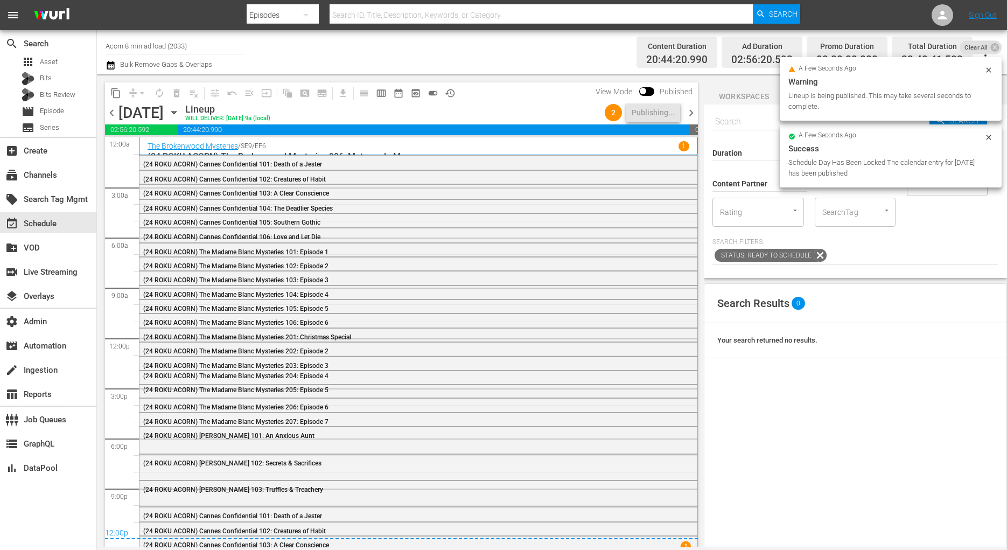
click at [688, 109] on span "chevron_right" at bounding box center [690, 112] width 13 height 13
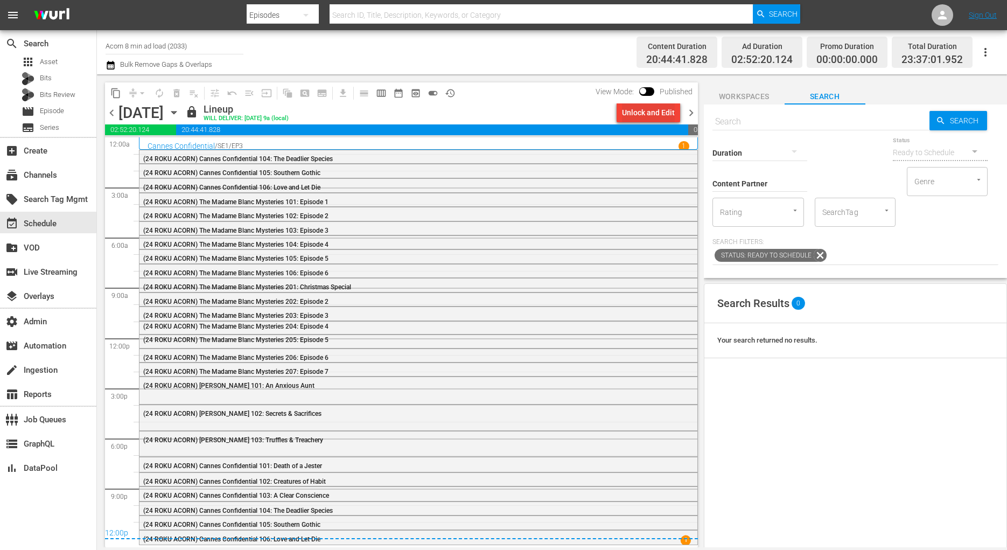
click at [649, 116] on div "Unlock and Edit" at bounding box center [648, 112] width 53 height 19
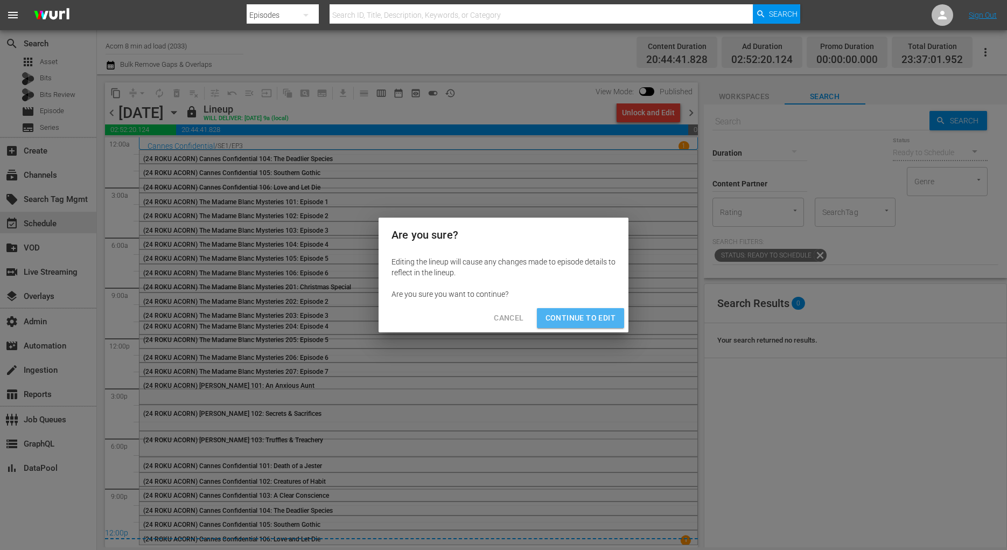
click at [588, 316] on span "Continue to Edit" at bounding box center [581, 317] width 70 height 13
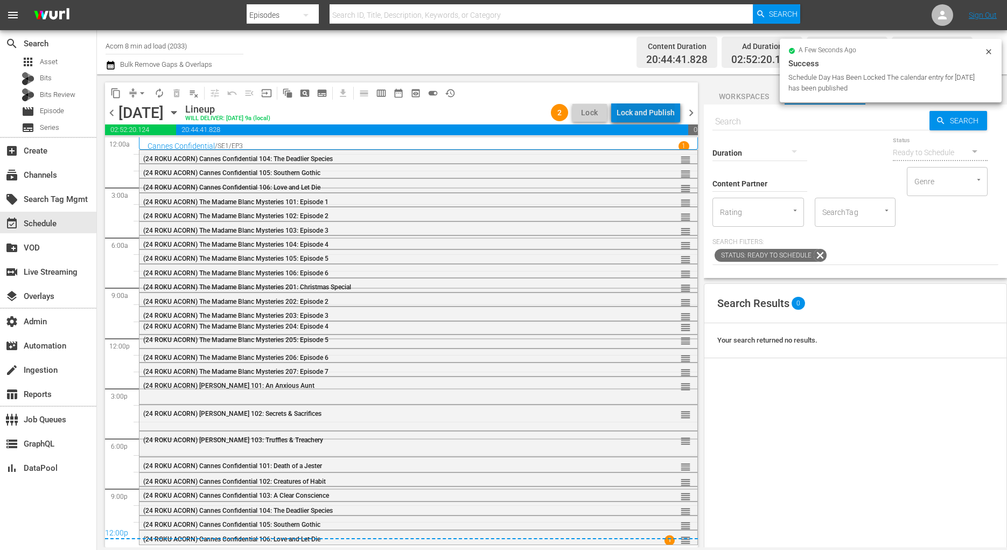
click at [653, 116] on div "Lock and Publish" at bounding box center [646, 112] width 58 height 19
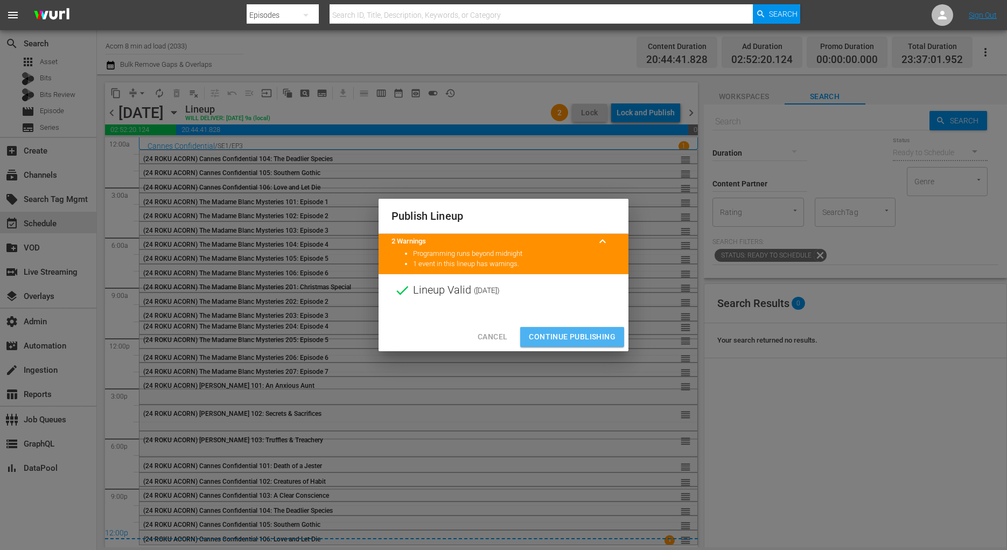
click at [598, 339] on span "Continue Publishing" at bounding box center [572, 336] width 87 height 13
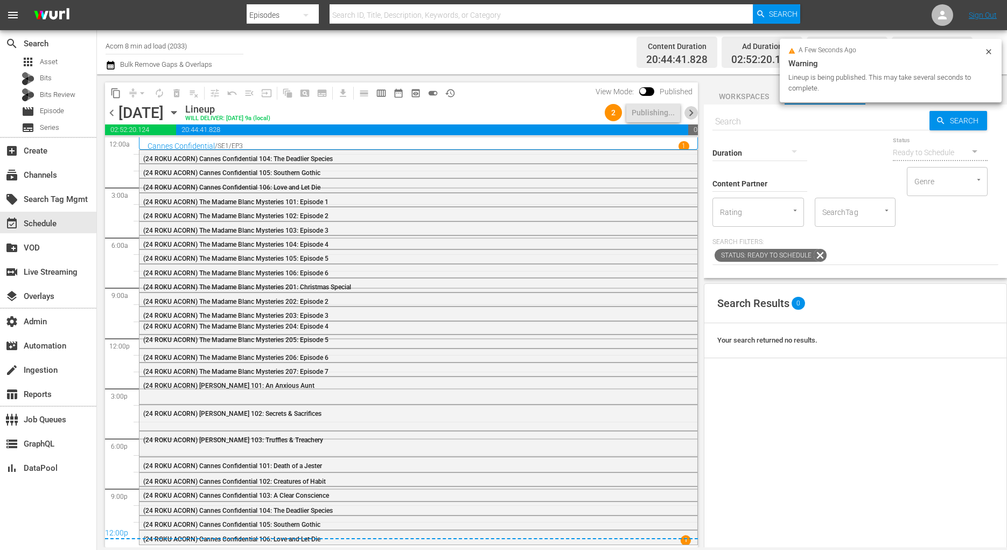
click at [691, 117] on span "chevron_right" at bounding box center [690, 112] width 13 height 13
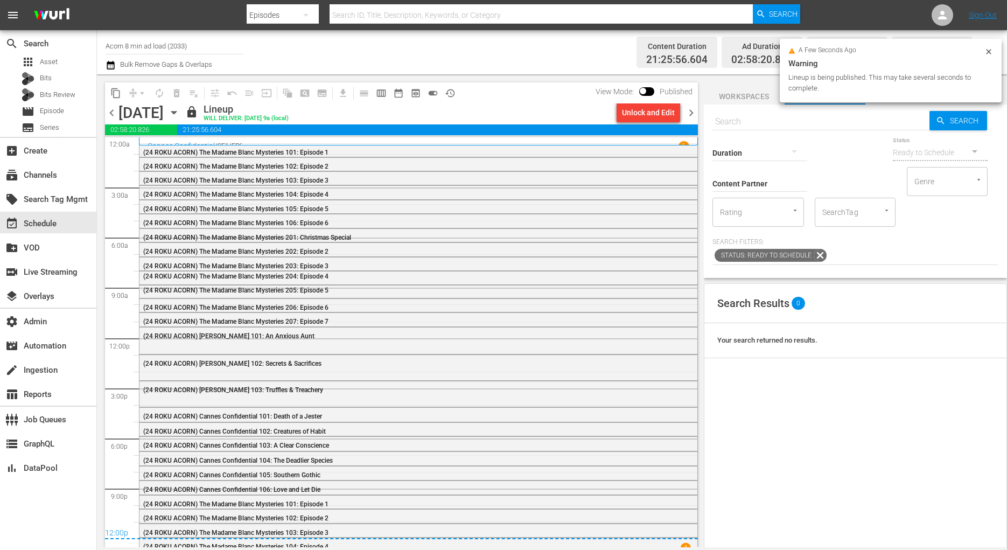
click at [666, 116] on div "Unlock and Edit" at bounding box center [648, 112] width 53 height 19
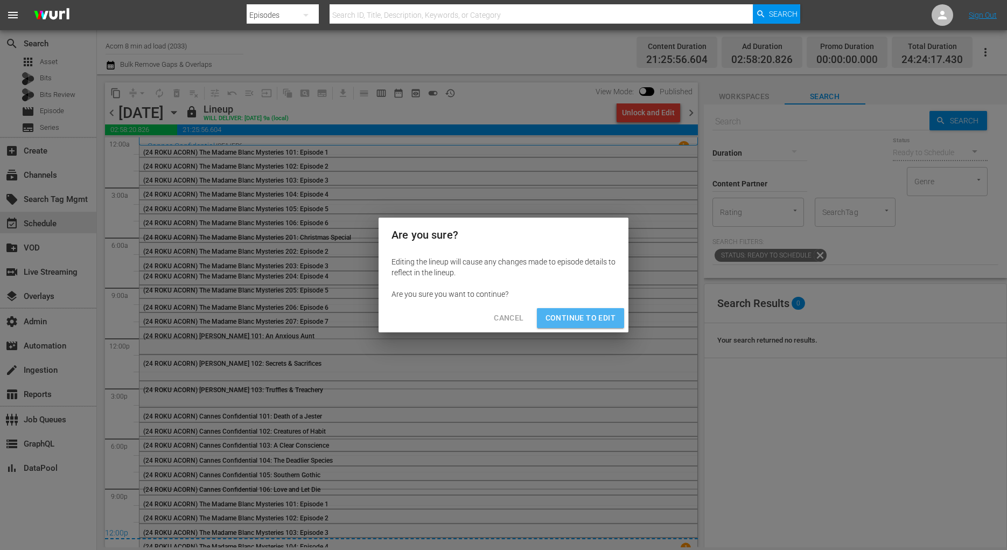
click at [580, 323] on span "Continue to Edit" at bounding box center [581, 317] width 70 height 13
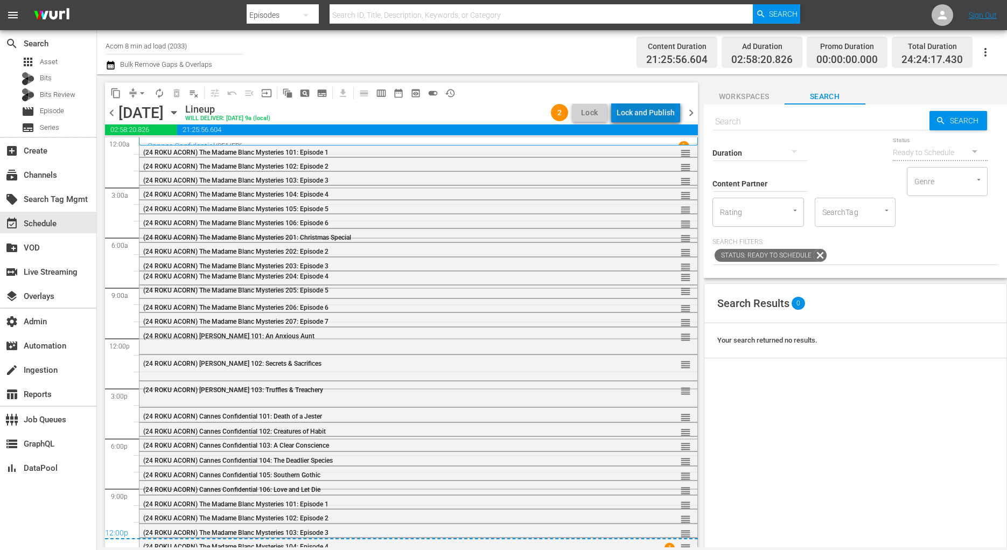
click at [661, 116] on div "Lock and Publish" at bounding box center [646, 112] width 58 height 19
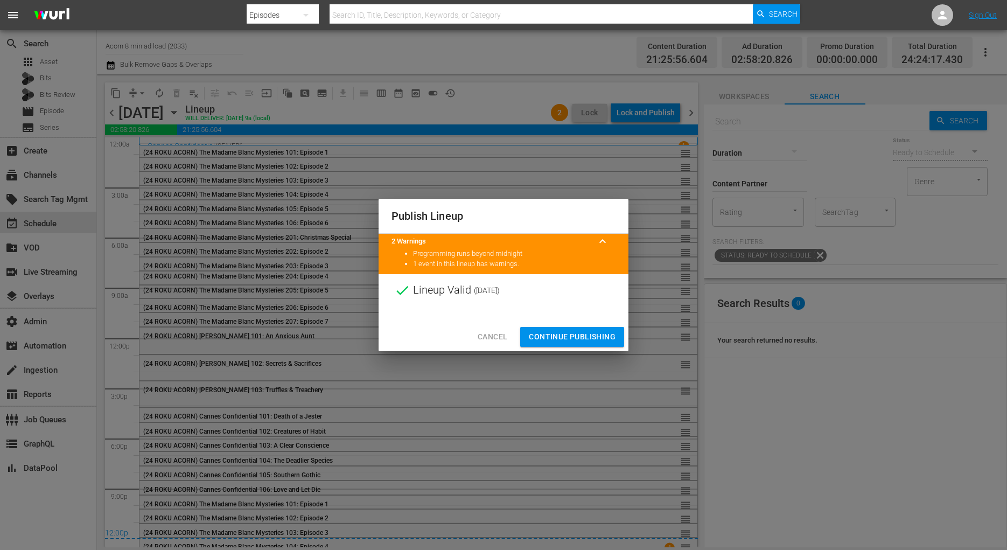
click at [588, 338] on span "Continue Publishing" at bounding box center [572, 336] width 87 height 13
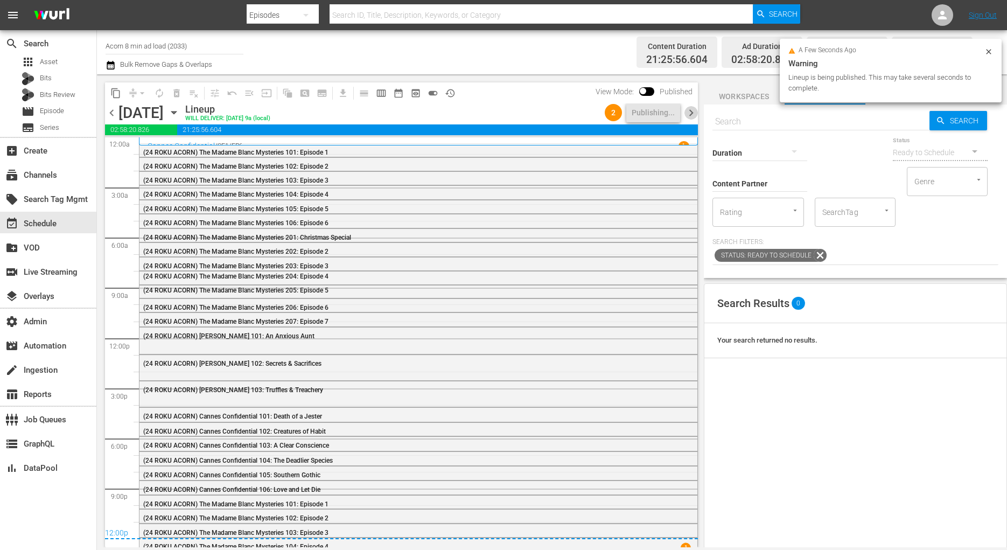
click at [692, 114] on span "chevron_right" at bounding box center [690, 112] width 13 height 13
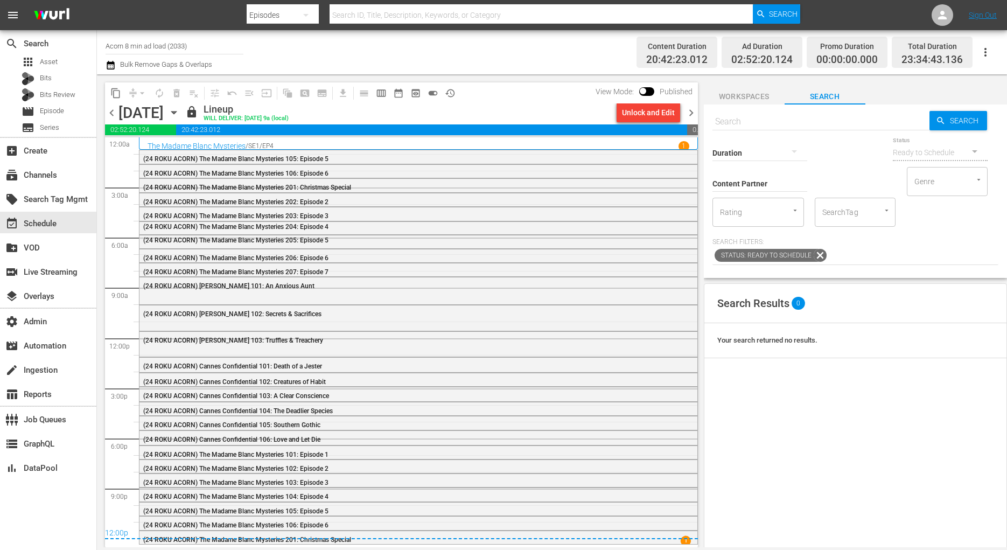
click at [659, 116] on div "Unlock and Edit" at bounding box center [648, 112] width 53 height 19
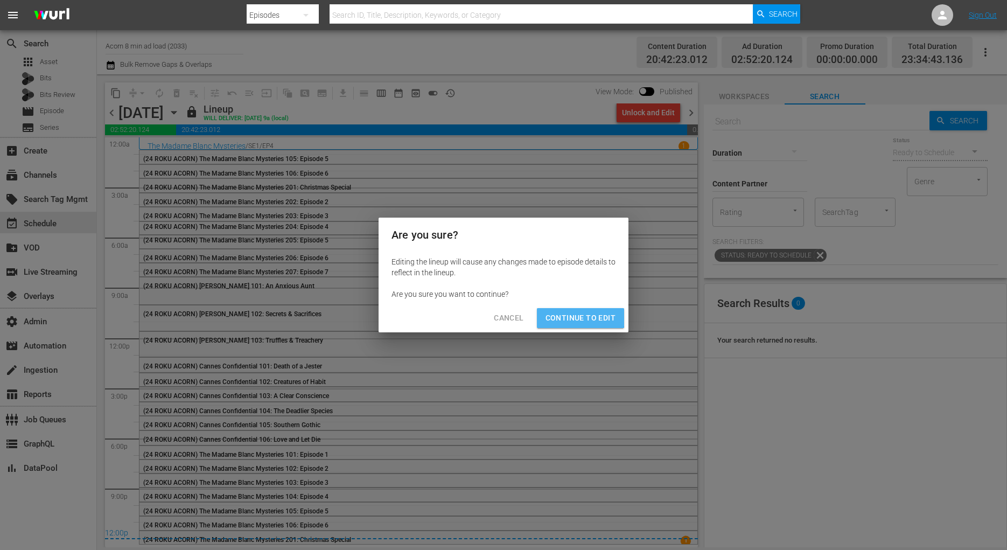
click at [566, 308] on button "Continue to Edit" at bounding box center [580, 318] width 87 height 20
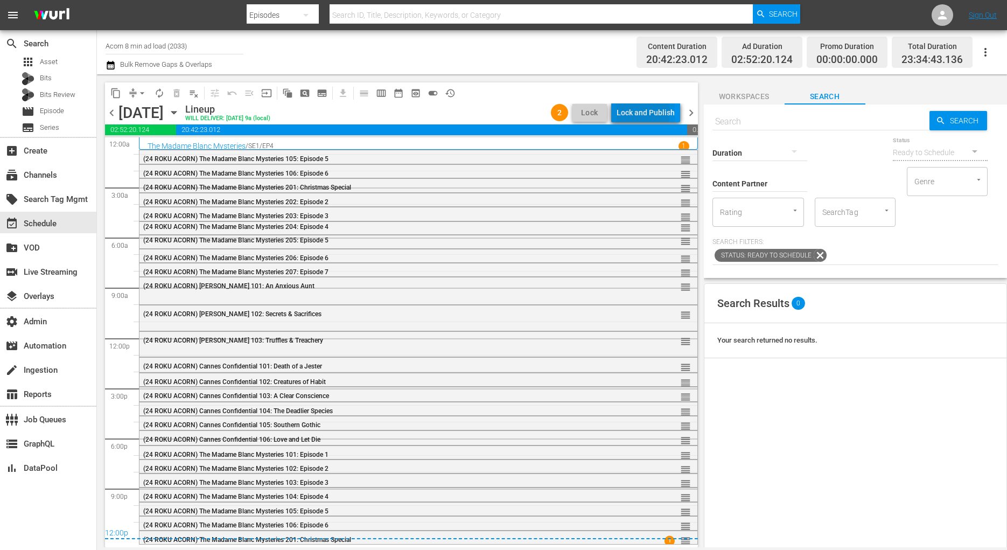
click at [632, 112] on div "Lock and Publish" at bounding box center [646, 112] width 58 height 19
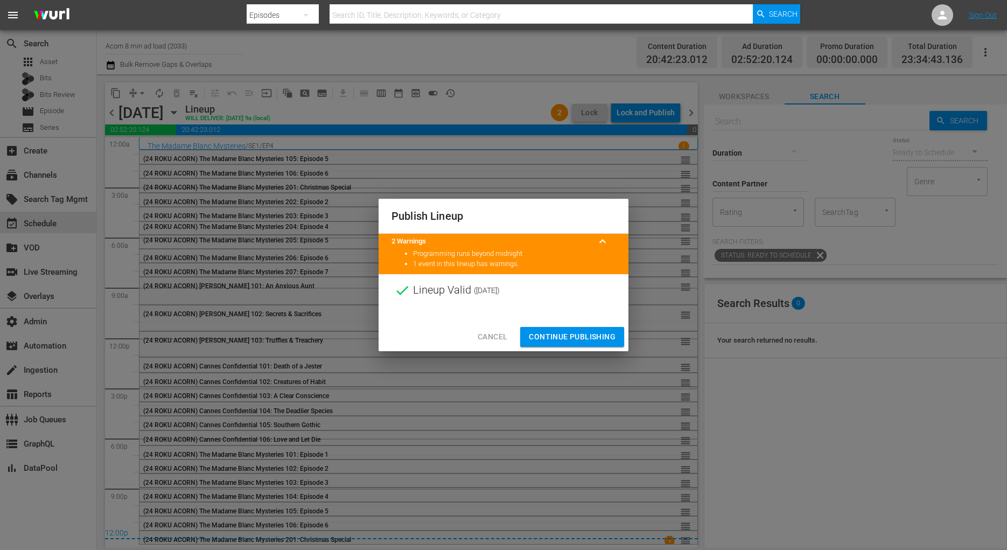
click at [581, 335] on span "Continue Publishing" at bounding box center [572, 336] width 87 height 13
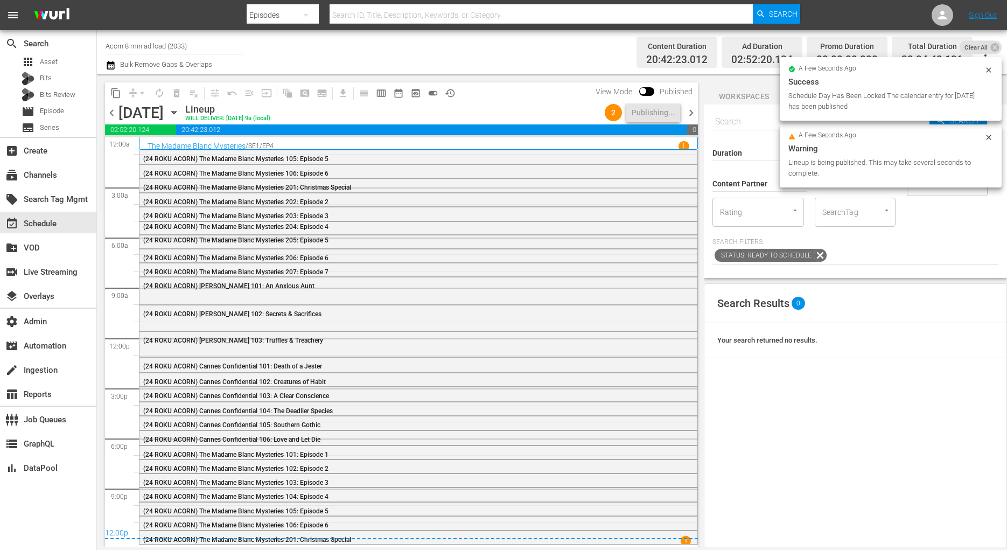
click at [696, 113] on span "chevron_right" at bounding box center [690, 112] width 13 height 13
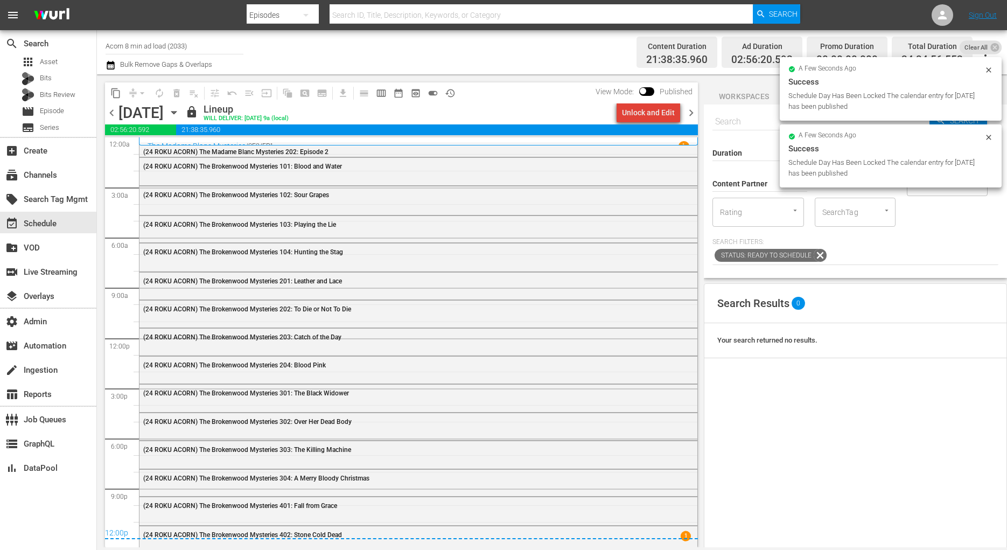
click at [662, 111] on div "Unlock and Edit" at bounding box center [648, 112] width 53 height 19
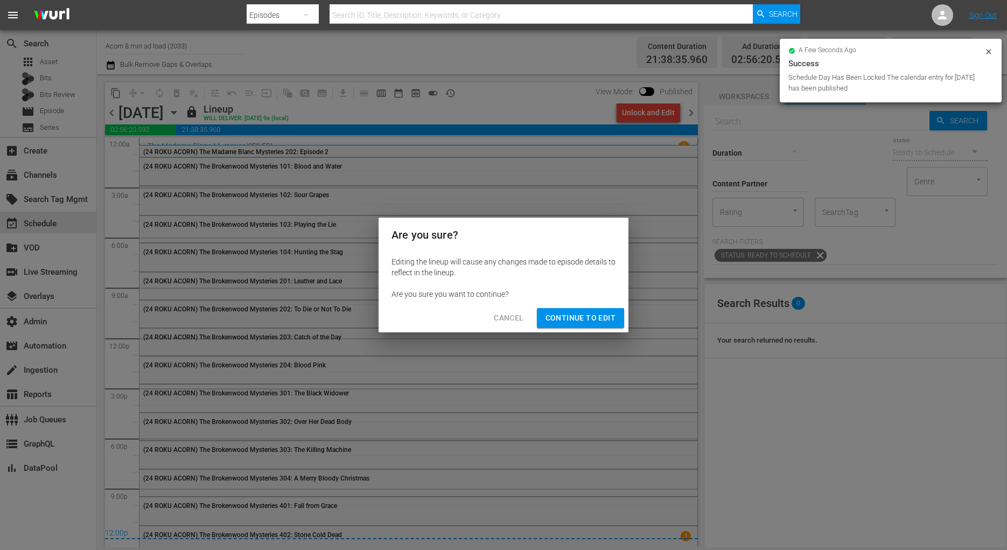
click at [592, 314] on span "Continue to Edit" at bounding box center [581, 317] width 70 height 13
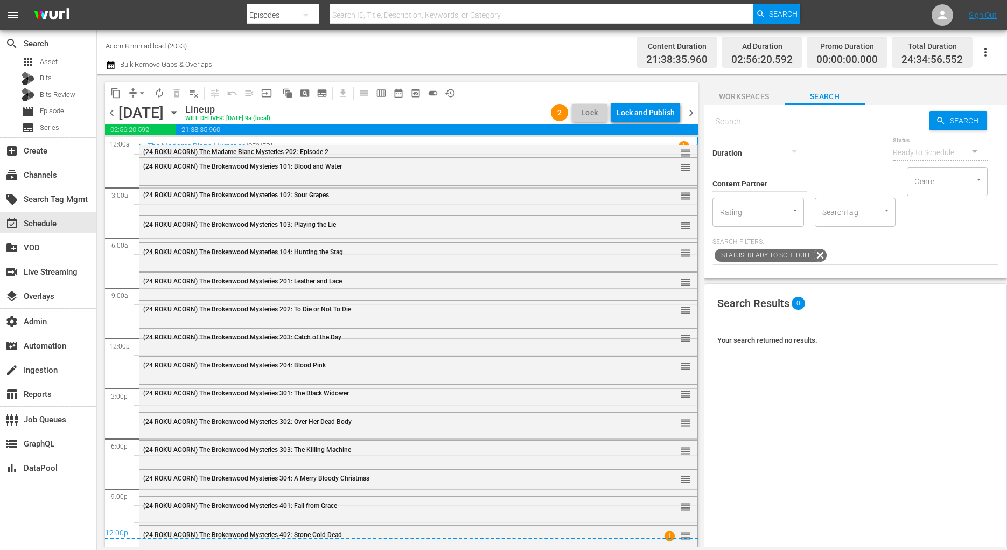
click at [651, 116] on div "Lock and Publish" at bounding box center [646, 112] width 58 height 19
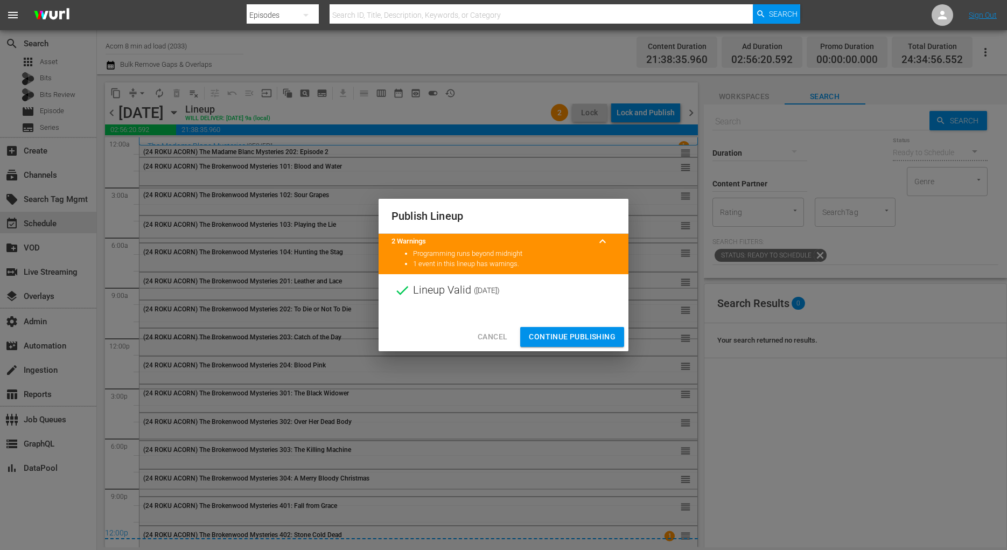
click at [607, 333] on span "Continue Publishing" at bounding box center [572, 336] width 87 height 13
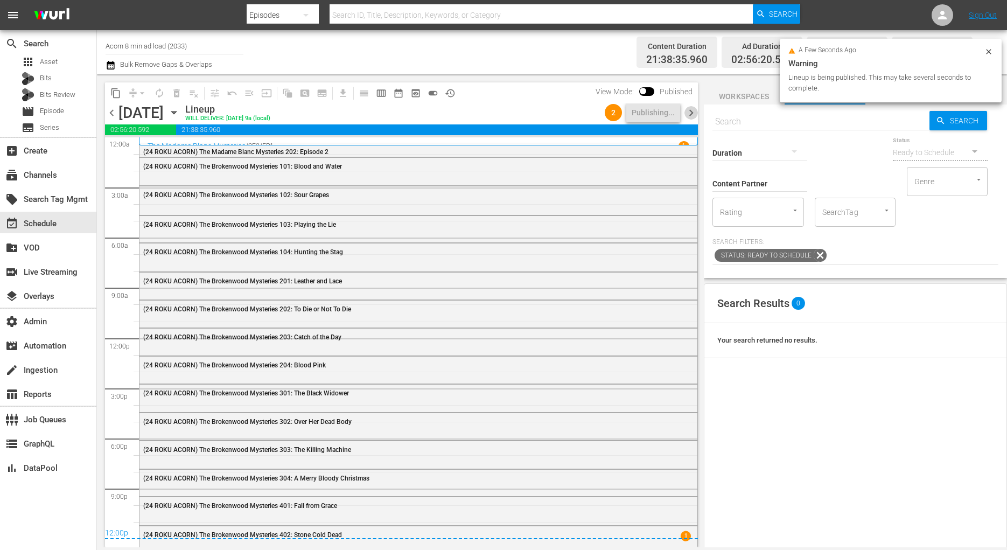
click at [691, 110] on span "chevron_right" at bounding box center [690, 112] width 13 height 13
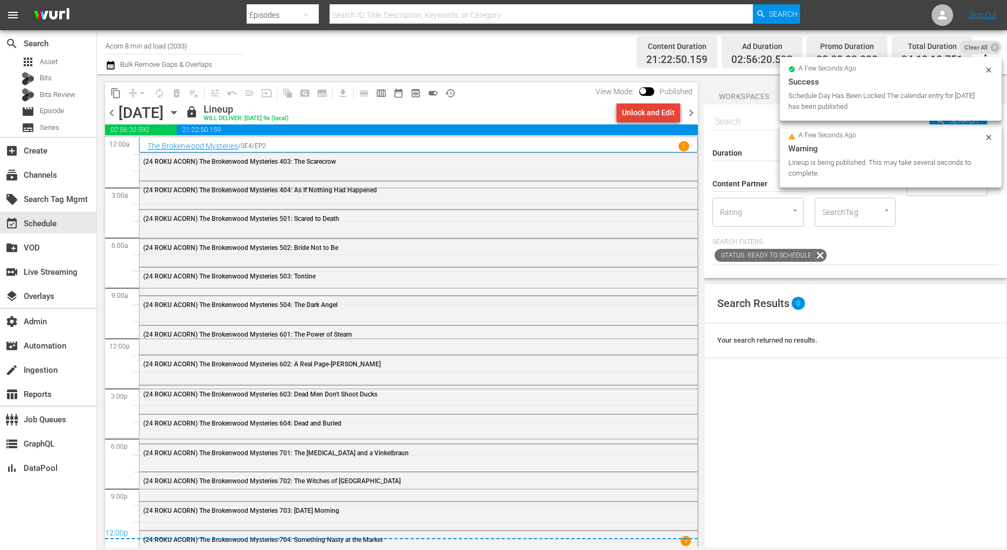
click at [651, 114] on div "Unlock and Edit" at bounding box center [648, 112] width 53 height 19
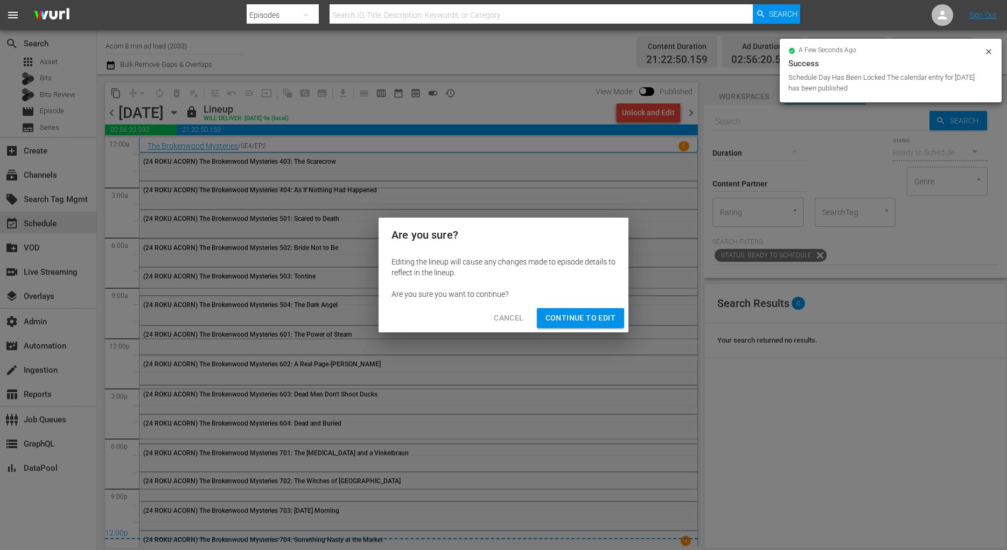
click at [597, 321] on span "Continue to Edit" at bounding box center [581, 317] width 70 height 13
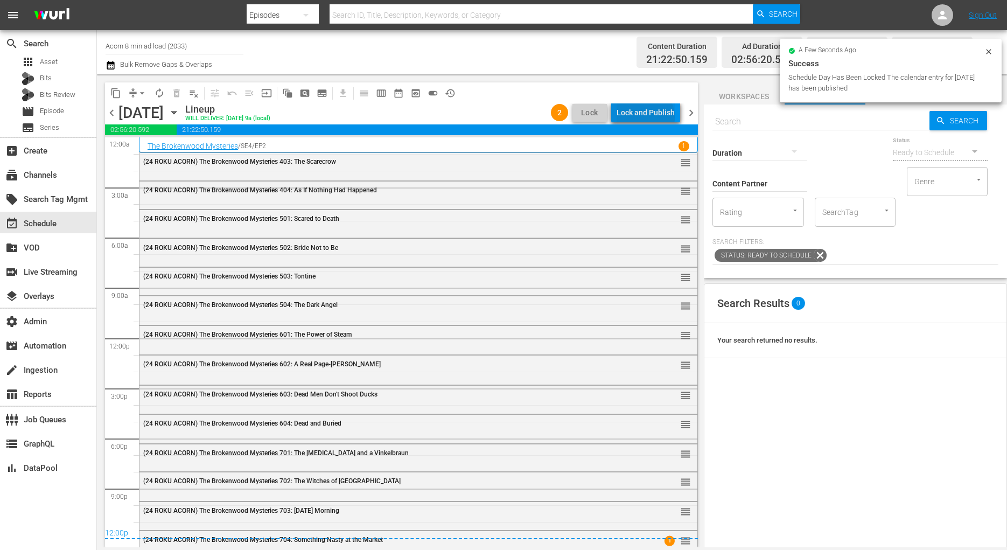
click at [647, 117] on div "Lock and Publish" at bounding box center [646, 112] width 58 height 19
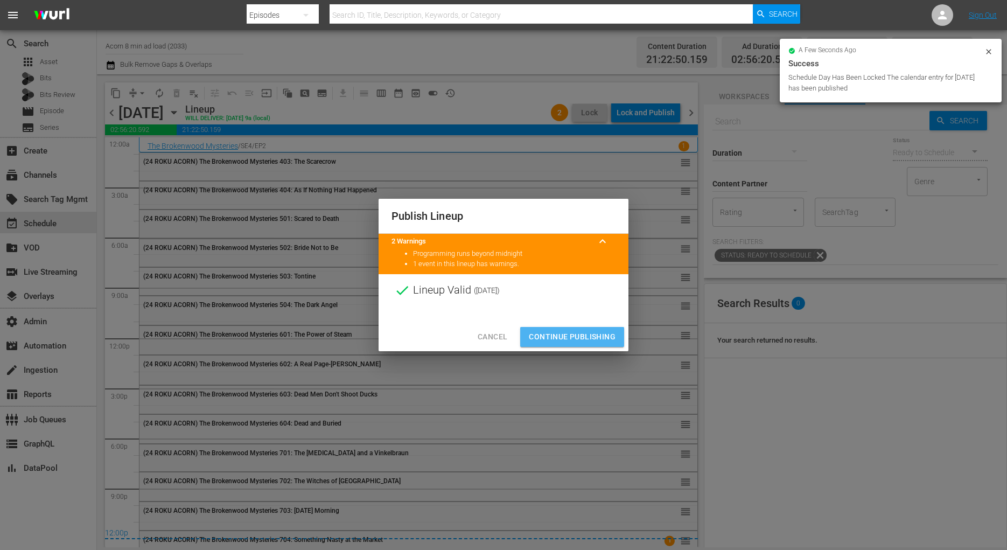
click at [581, 329] on button "Continue Publishing" at bounding box center [572, 337] width 104 height 20
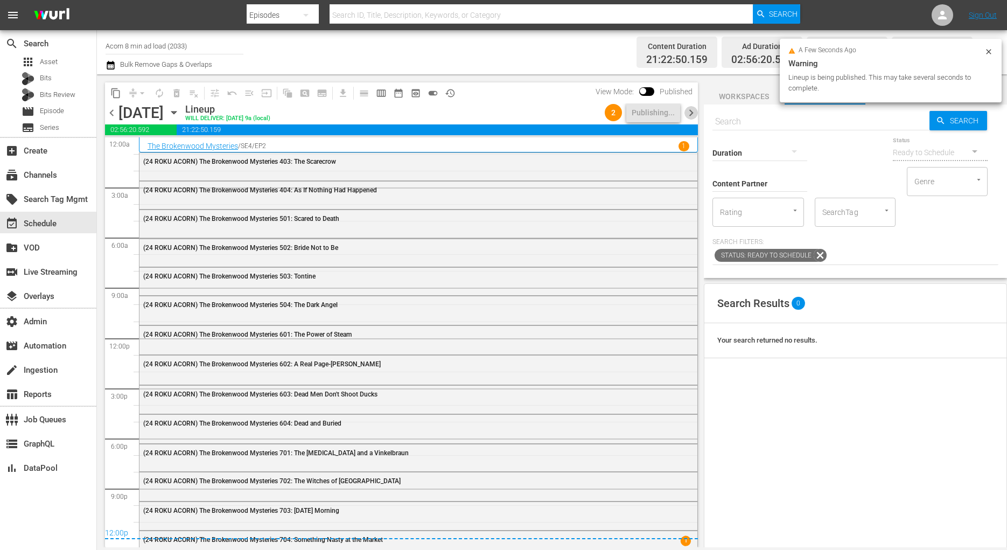
click at [694, 109] on span "chevron_right" at bounding box center [690, 112] width 13 height 13
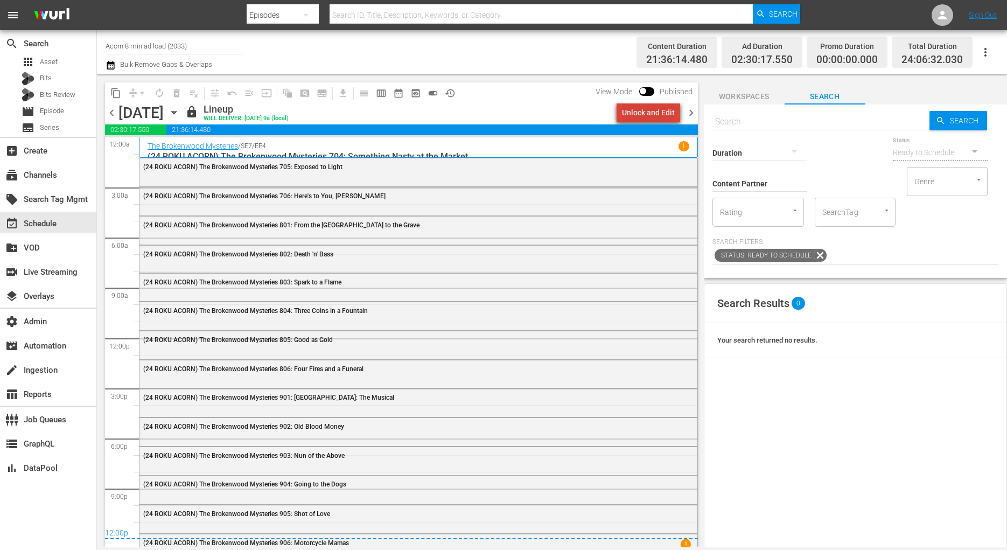
click at [664, 110] on div "Unlock and Edit" at bounding box center [648, 112] width 53 height 19
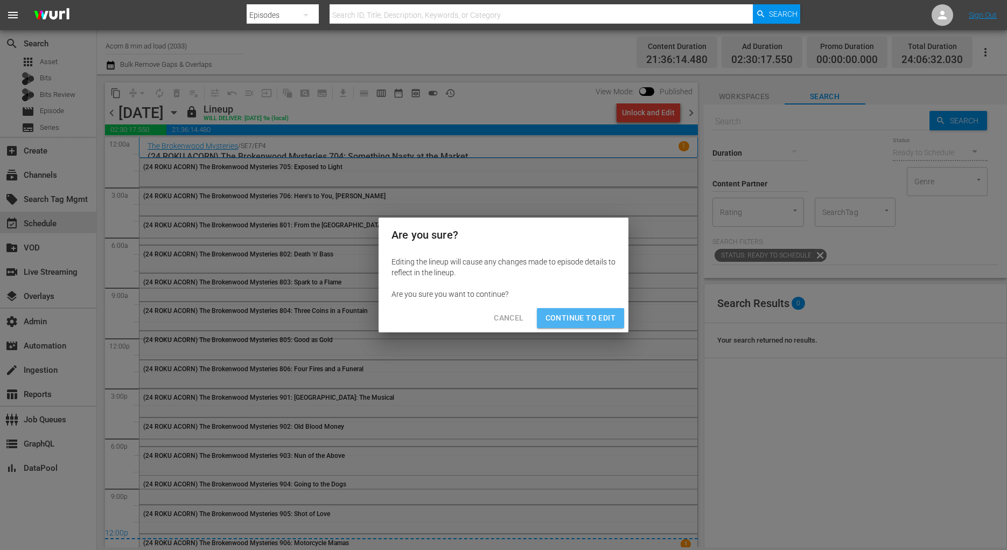
click at [562, 322] on span "Continue to Edit" at bounding box center [581, 317] width 70 height 13
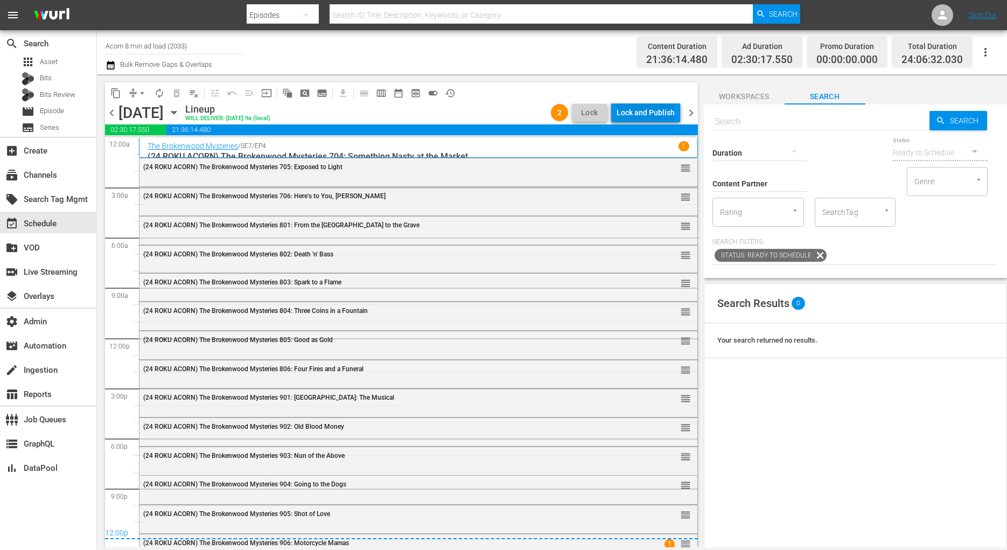
click at [654, 110] on div "Lock and Publish" at bounding box center [646, 112] width 58 height 19
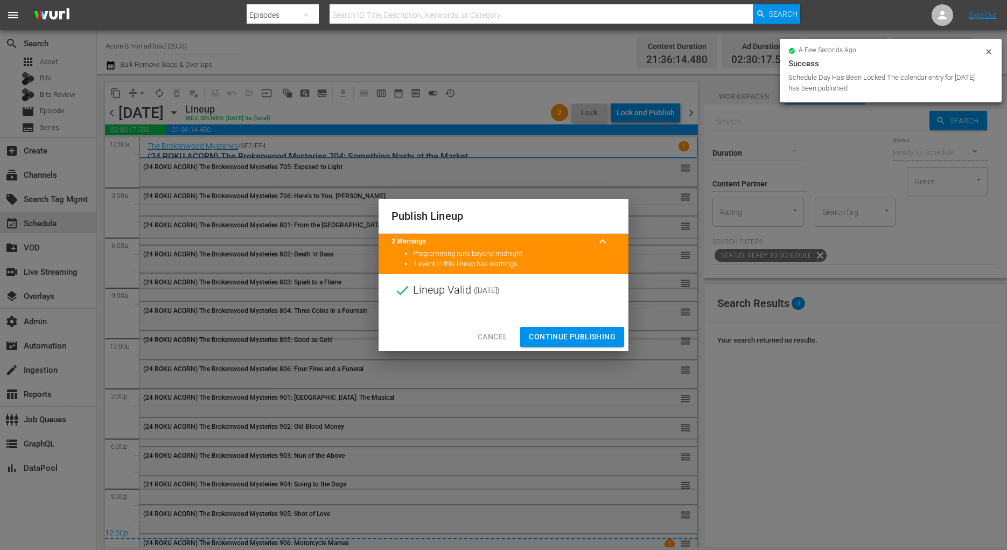
click at [600, 333] on span "Continue Publishing" at bounding box center [572, 336] width 87 height 13
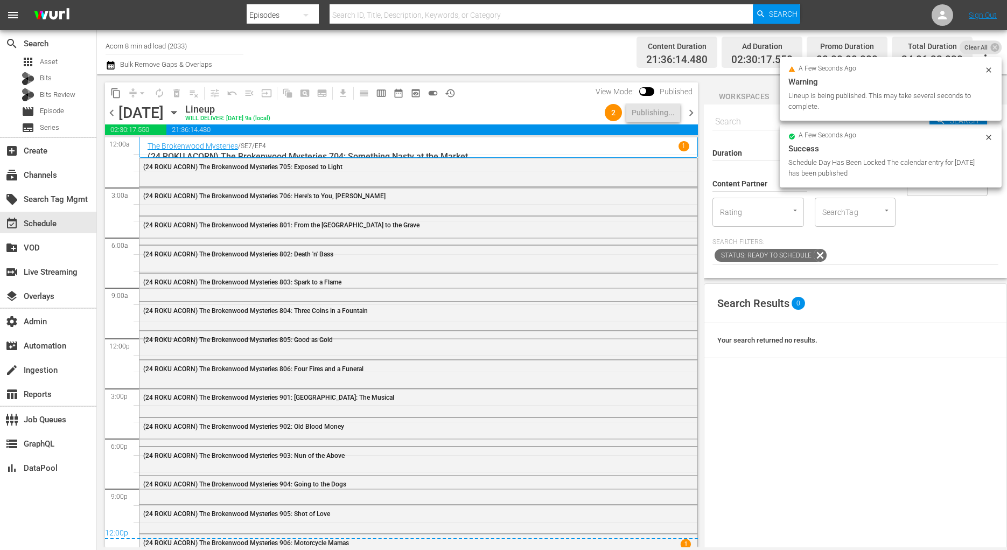
click at [694, 112] on span "chevron_right" at bounding box center [690, 112] width 13 height 13
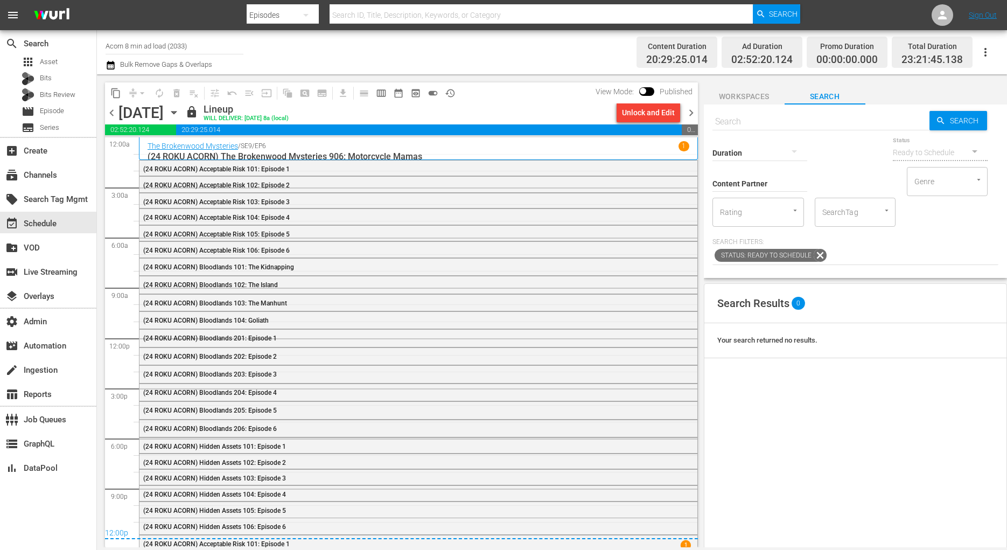
click at [650, 122] on div "chevron_left [DATE] [DATE] lock Lineup WILL DELIVER: [DATE] 8a (local) Unlock a…" at bounding box center [401, 113] width 593 height 21
click at [657, 113] on div "Unlock and Edit" at bounding box center [648, 112] width 53 height 19
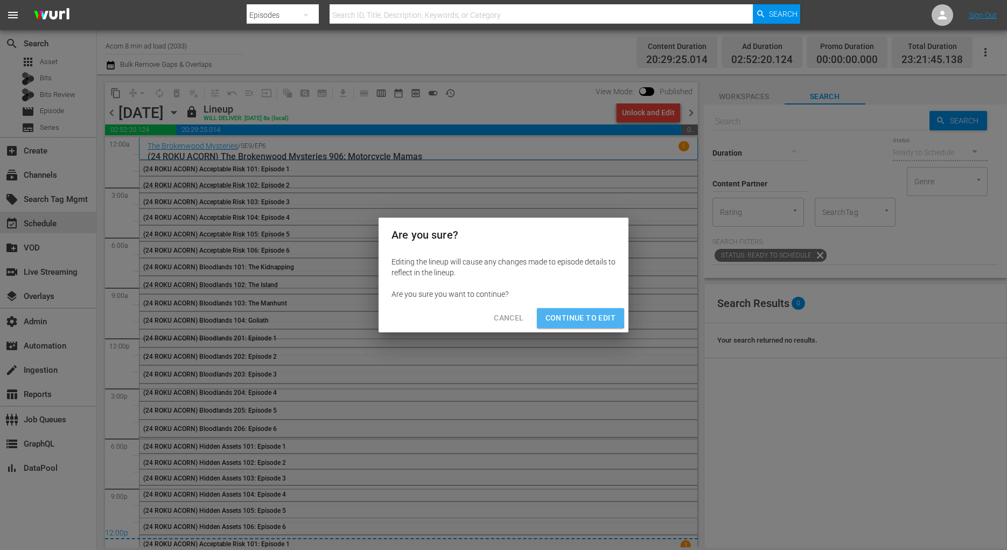
click at [571, 311] on span "Continue to Edit" at bounding box center [581, 317] width 70 height 13
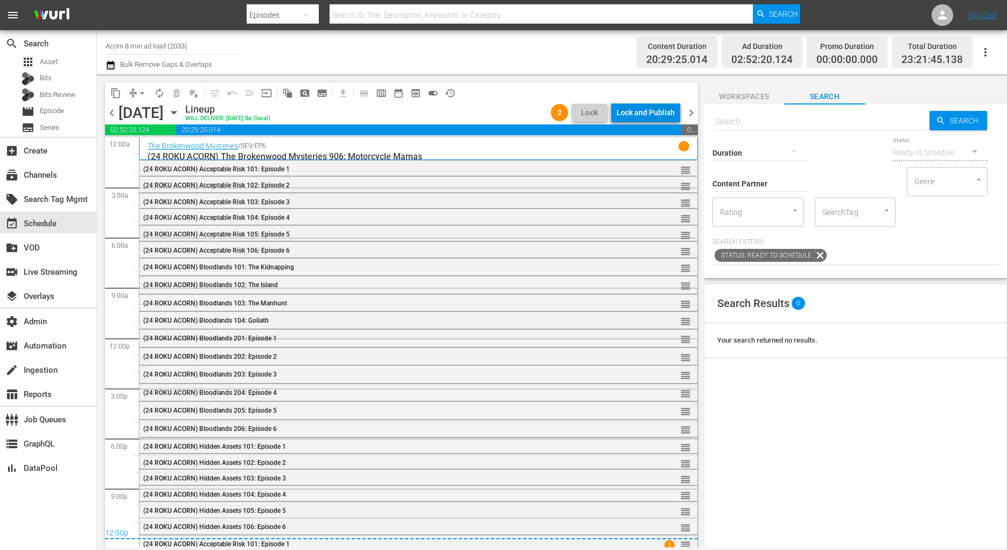
click at [647, 107] on div "Lock and Publish" at bounding box center [646, 112] width 58 height 19
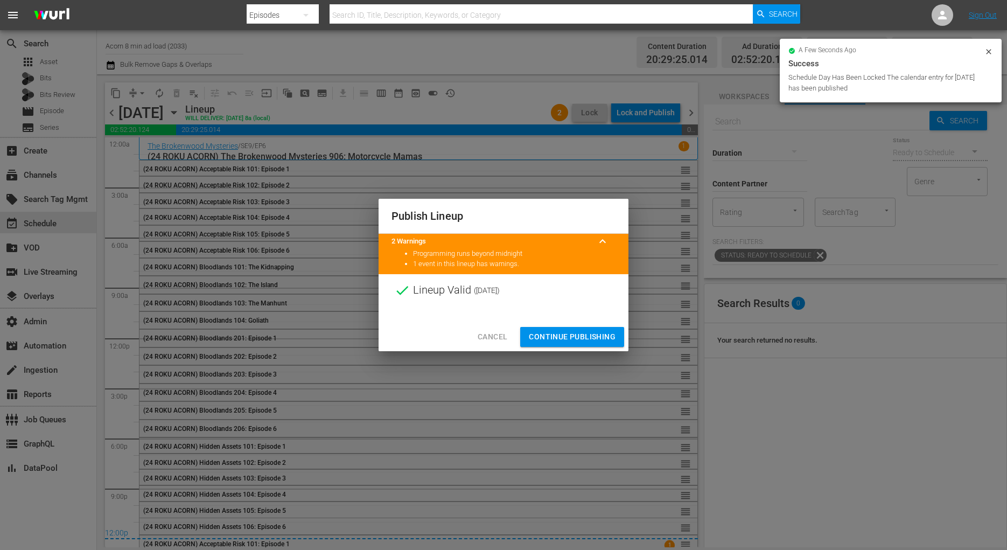
click at [603, 333] on span "Continue Publishing" at bounding box center [572, 336] width 87 height 13
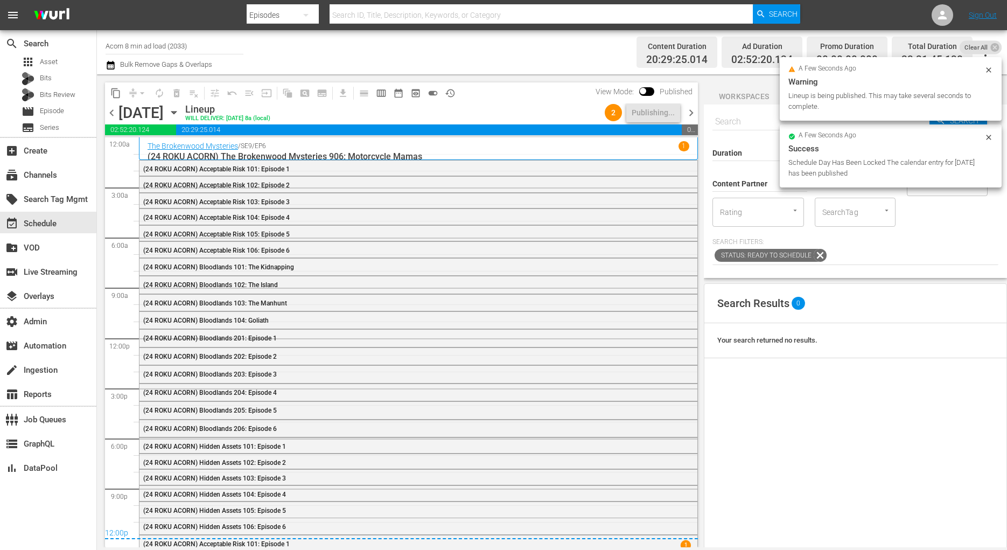
click at [690, 109] on span "chevron_right" at bounding box center [690, 112] width 13 height 13
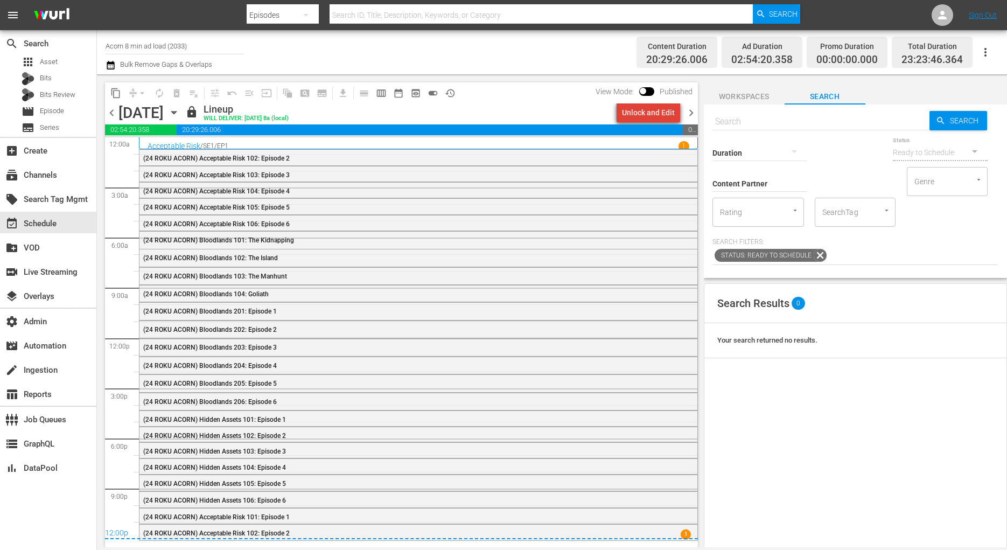
click at [660, 113] on div "Unlock and Edit" at bounding box center [648, 112] width 53 height 19
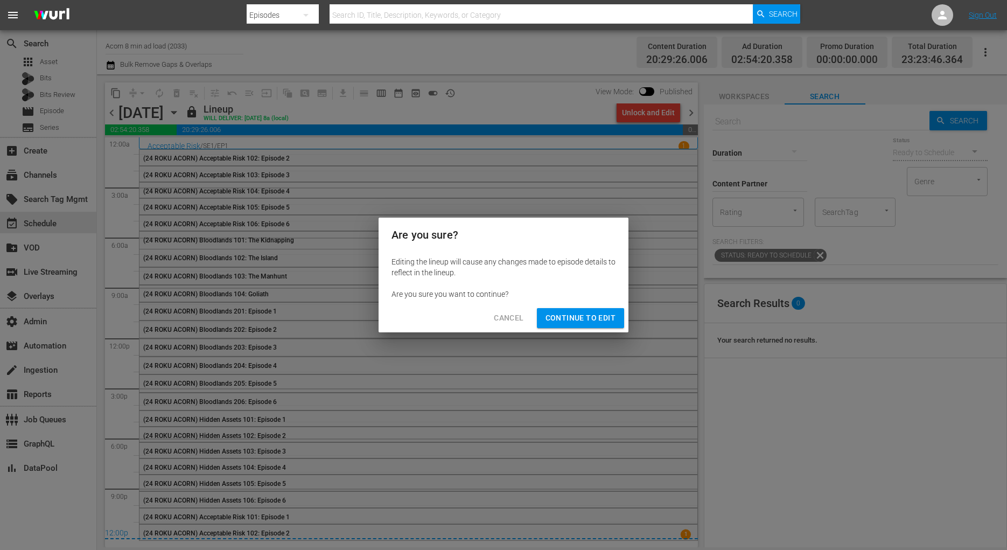
click at [558, 313] on span "Continue to Edit" at bounding box center [581, 317] width 70 height 13
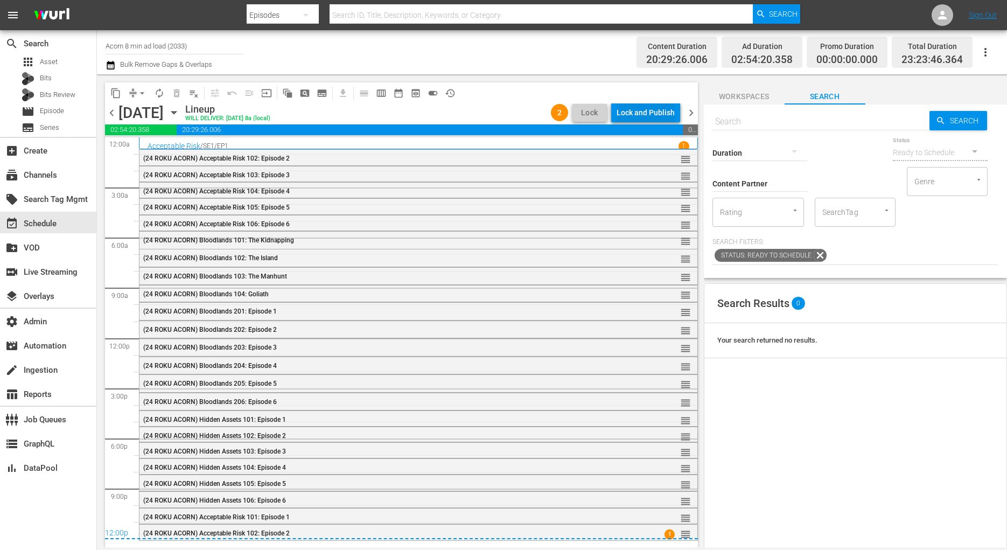
click at [647, 114] on div "Lock and Publish" at bounding box center [646, 112] width 58 height 19
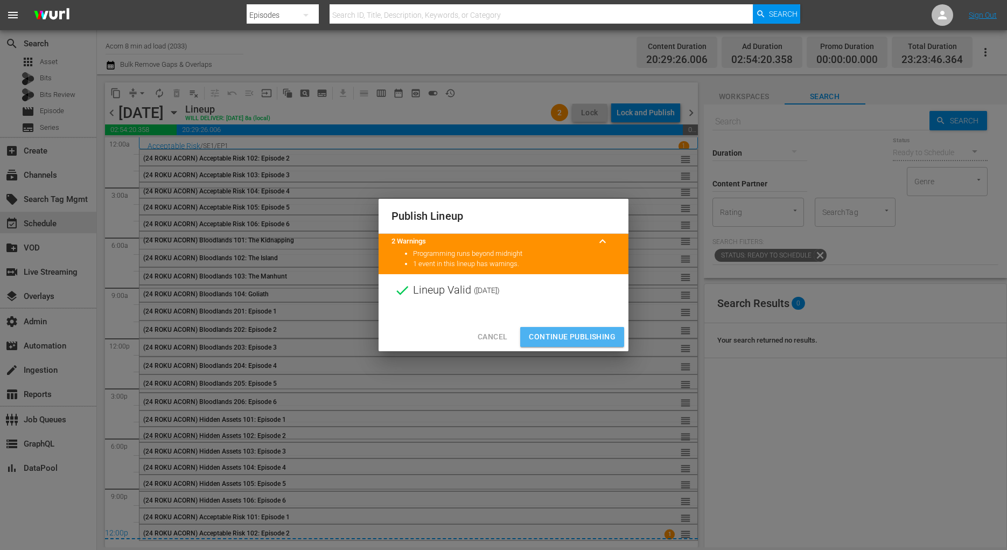
click at [590, 339] on span "Continue Publishing" at bounding box center [572, 336] width 87 height 13
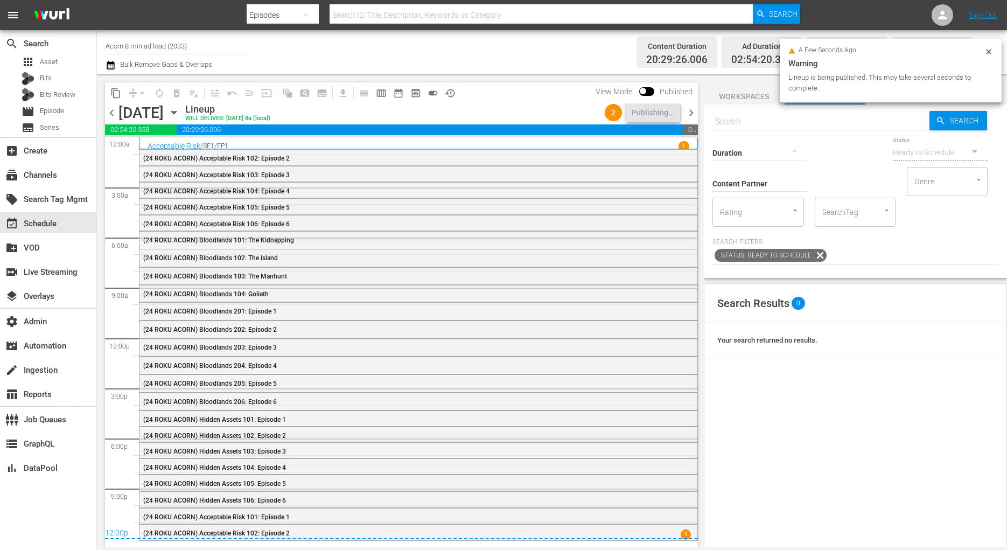
click at [693, 115] on span "chevron_right" at bounding box center [690, 112] width 13 height 13
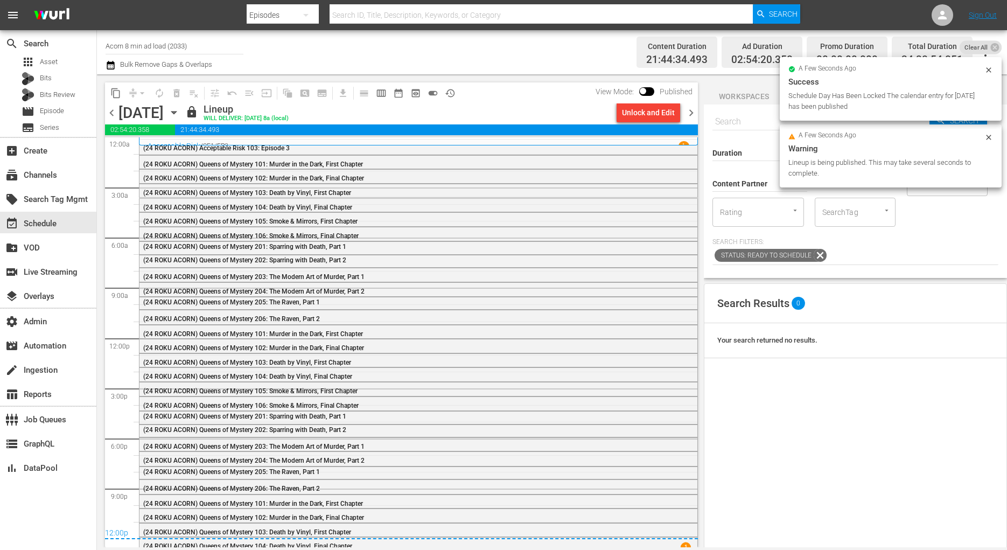
click at [663, 117] on div "Unlock and Edit" at bounding box center [648, 112] width 53 height 19
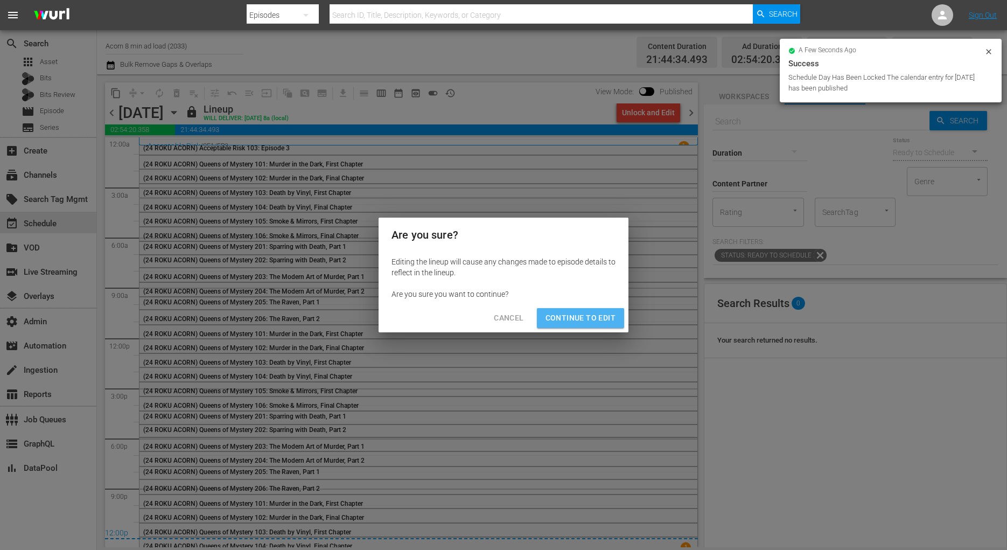
click at [587, 322] on span "Continue to Edit" at bounding box center [581, 317] width 70 height 13
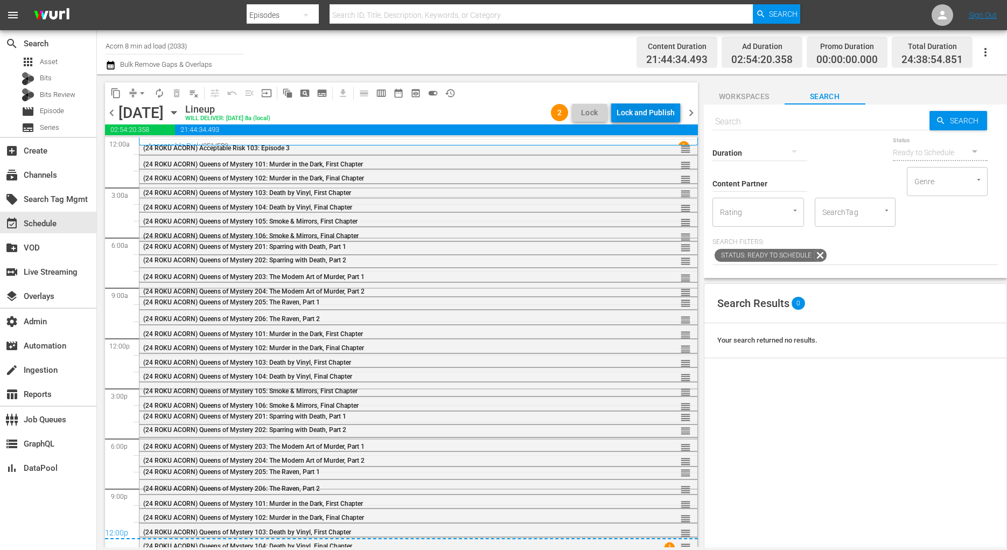
click at [662, 117] on div "Lock and Publish" at bounding box center [646, 112] width 58 height 19
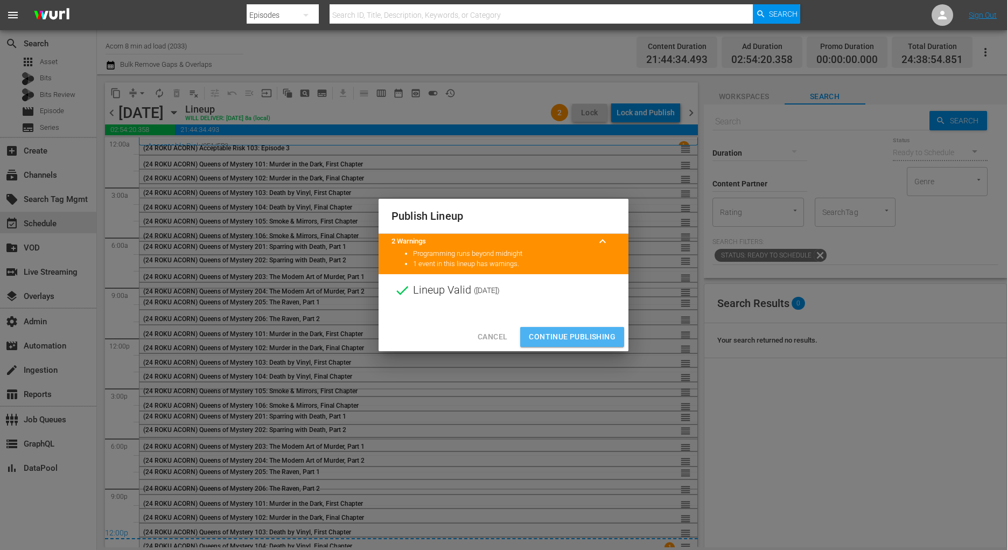
click at [610, 337] on span "Continue Publishing" at bounding box center [572, 336] width 87 height 13
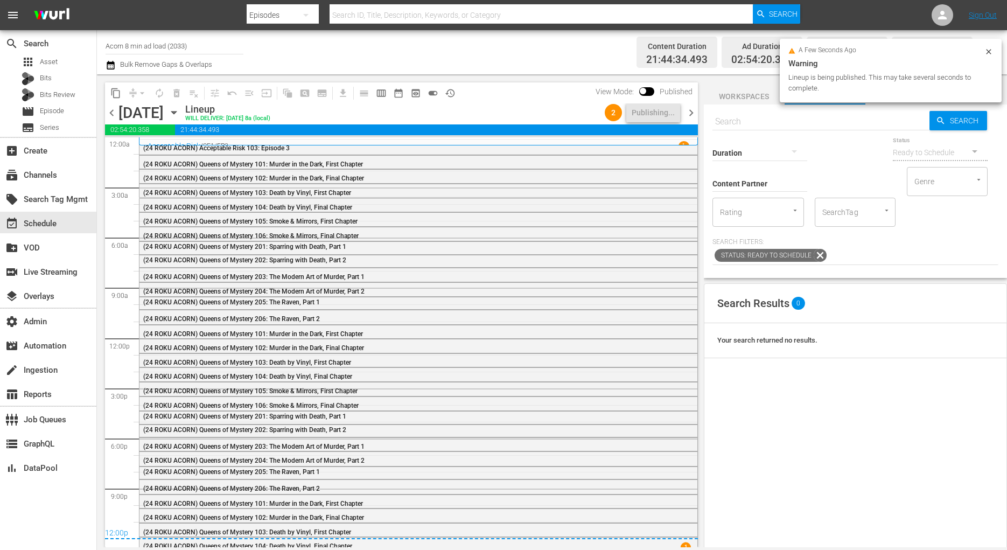
click at [691, 111] on span "chevron_right" at bounding box center [690, 112] width 13 height 13
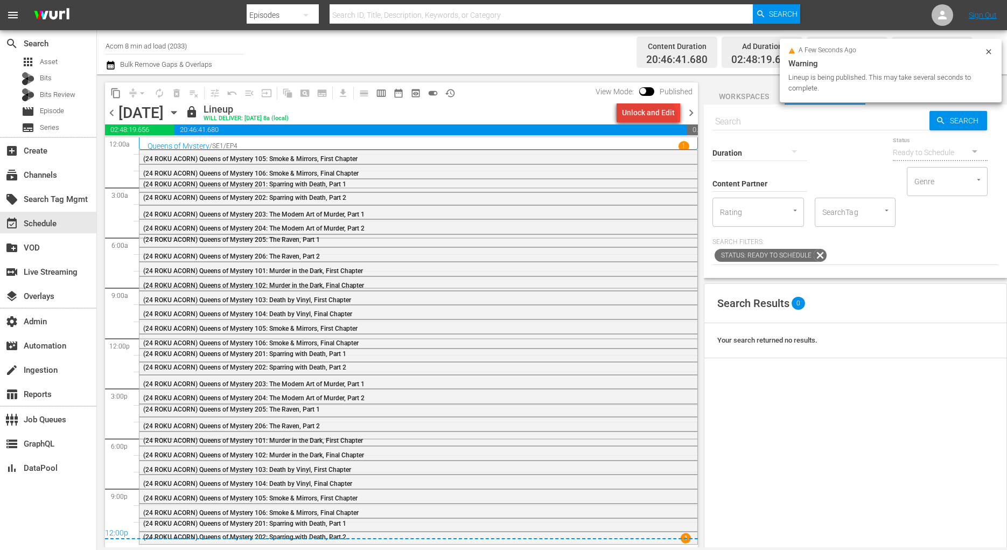
click at [651, 120] on div "Unlock and Edit" at bounding box center [648, 112] width 53 height 19
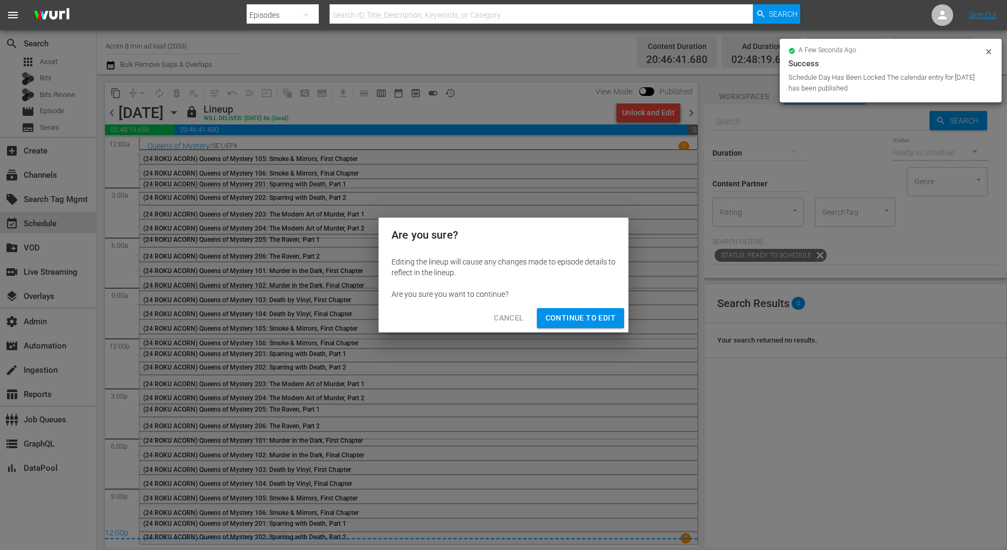
click at [558, 328] on div "Cancel Continue to Edit" at bounding box center [504, 318] width 250 height 29
click at [557, 324] on span "Continue to Edit" at bounding box center [581, 317] width 70 height 13
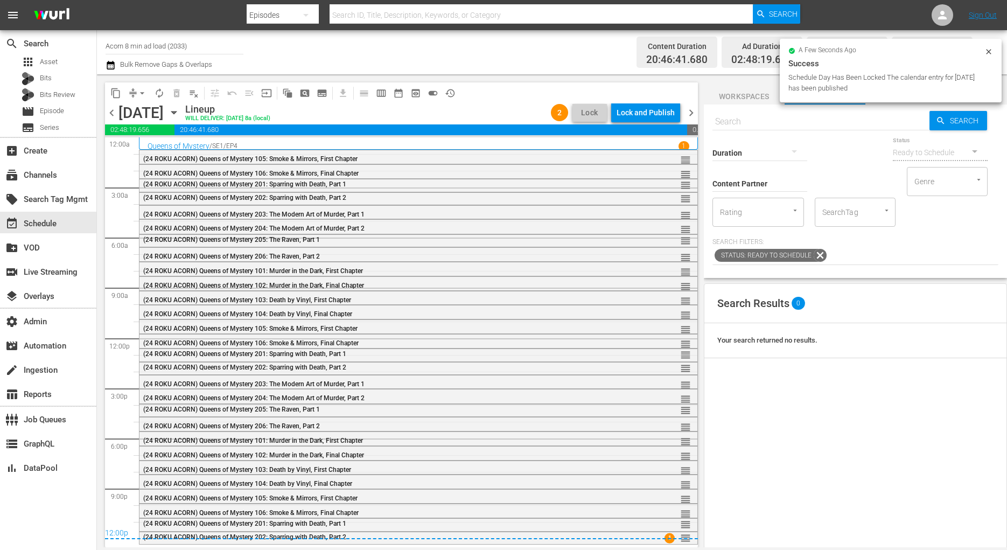
click at [668, 114] on div "Lock and Publish" at bounding box center [646, 112] width 58 height 19
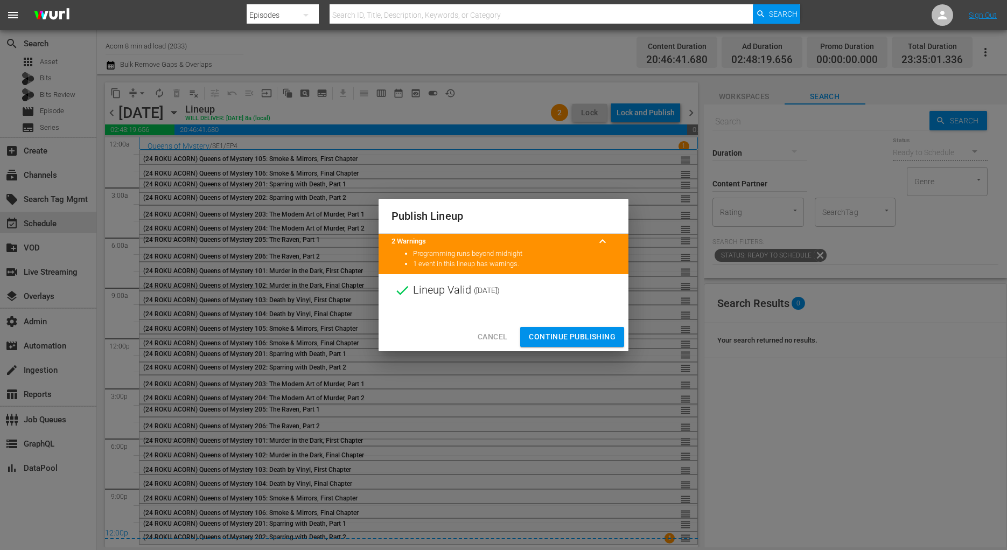
click at [574, 341] on span "Continue Publishing" at bounding box center [572, 336] width 87 height 13
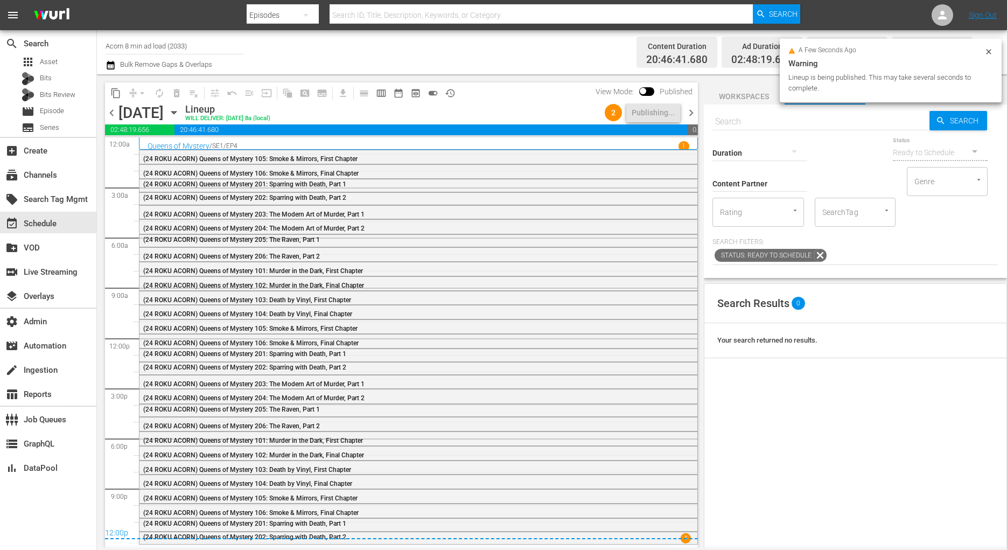
click at [688, 113] on span "chevron_right" at bounding box center [690, 112] width 13 height 13
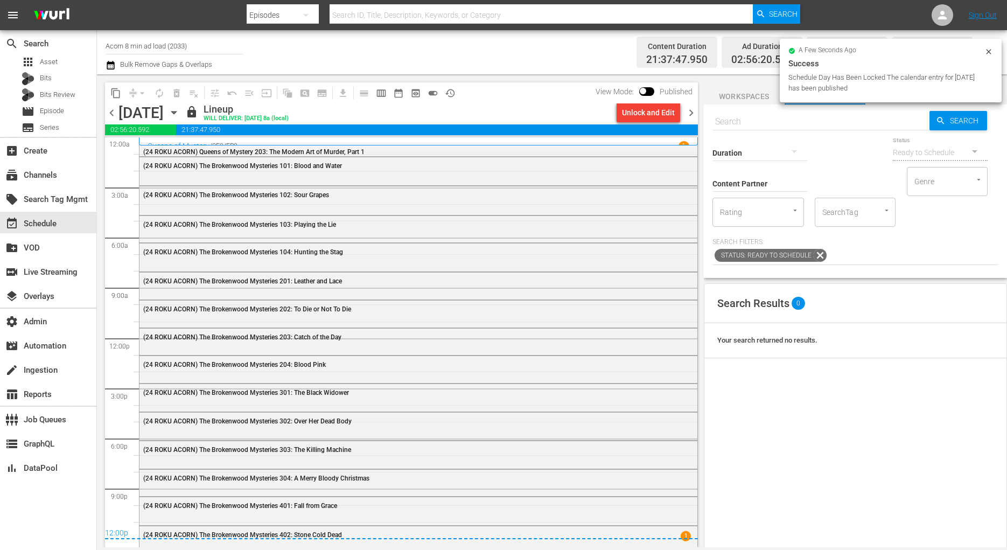
click at [660, 115] on div "Unlock and Edit" at bounding box center [648, 112] width 53 height 19
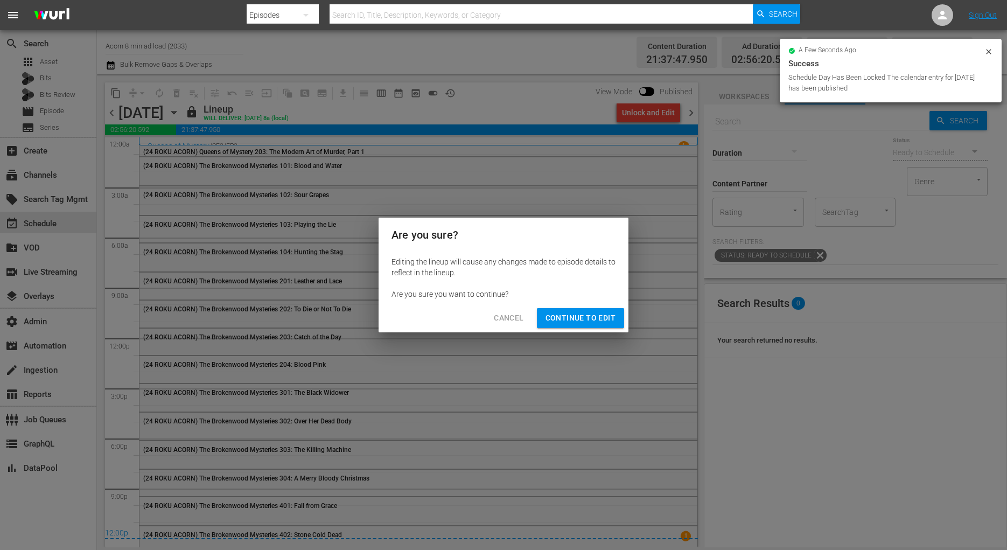
click at [582, 316] on span "Continue to Edit" at bounding box center [581, 317] width 70 height 13
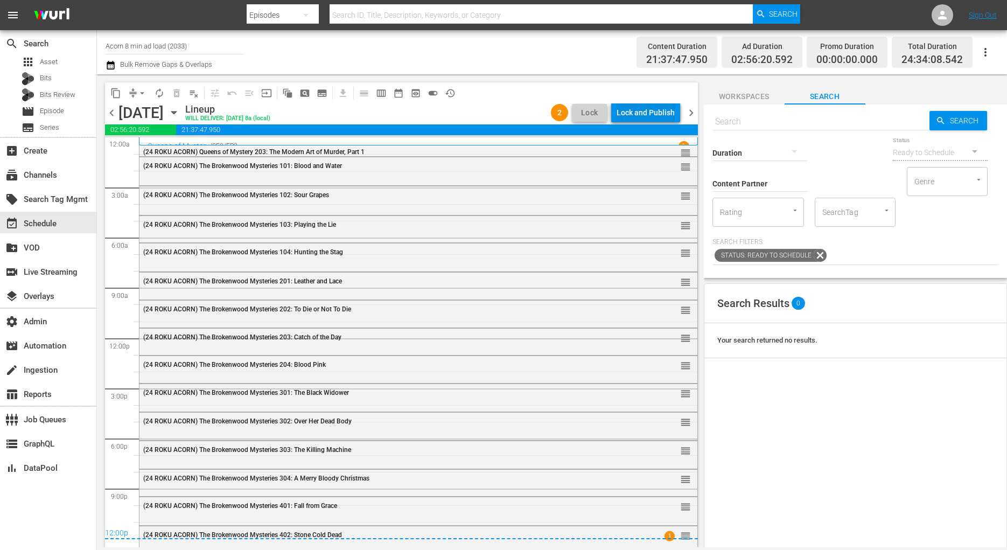
click at [667, 116] on div "Lock and Publish" at bounding box center [646, 112] width 58 height 19
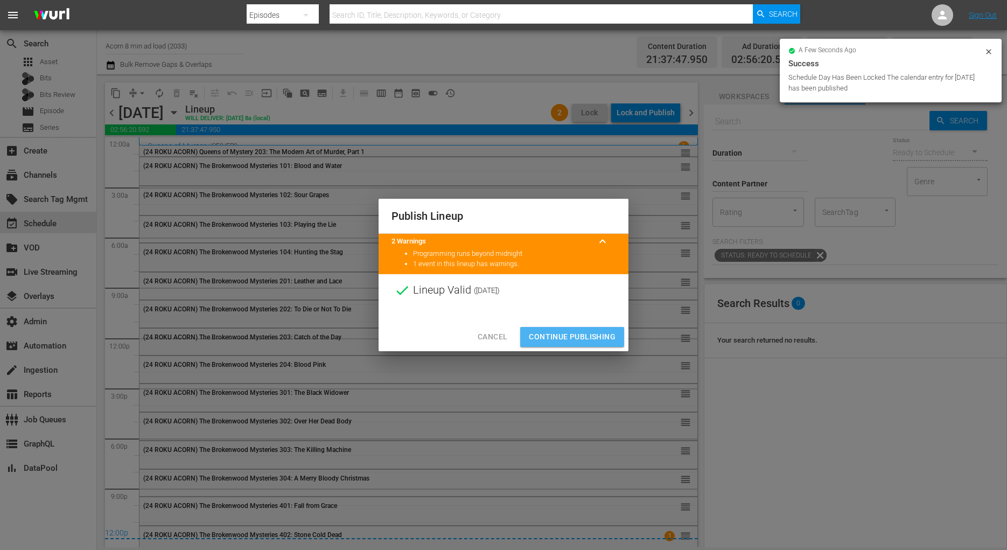
click at [589, 327] on button "Continue Publishing" at bounding box center [572, 337] width 104 height 20
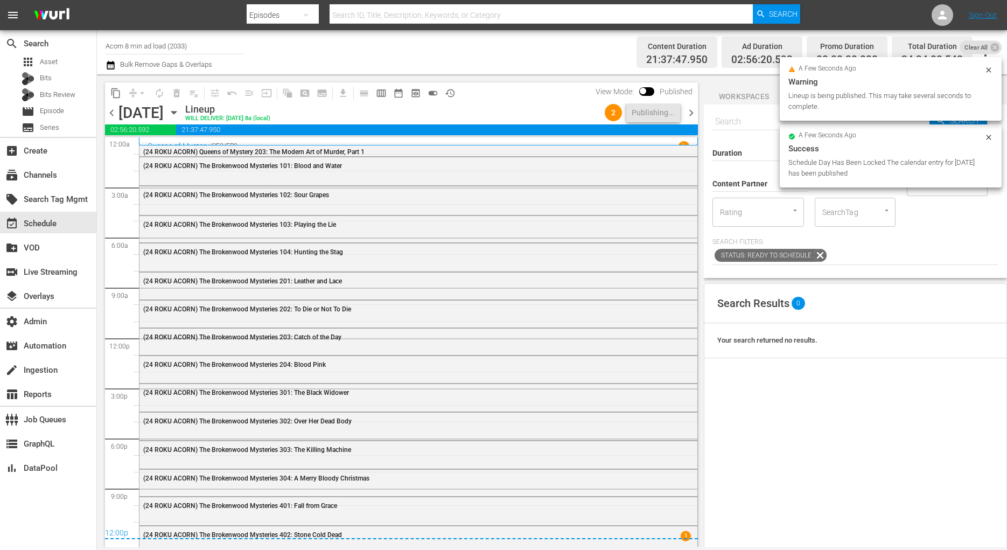
click at [691, 110] on span "chevron_right" at bounding box center [690, 112] width 13 height 13
